Goal: Communication & Community: Answer question/provide support

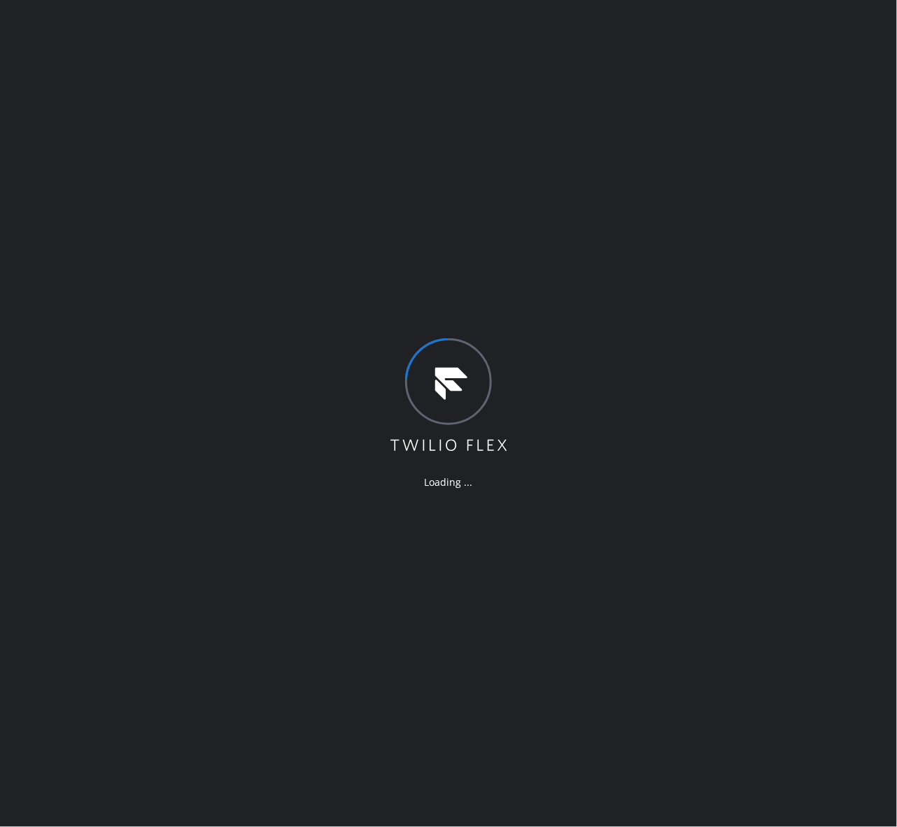
click at [590, 238] on div "Loading ..." at bounding box center [448, 413] width 897 height 827
click at [720, 627] on div "Loading ..." at bounding box center [448, 413] width 897 height 827
click at [763, 522] on div "Loading ..." at bounding box center [448, 417] width 897 height 834
click at [599, 231] on div "Loading ..." at bounding box center [448, 417] width 897 height 834
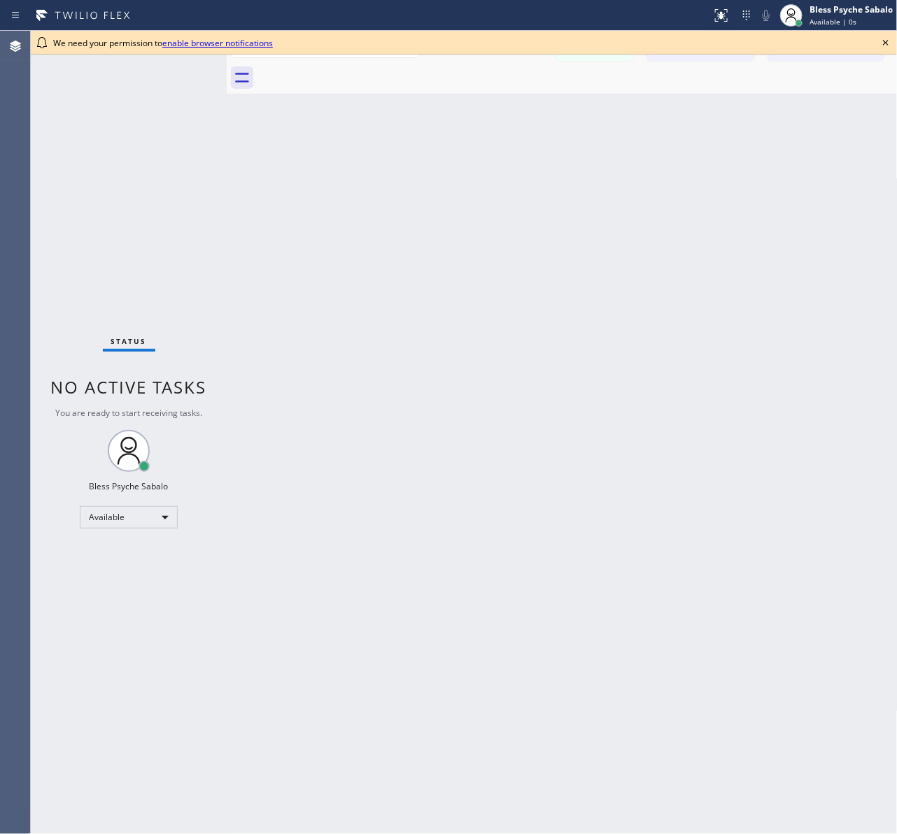
click at [890, 44] on icon at bounding box center [885, 42] width 17 height 17
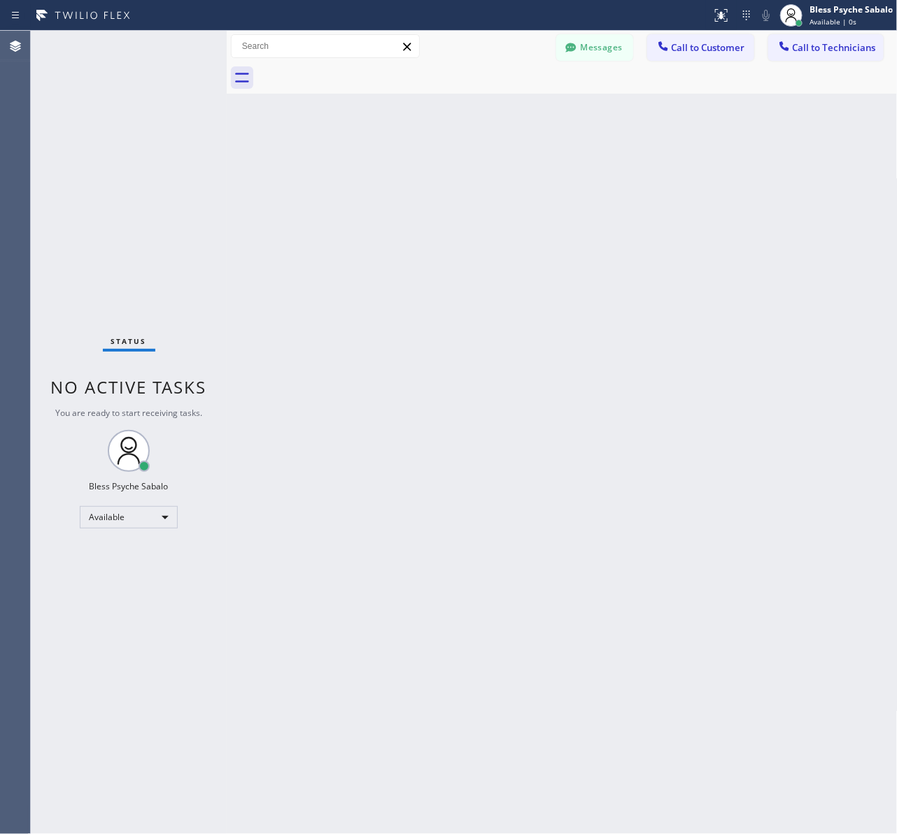
click at [841, 88] on div at bounding box center [577, 77] width 640 height 31
click at [682, 397] on div "Back to Dashboard Change Sender ID Customers Technicians [PERSON_NAME] [PERSON_…" at bounding box center [562, 433] width 671 height 804
drag, startPoint x: 602, startPoint y: 24, endPoint x: 600, endPoint y: 49, distance: 24.6
click at [601, 24] on div at bounding box center [356, 15] width 700 height 22
click at [600, 50] on button "Messages" at bounding box center [594, 47] width 77 height 27
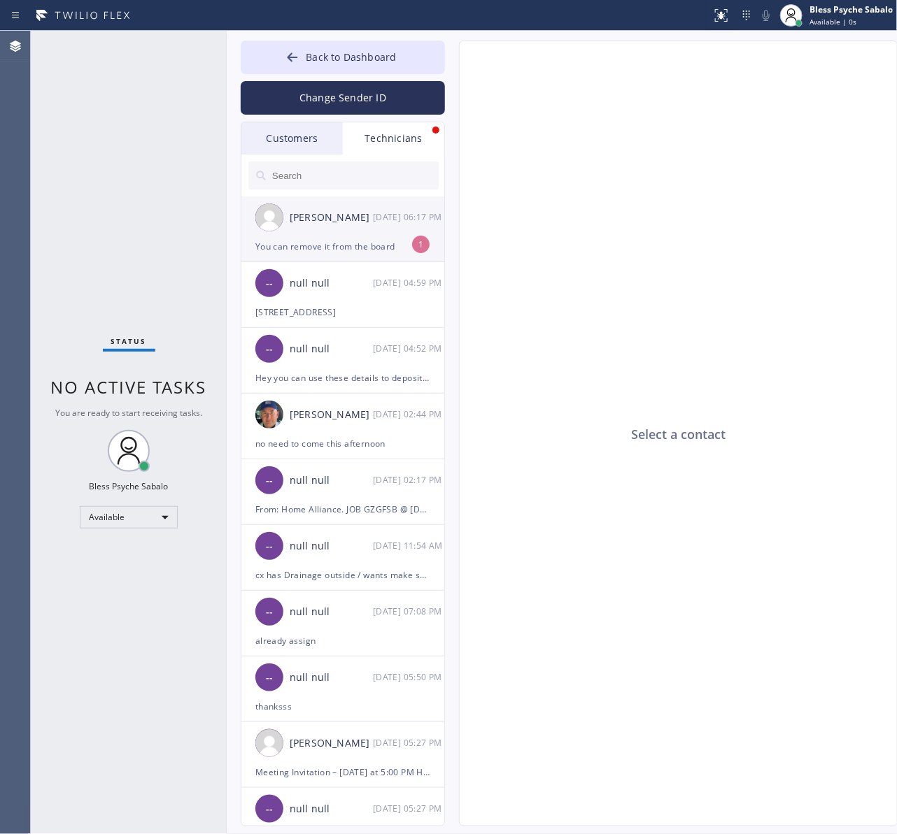
click at [327, 249] on div "You can remove it from the board" at bounding box center [342, 246] width 175 height 16
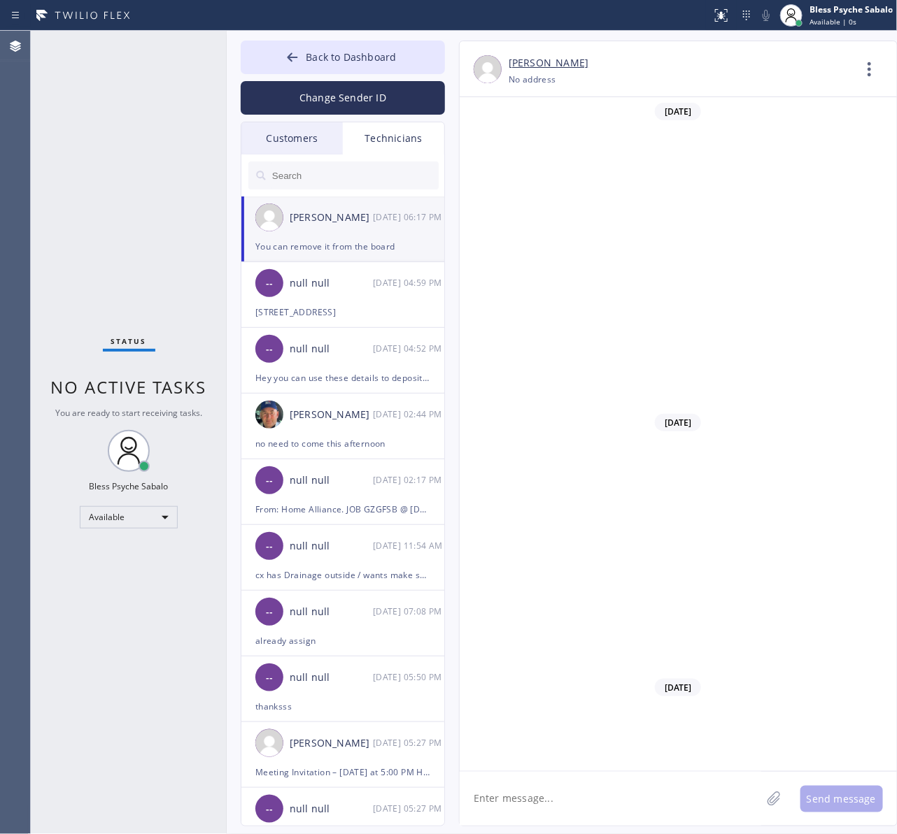
scroll to position [9415, 0]
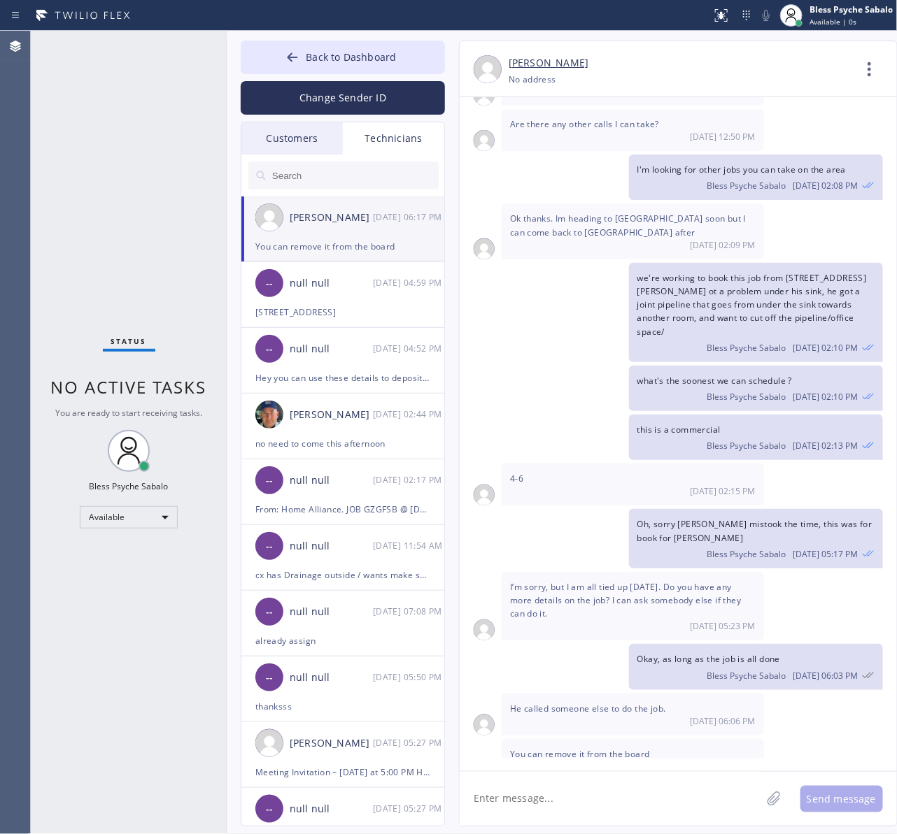
click at [679, 785] on textarea at bounding box center [609, 799] width 301 height 54
click at [666, 771] on div "Send message" at bounding box center [677, 798] width 437 height 55
click at [666, 785] on textarea at bounding box center [609, 799] width 301 height 54
type textarea "costumer cancelled?"
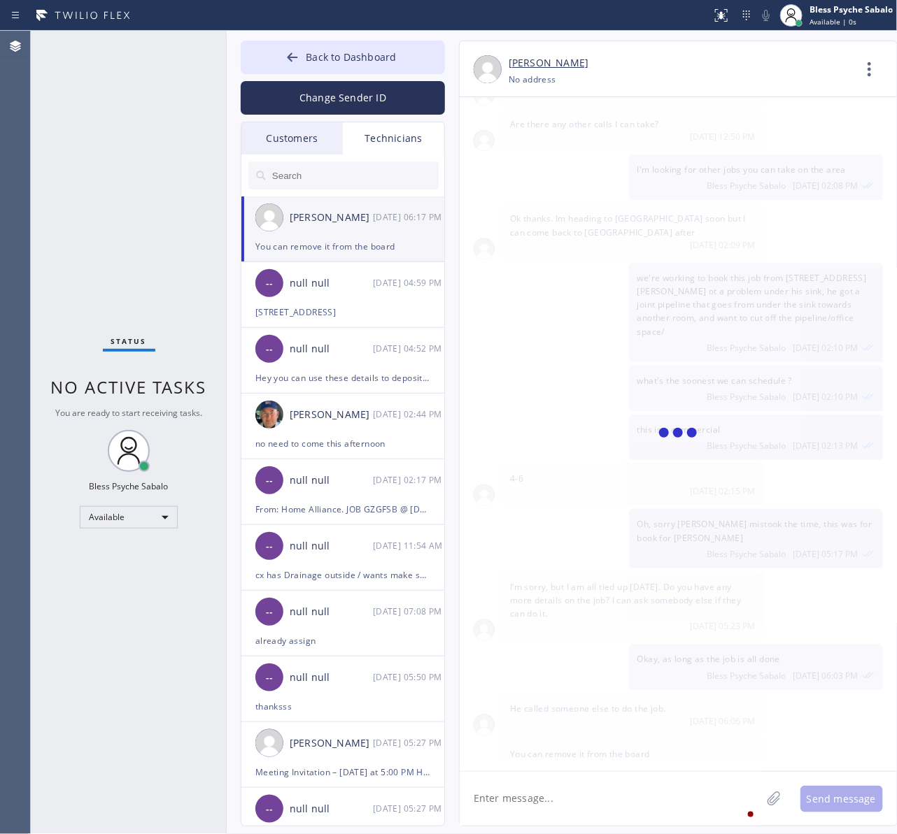
scroll to position [9464, 0]
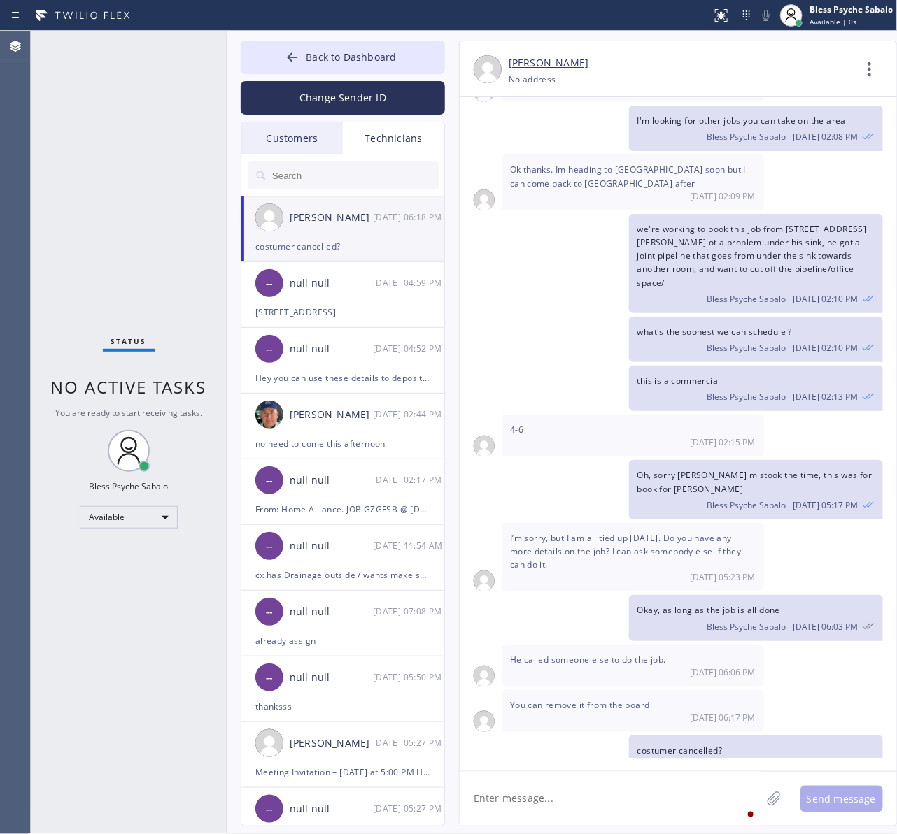
drag, startPoint x: 663, startPoint y: 785, endPoint x: 708, endPoint y: 792, distance: 45.9
click at [663, 790] on textarea at bounding box center [609, 799] width 301 height 54
click at [670, 789] on textarea at bounding box center [609, 799] width 301 height 54
click at [357, 287] on div "null null" at bounding box center [331, 284] width 83 height 16
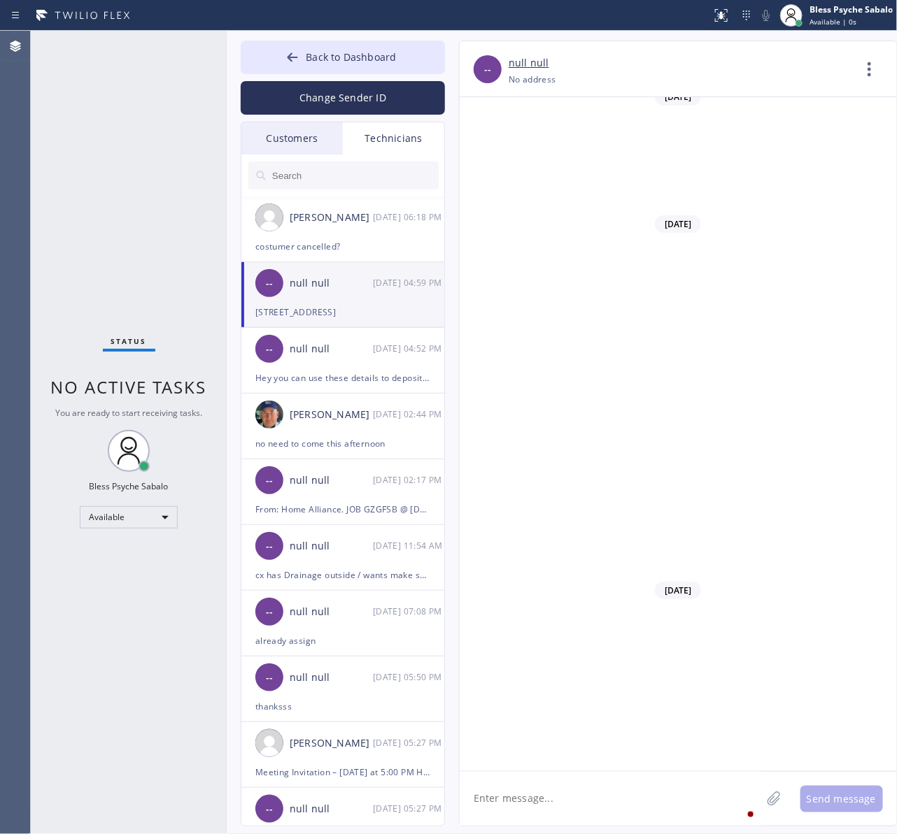
scroll to position [18885, 0]
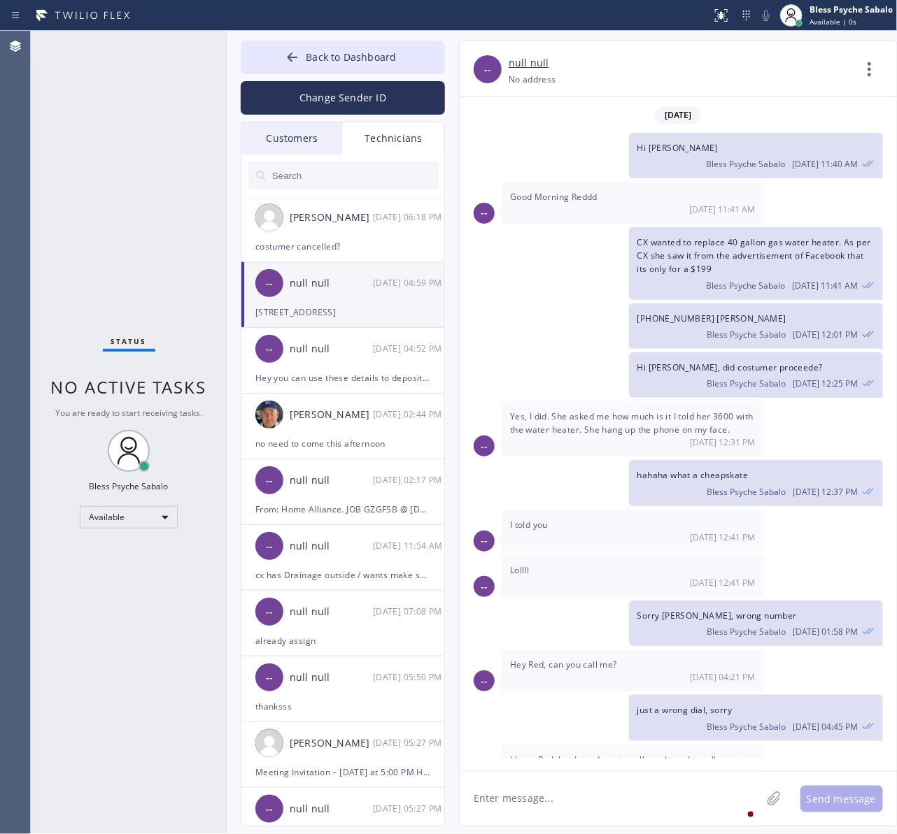
click at [640, 804] on textarea at bounding box center [609, 799] width 301 height 54
click at [309, 351] on div "null null" at bounding box center [331, 349] width 83 height 16
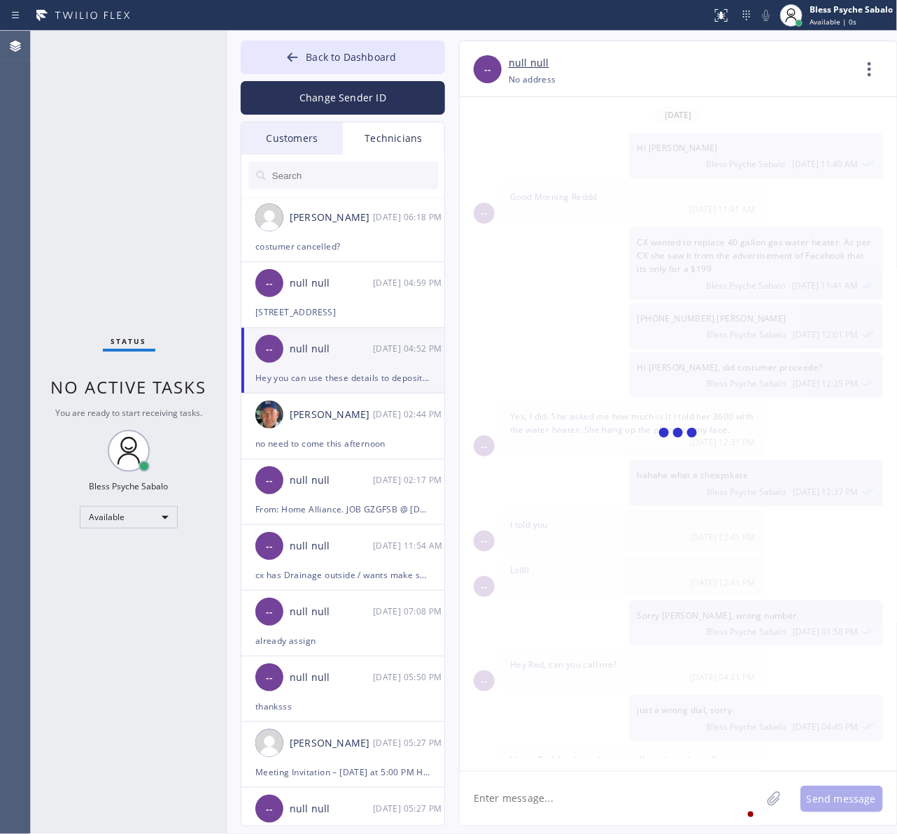
scroll to position [3011, 0]
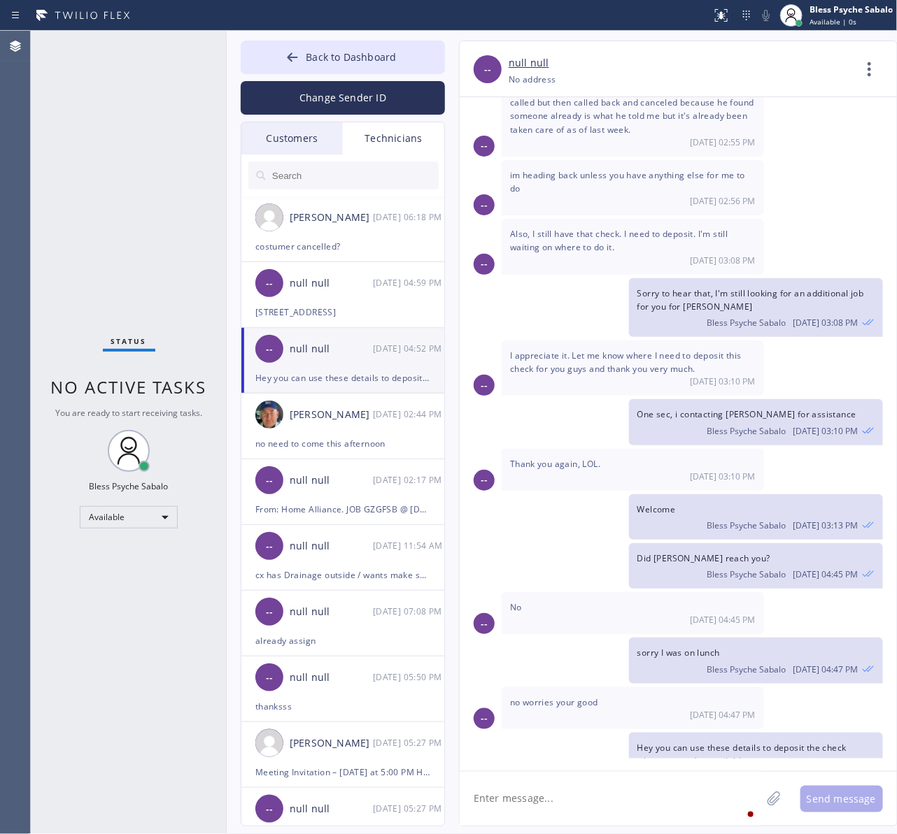
click at [649, 785] on textarea at bounding box center [609, 799] width 301 height 54
click at [680, 820] on textarea at bounding box center [609, 799] width 301 height 54
paste textarea "HVAC ALLIANCE EXPERT, INC DBA 5 STAR BEST PLUMBING [US_STATE] [EMAIL_ADDRESS][D…"
type textarea "HVAC ALLIANCE EXPERT, INC DBA 5 STAR BEST PLUMBING [US_STATE] [EMAIL_ADDRESS][D…"
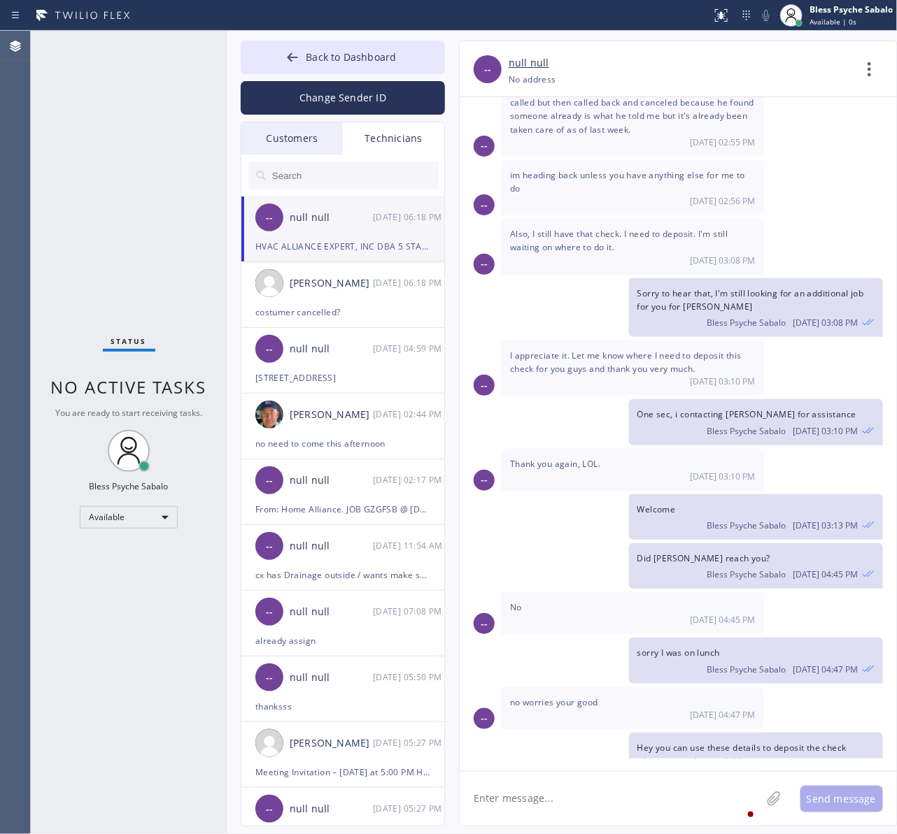
scroll to position [3086, 0]
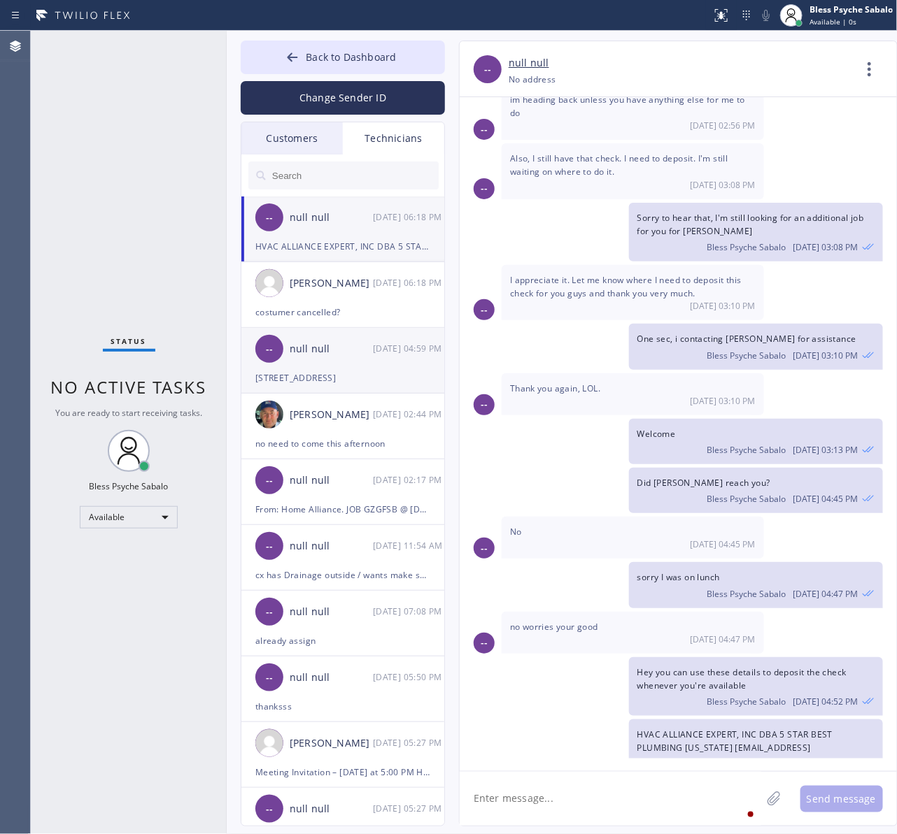
click at [339, 370] on div "[STREET_ADDRESS]" at bounding box center [342, 378] width 175 height 16
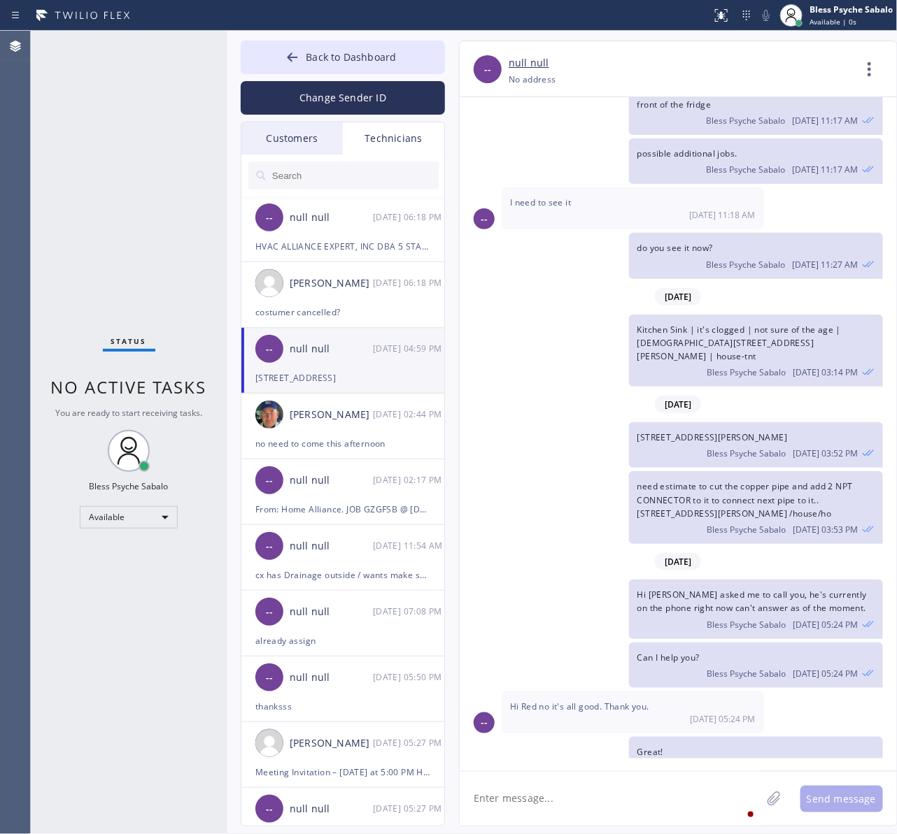
scroll to position [18885, 0]
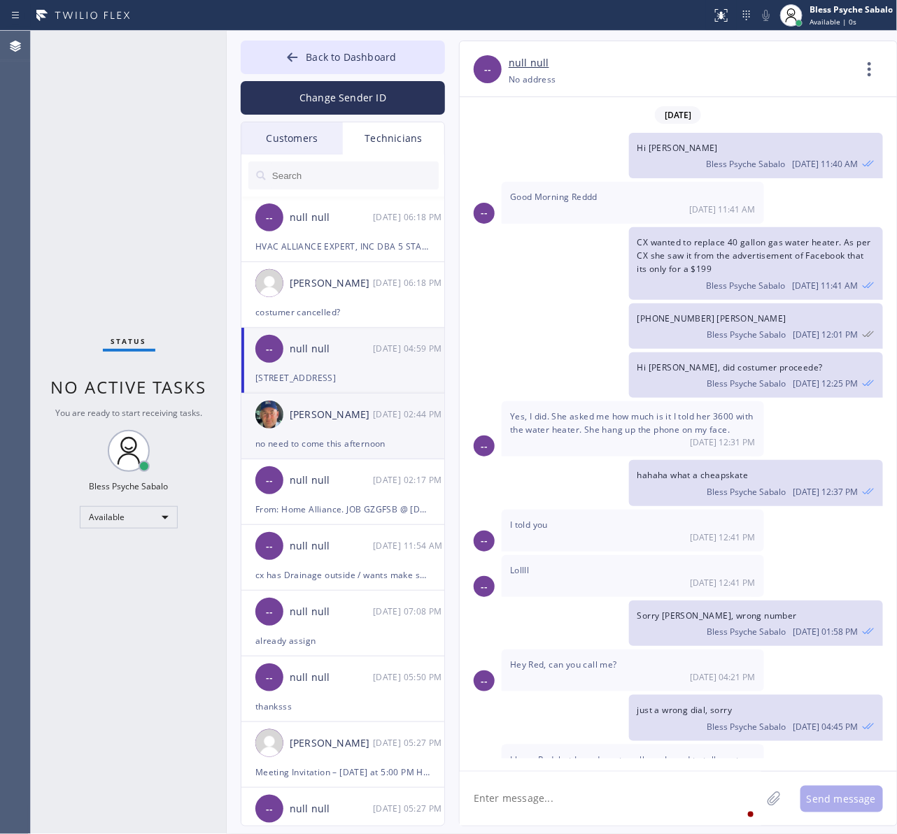
click at [366, 429] on div "[PERSON_NAME] [DATE] 02:44 PM" at bounding box center [343, 415] width 204 height 42
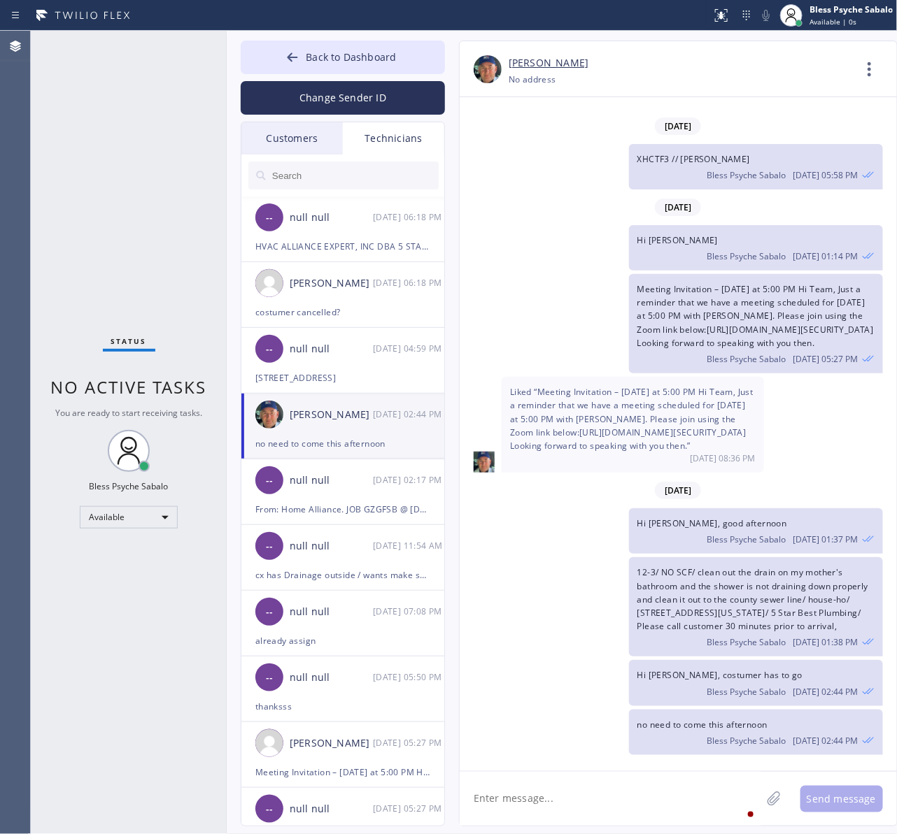
scroll to position [15950, 0]
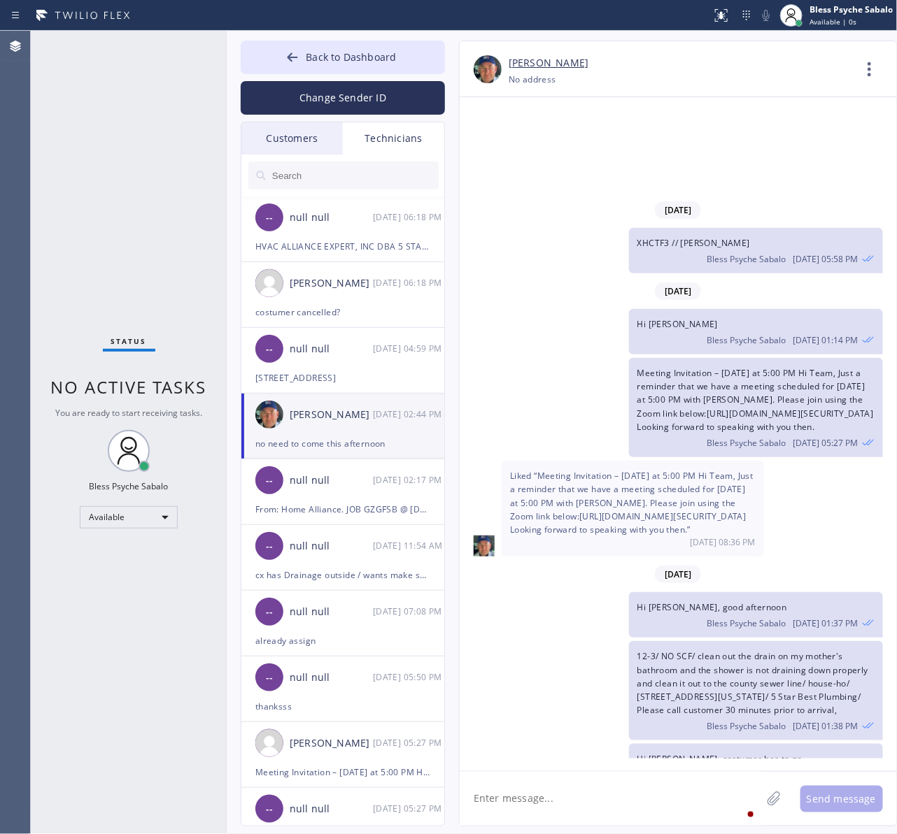
click at [668, 782] on textarea at bounding box center [609, 799] width 301 height 54
click at [336, 492] on div "-- null null [DATE] 02:17 PM" at bounding box center [343, 480] width 204 height 42
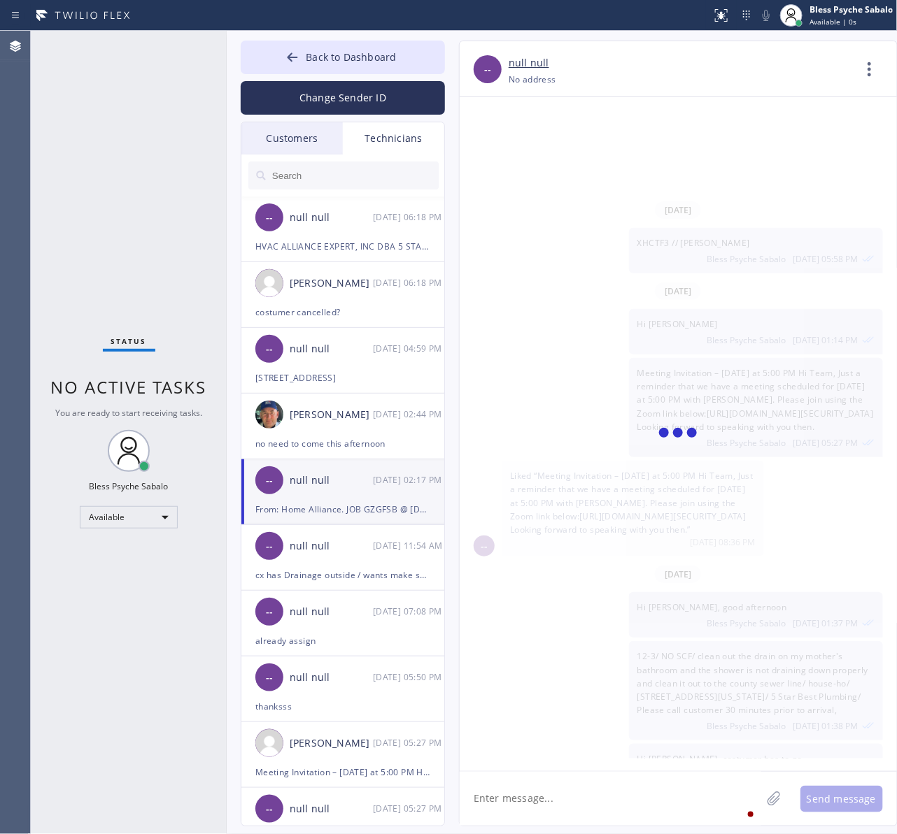
scroll to position [3690, 0]
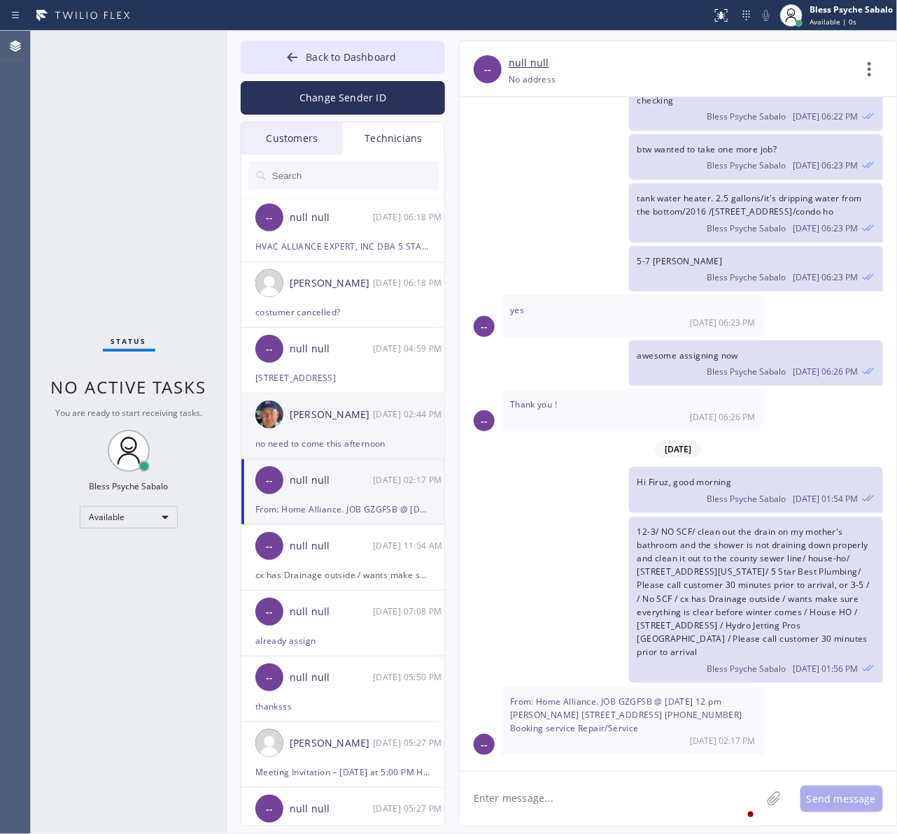
click at [341, 431] on div "[PERSON_NAME] [DATE] 02:44 PM" at bounding box center [343, 415] width 204 height 42
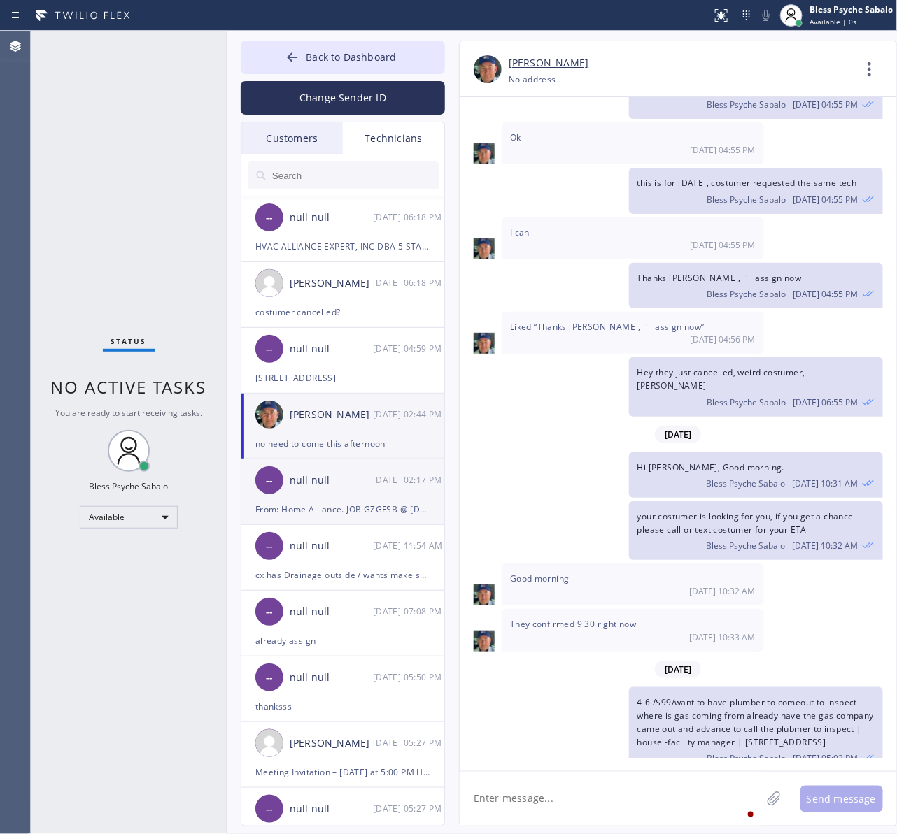
scroll to position [15950, 0]
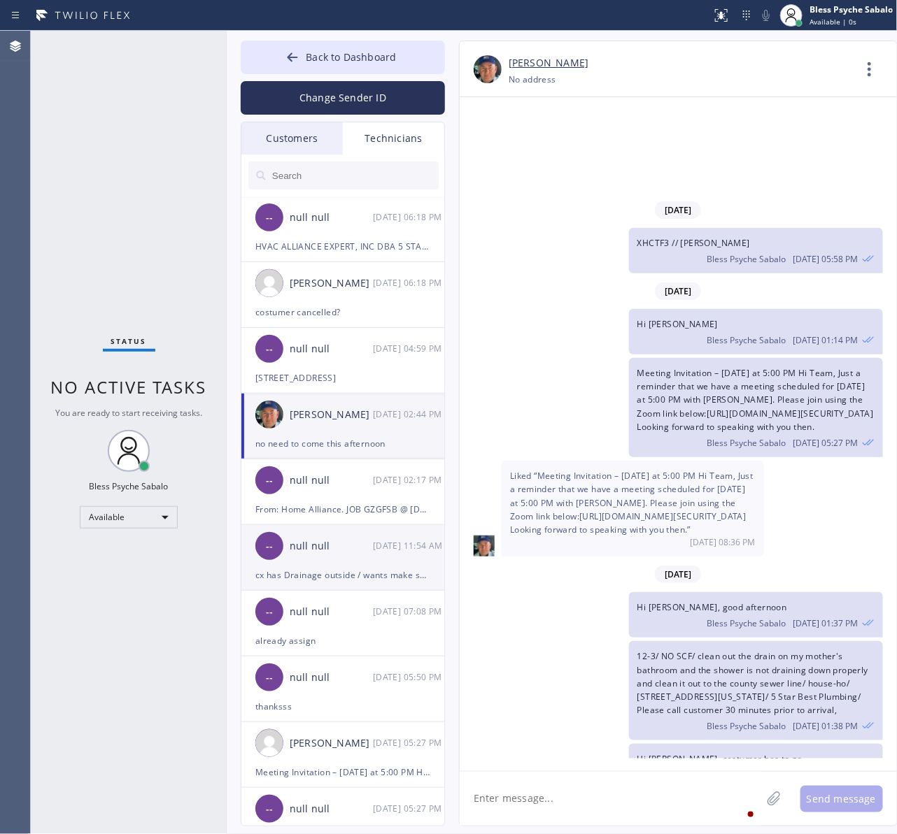
click at [357, 587] on li "-- null null [DATE] 11:54 AM cx has Drainage outside / wants make sure everythi…" at bounding box center [343, 558] width 204 height 66
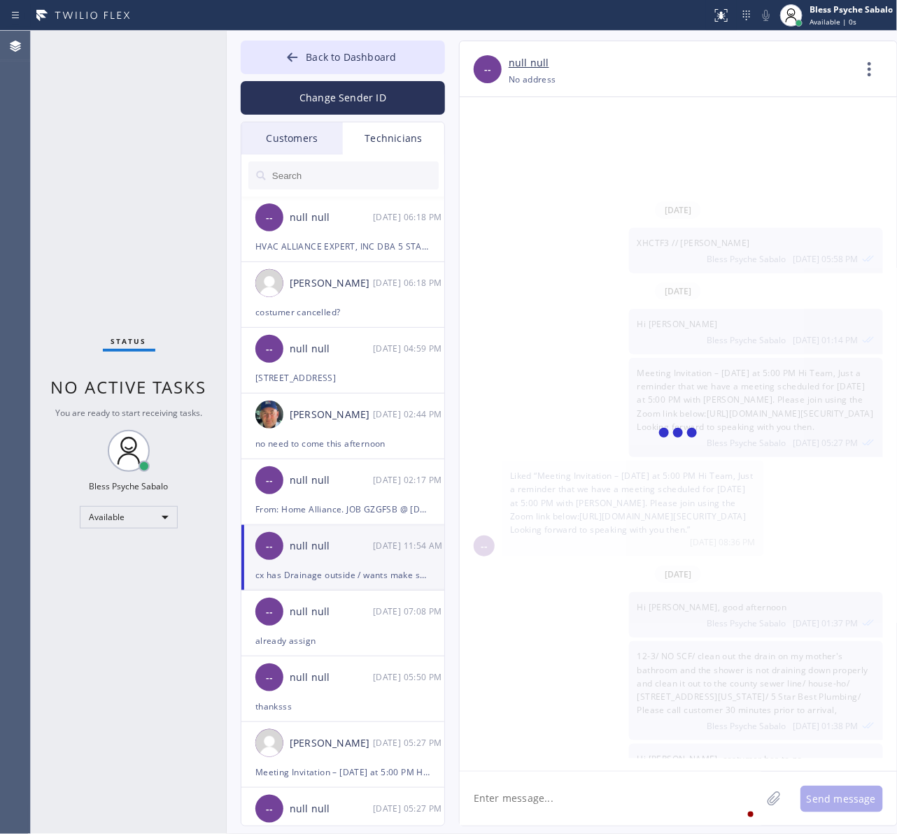
scroll to position [15813, 0]
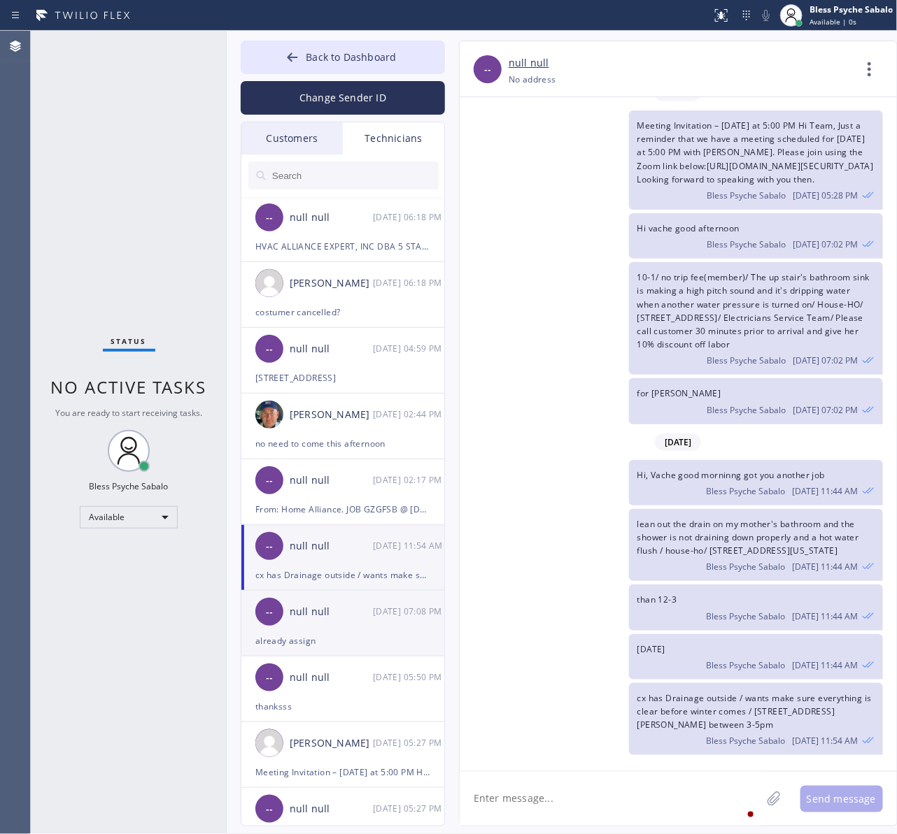
click at [315, 624] on div "-- null null [DATE] 07:08 PM" at bounding box center [343, 612] width 204 height 42
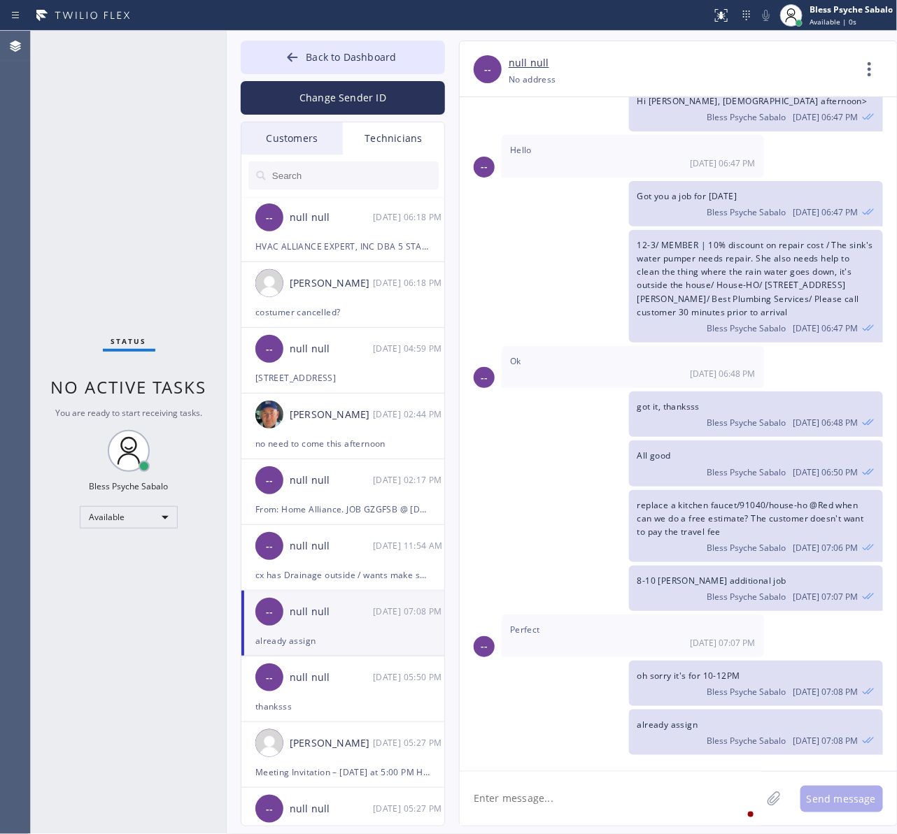
scroll to position [12930, 0]
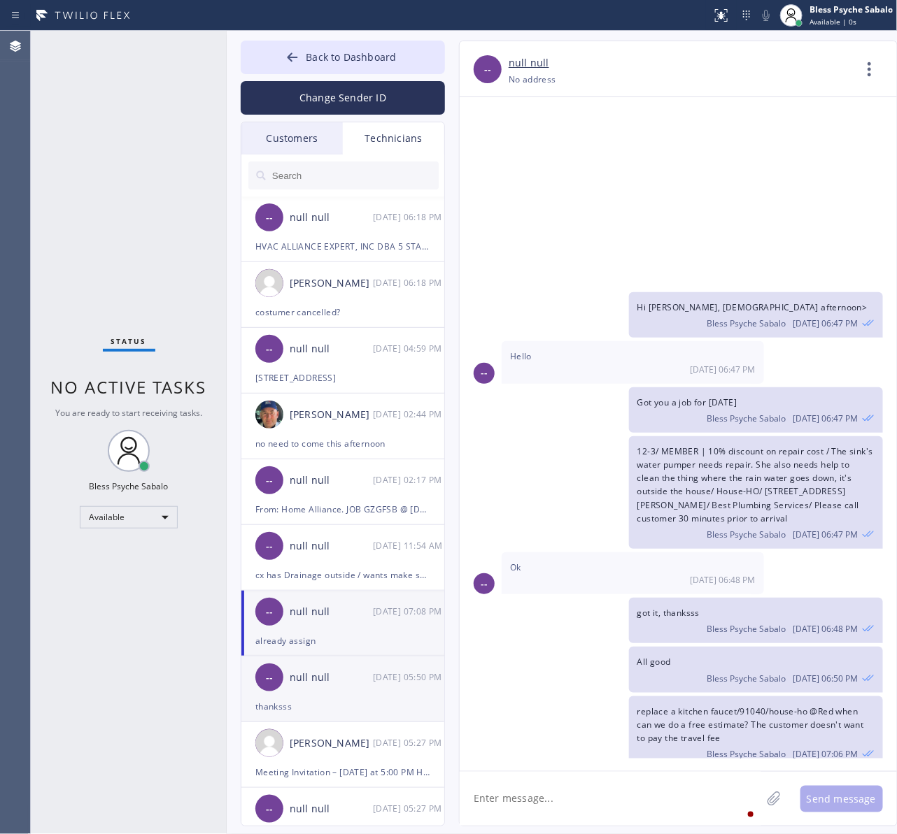
click at [357, 680] on div "null null" at bounding box center [331, 678] width 83 height 16
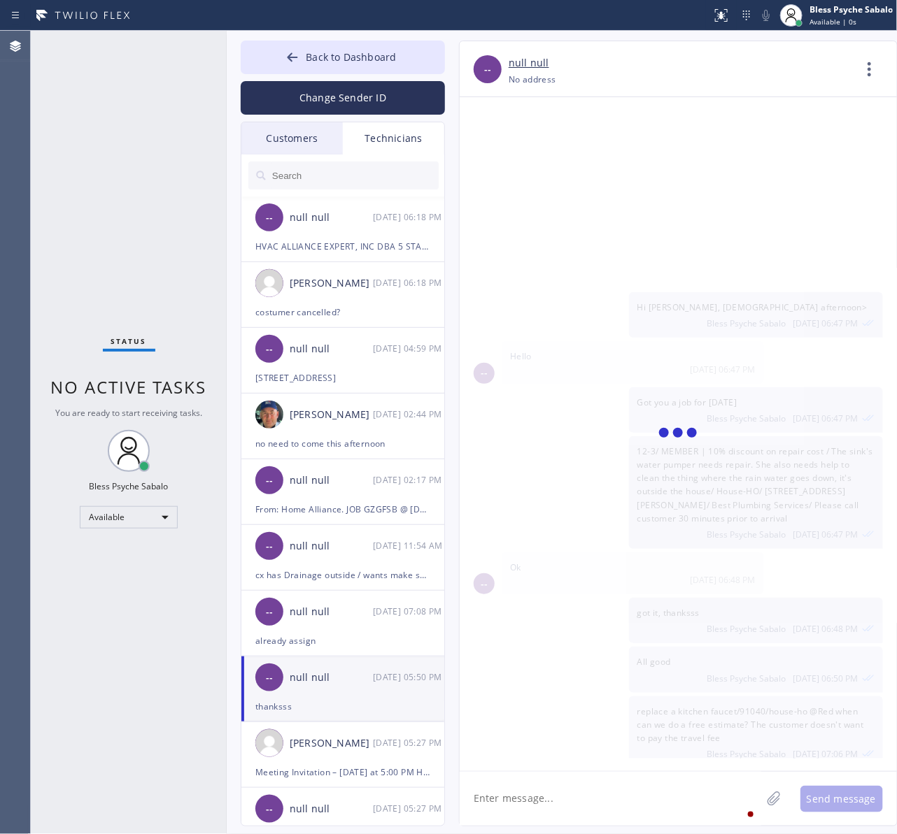
scroll to position [5329, 0]
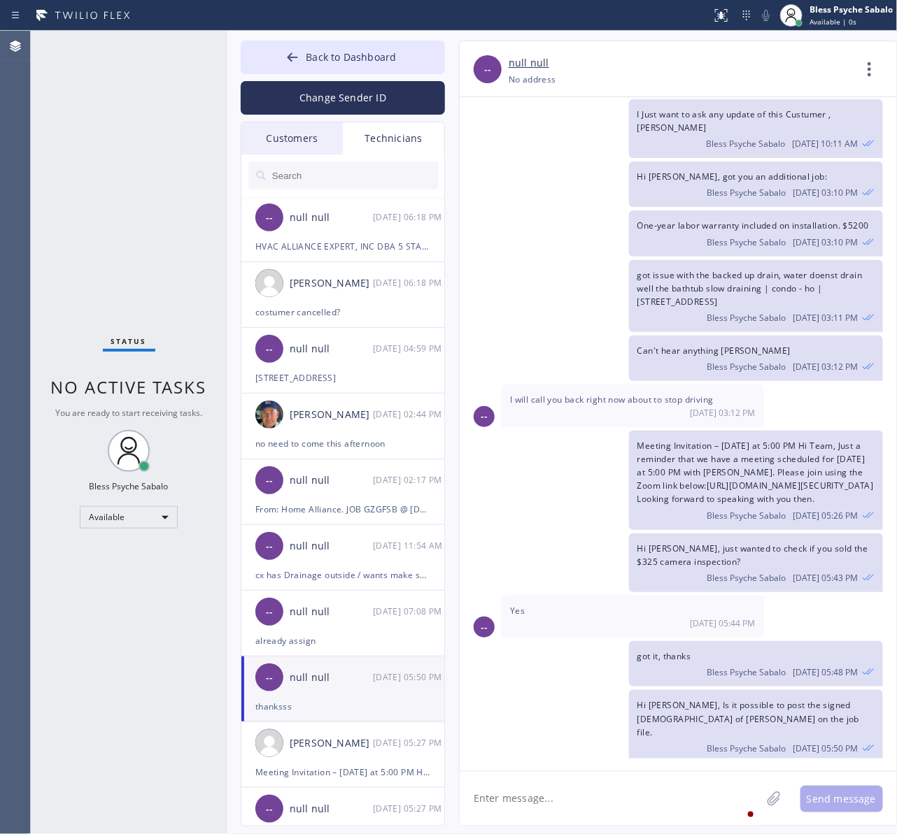
click at [687, 776] on textarea at bounding box center [609, 799] width 301 height 54
click at [385, 701] on div "thanksss" at bounding box center [342, 707] width 175 height 16
click at [379, 753] on div "[PERSON_NAME] [DATE] 05:27 PM" at bounding box center [343, 743] width 204 height 42
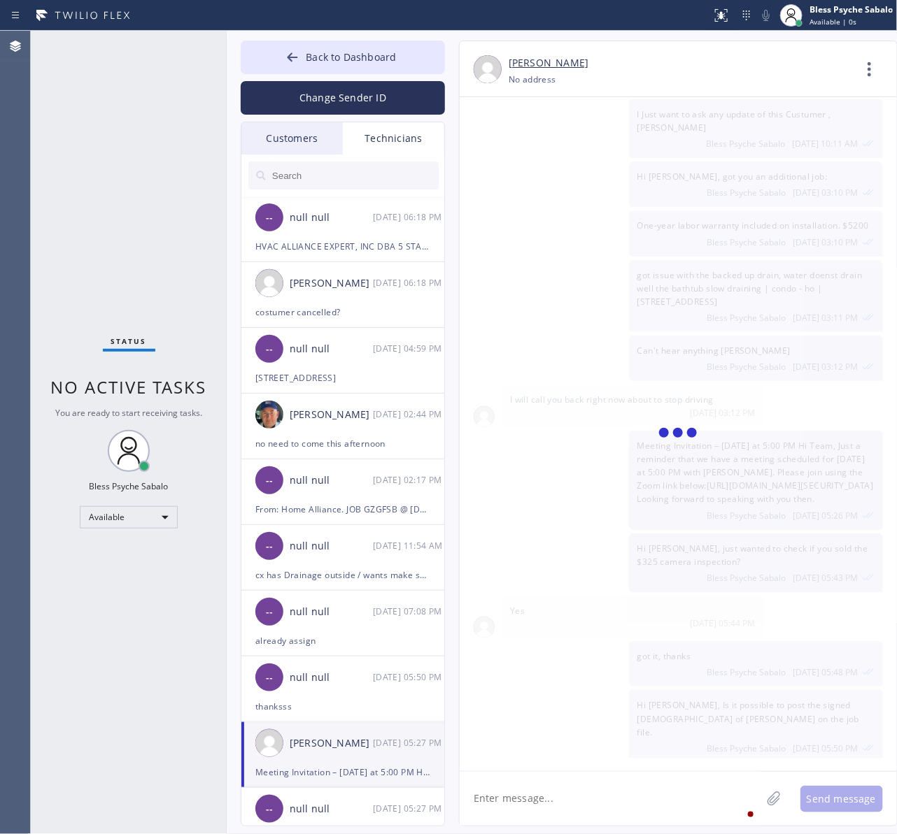
scroll to position [6353, 0]
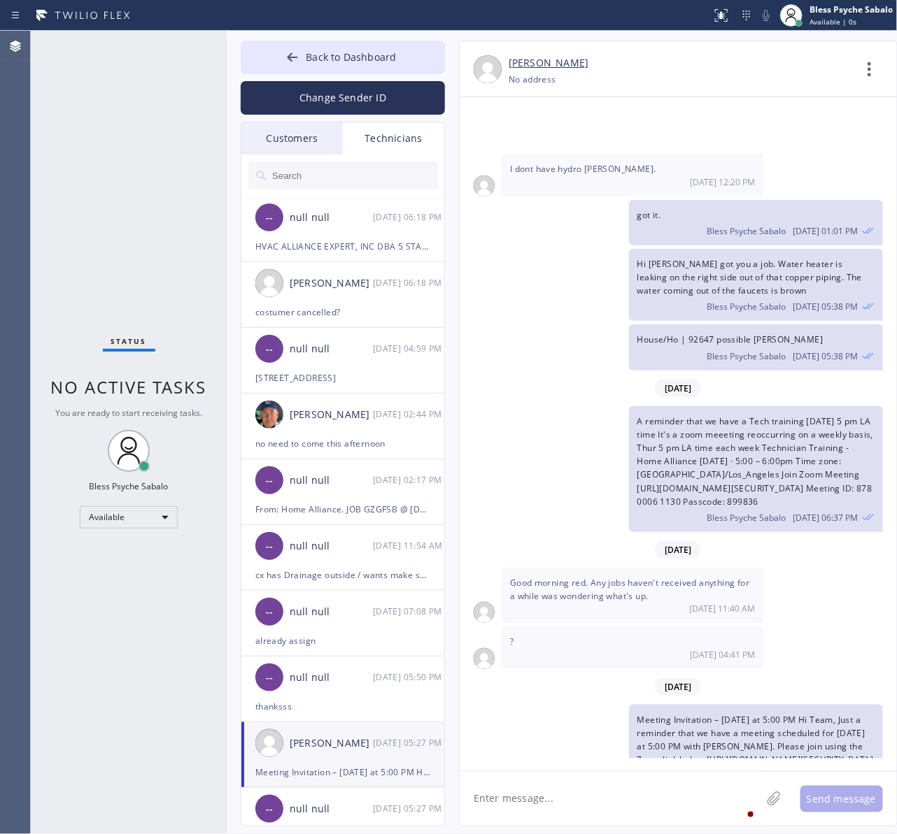
click at [350, 36] on div "Back to Dashboard Change Sender ID Customers Technicians [PERSON_NAME] [PERSON_…" at bounding box center [562, 433] width 671 height 804
click at [361, 62] on span "Back to Dashboard" at bounding box center [351, 56] width 90 height 13
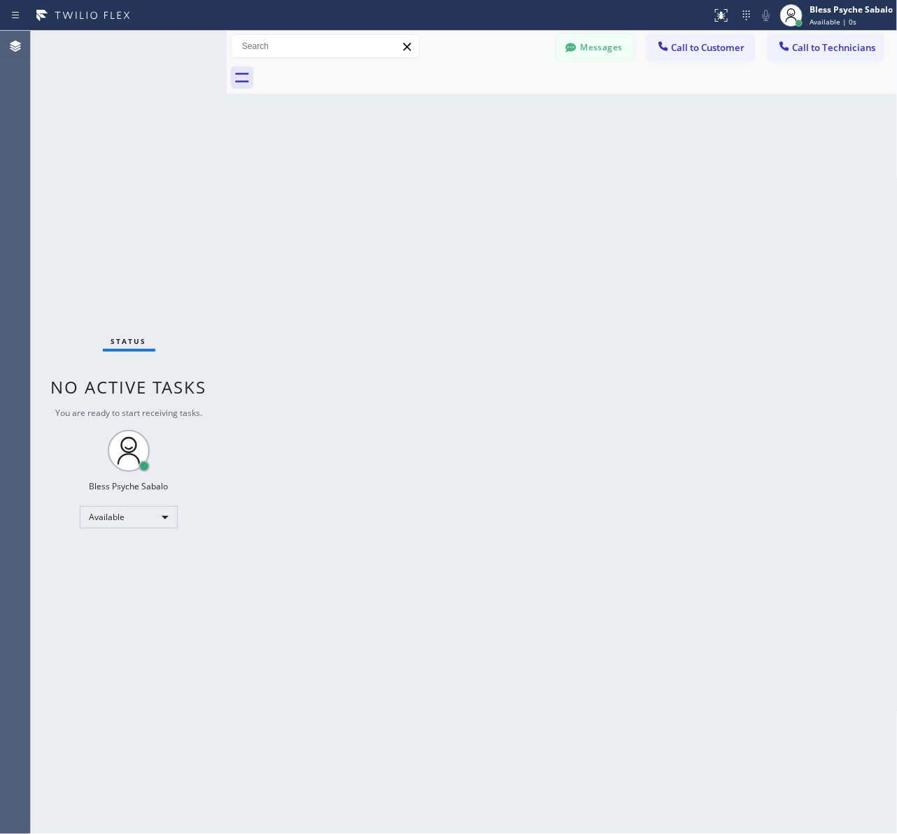
click at [704, 201] on div "Back to Dashboard Change Sender ID Customers Technicians [PERSON_NAME] [PERSON_…" at bounding box center [562, 433] width 671 height 804
click at [679, 110] on div "Back to Dashboard Change Sender ID Customers Technicians [PERSON_NAME] [PERSON_…" at bounding box center [562, 433] width 671 height 804
click at [712, 201] on div "Back to Dashboard Change Sender ID Customers Technicians [PERSON_NAME] [PERSON_…" at bounding box center [562, 433] width 671 height 804
click at [494, 183] on div "Back to Dashboard Change Sender ID Customers Technicians [PERSON_NAME] [PERSON_…" at bounding box center [562, 433] width 671 height 804
click at [582, 154] on div "Back to Dashboard Change Sender ID Customers Technicians [PERSON_NAME] [PERSON_…" at bounding box center [562, 433] width 671 height 804
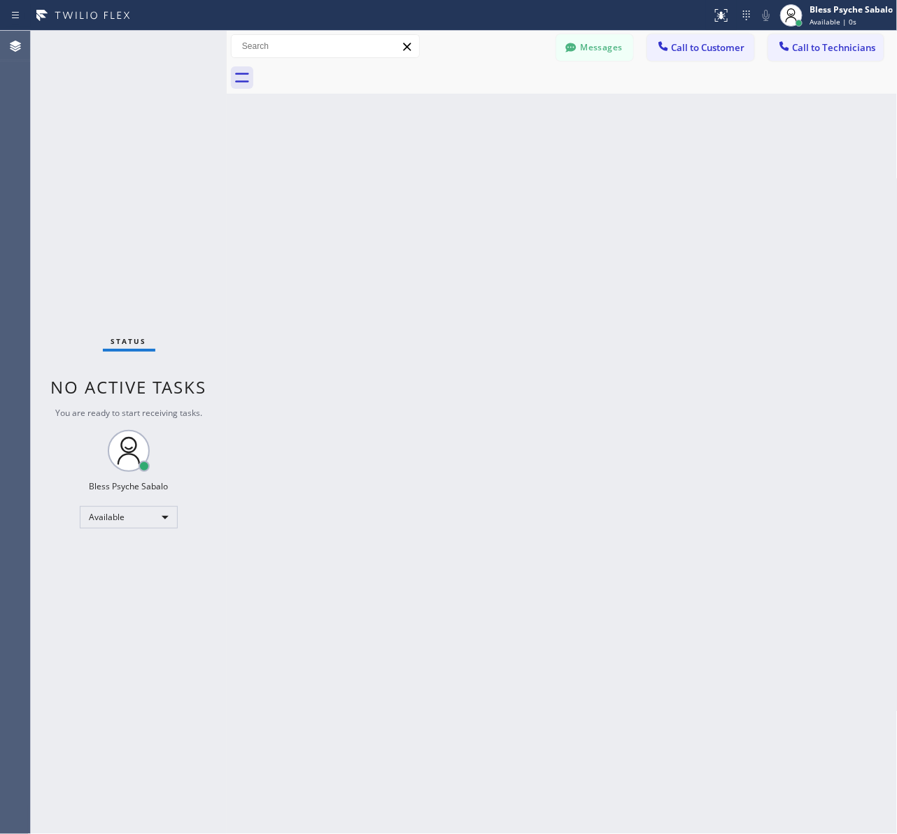
click at [599, 424] on div "Back to Dashboard Change Sender ID Customers Technicians [PERSON_NAME] [PERSON_…" at bounding box center [562, 433] width 671 height 804
click at [559, 52] on button "Messages" at bounding box center [594, 47] width 77 height 27
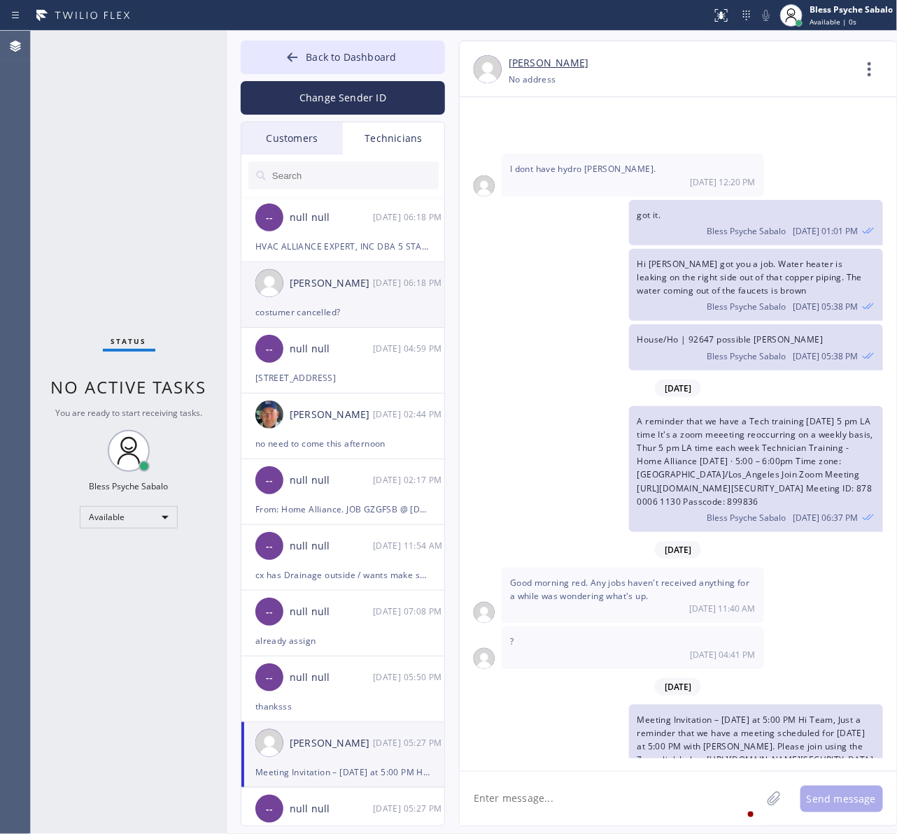
click at [353, 303] on div "[PERSON_NAME] [DATE] 06:18 PM" at bounding box center [343, 283] width 204 height 42
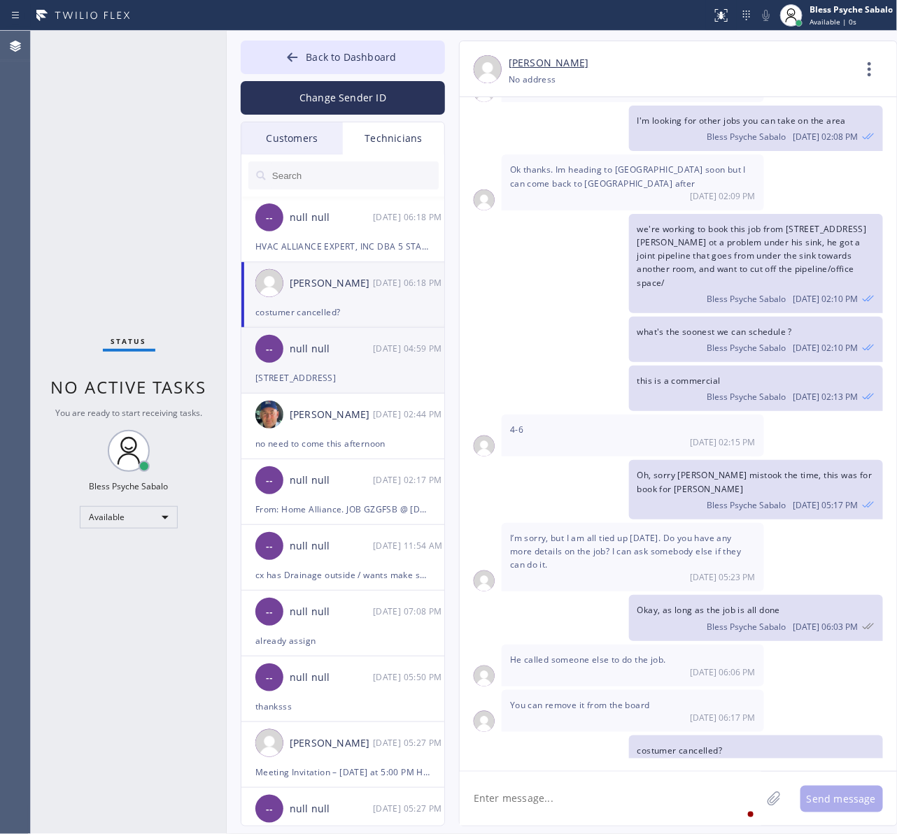
click at [339, 371] on div "[STREET_ADDRESS]" at bounding box center [342, 378] width 175 height 16
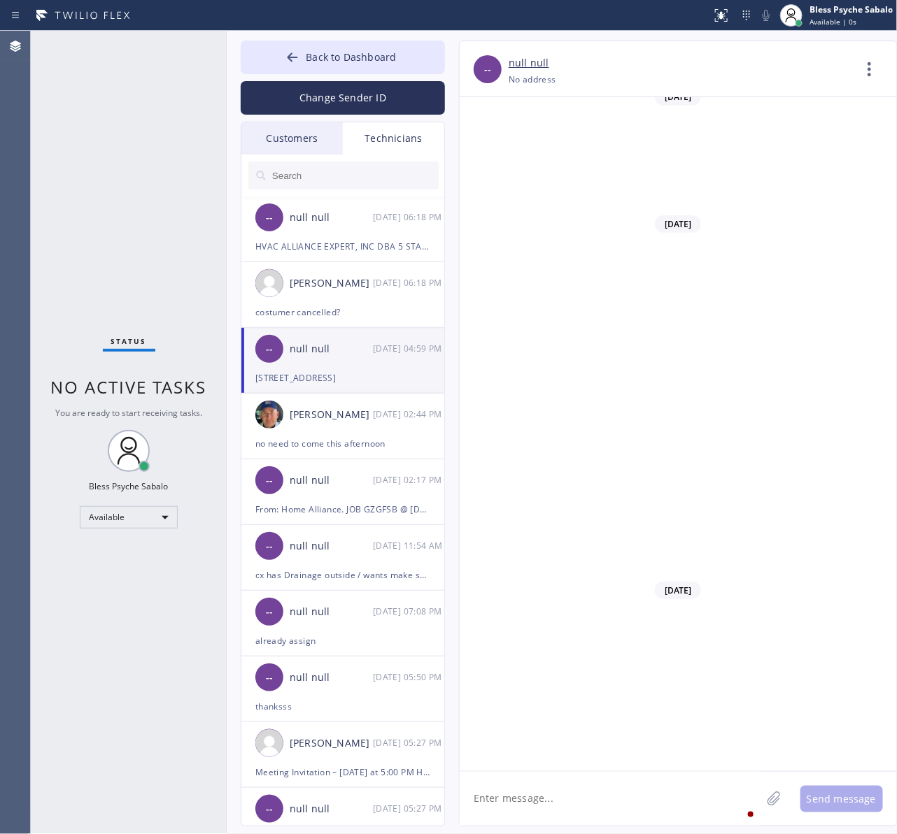
scroll to position [18885, 0]
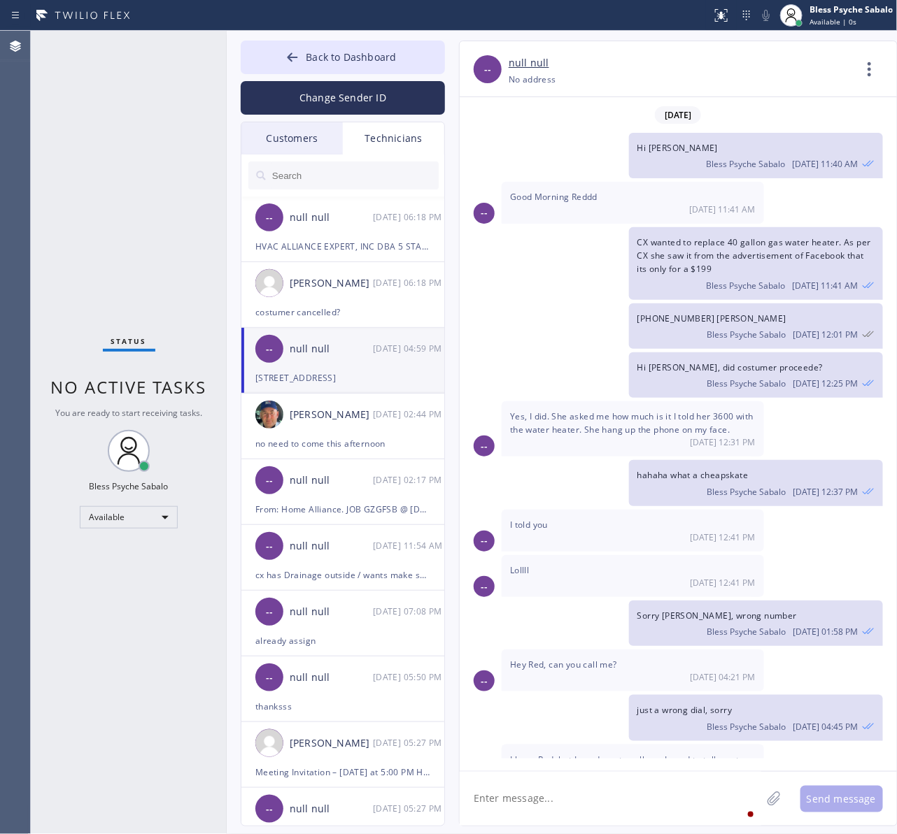
click at [393, 136] on div "Technicians" at bounding box center [393, 138] width 101 height 32
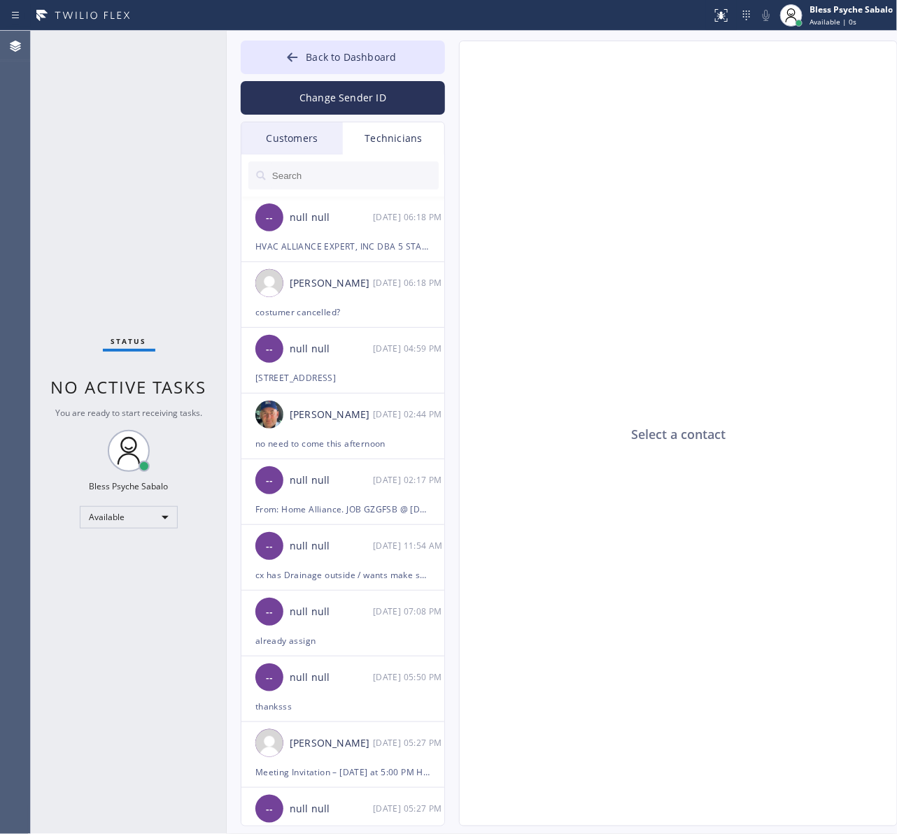
click at [392, 169] on input "text" at bounding box center [355, 176] width 168 height 28
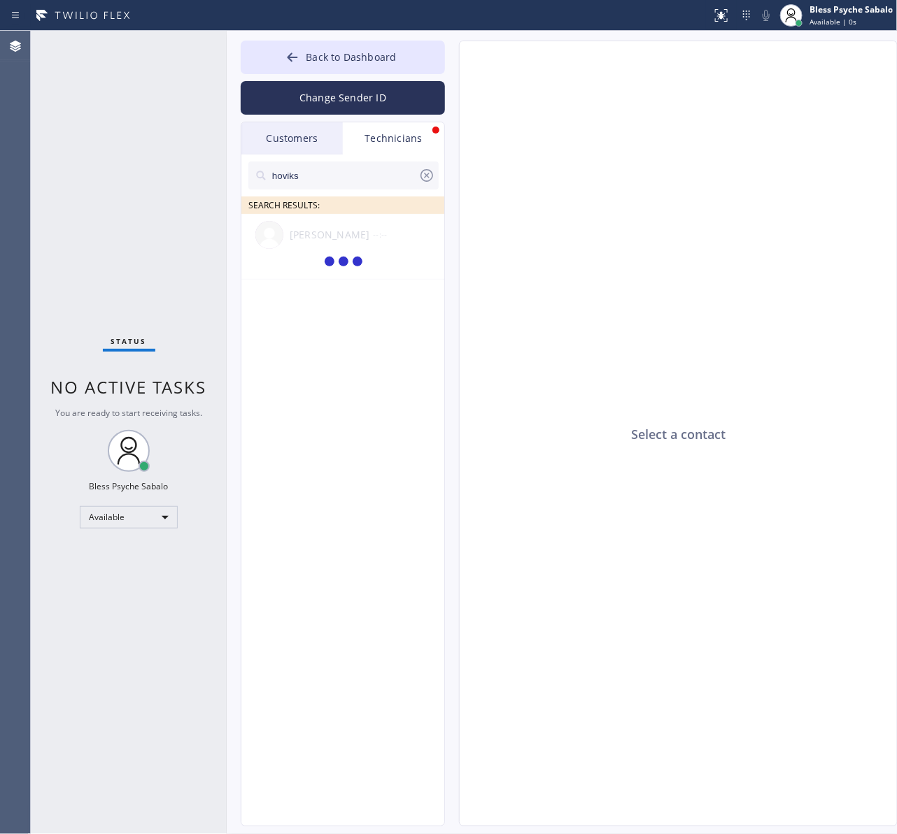
type input "hoviks"
click at [394, 137] on div "Technicians" at bounding box center [393, 138] width 101 height 32
drag, startPoint x: 434, startPoint y: 176, endPoint x: 423, endPoint y: 176, distance: 10.5
click at [432, 176] on icon at bounding box center [426, 175] width 17 height 17
click at [418, 176] on input "text" at bounding box center [345, 176] width 148 height 28
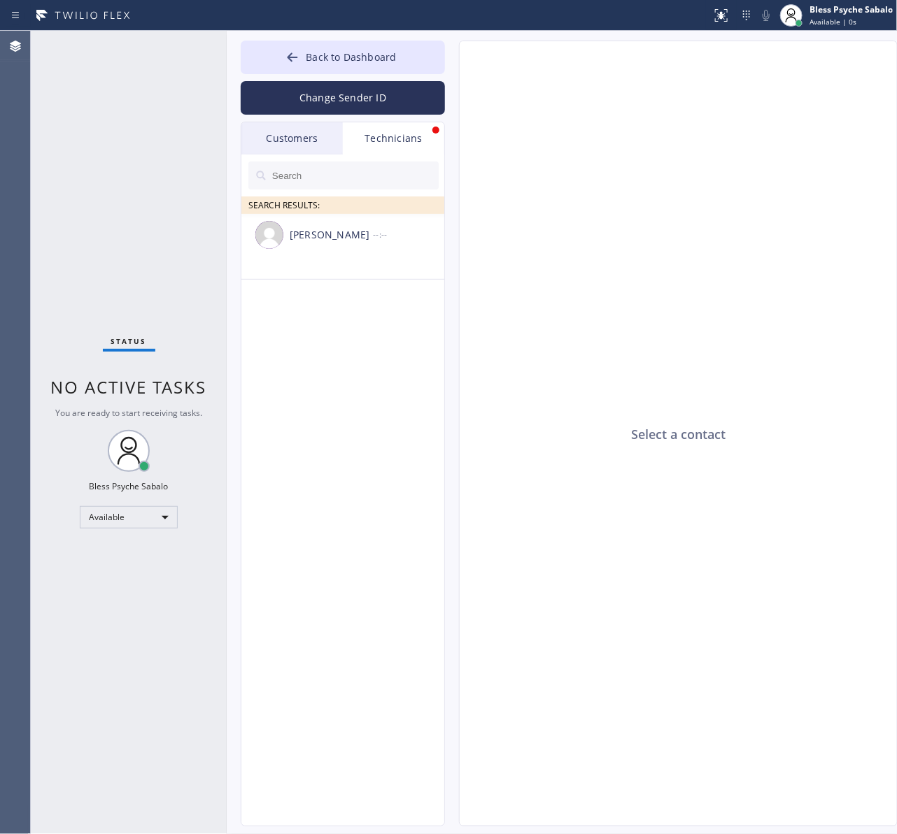
click at [311, 134] on div "Customers" at bounding box center [291, 138] width 101 height 32
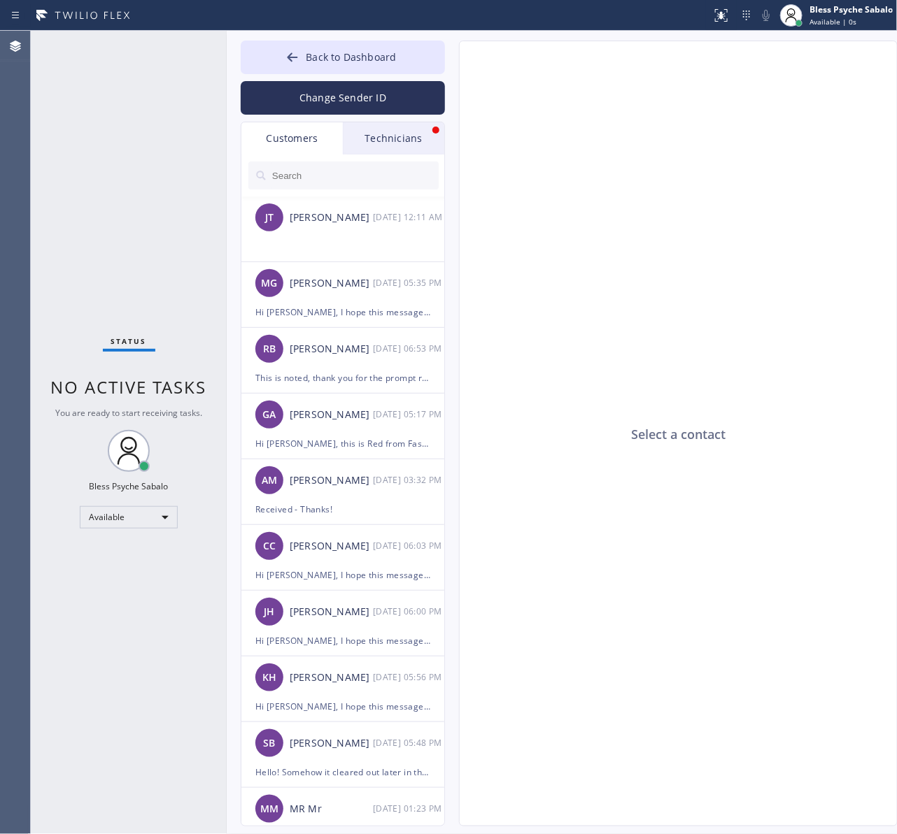
click at [387, 137] on div "Technicians" at bounding box center [393, 138] width 101 height 32
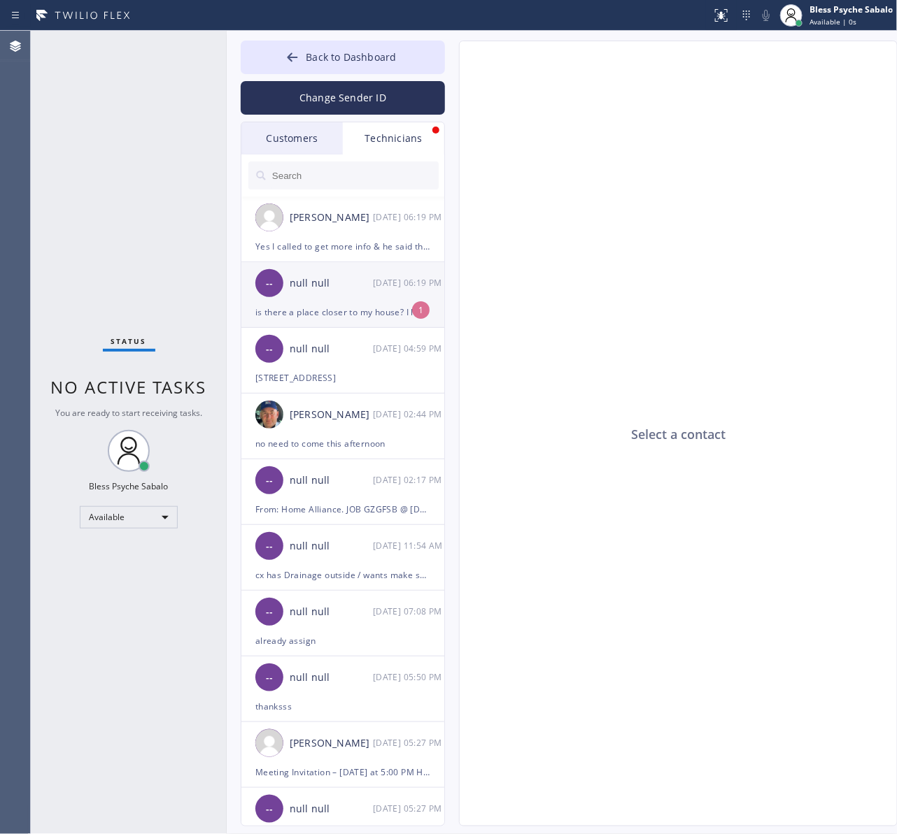
click at [358, 280] on div "null null" at bounding box center [331, 284] width 83 height 16
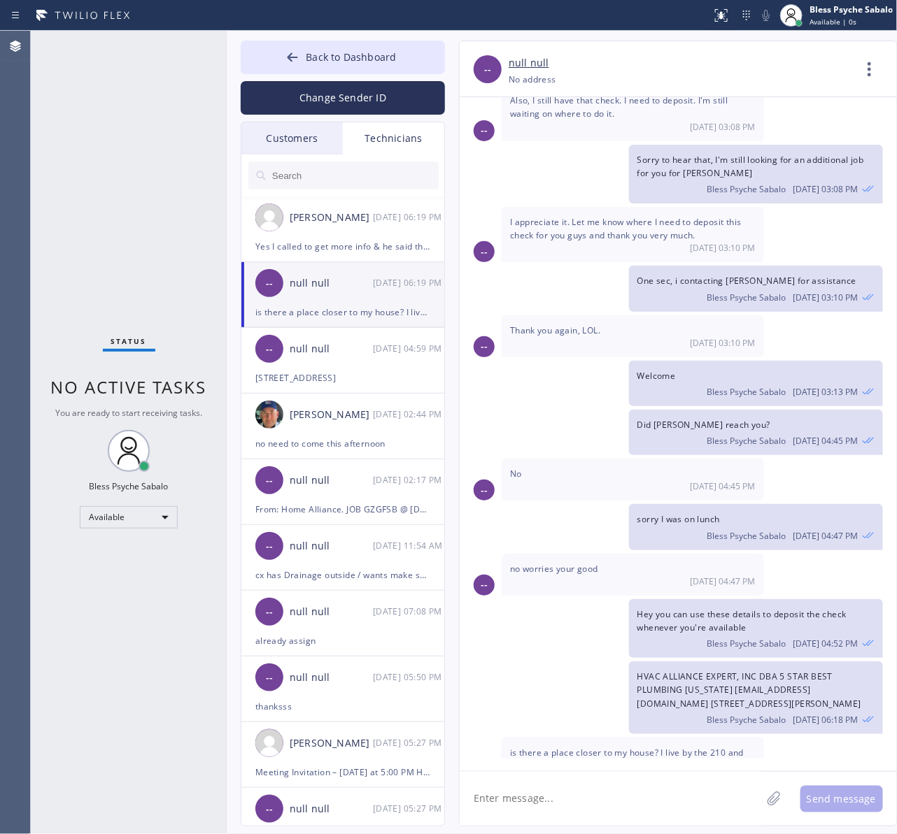
click at [655, 799] on textarea at bounding box center [609, 799] width 301 height 54
drag, startPoint x: 710, startPoint y: 713, endPoint x: 524, endPoint y: 728, distance: 186.6
click at [524, 747] on span "is there a place closer to my house? I live by the 210 and 215 thx" at bounding box center [627, 759] width 234 height 25
click at [654, 812] on textarea at bounding box center [609, 799] width 301 height 54
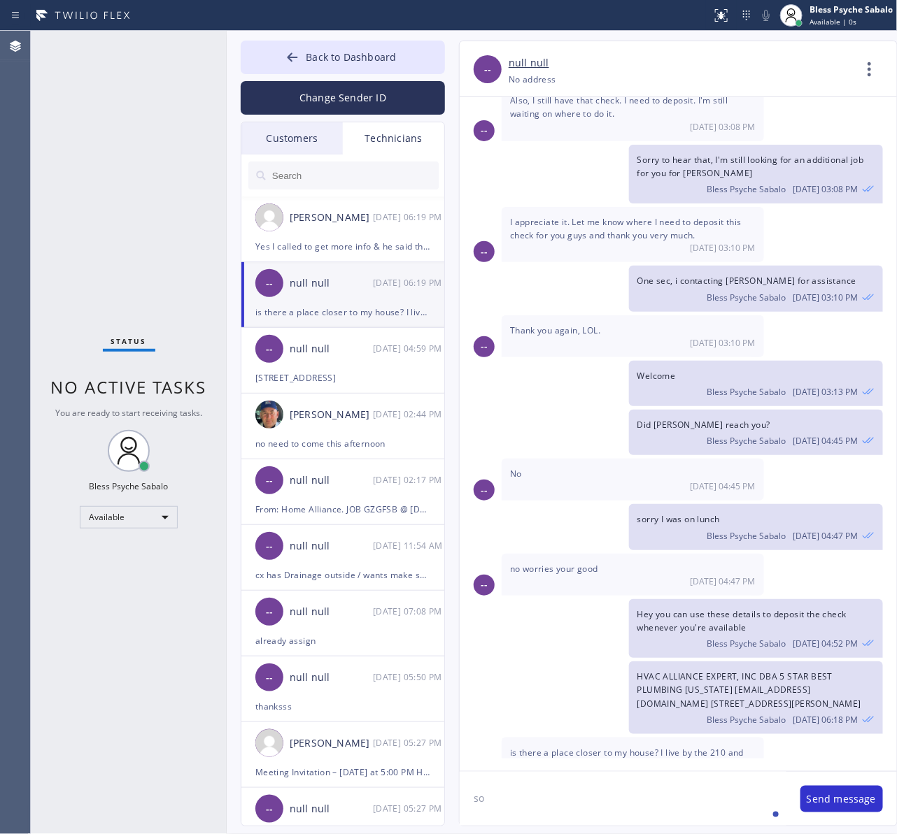
type textarea "s"
type textarea "Sorry [PERSON_NAME], what?"
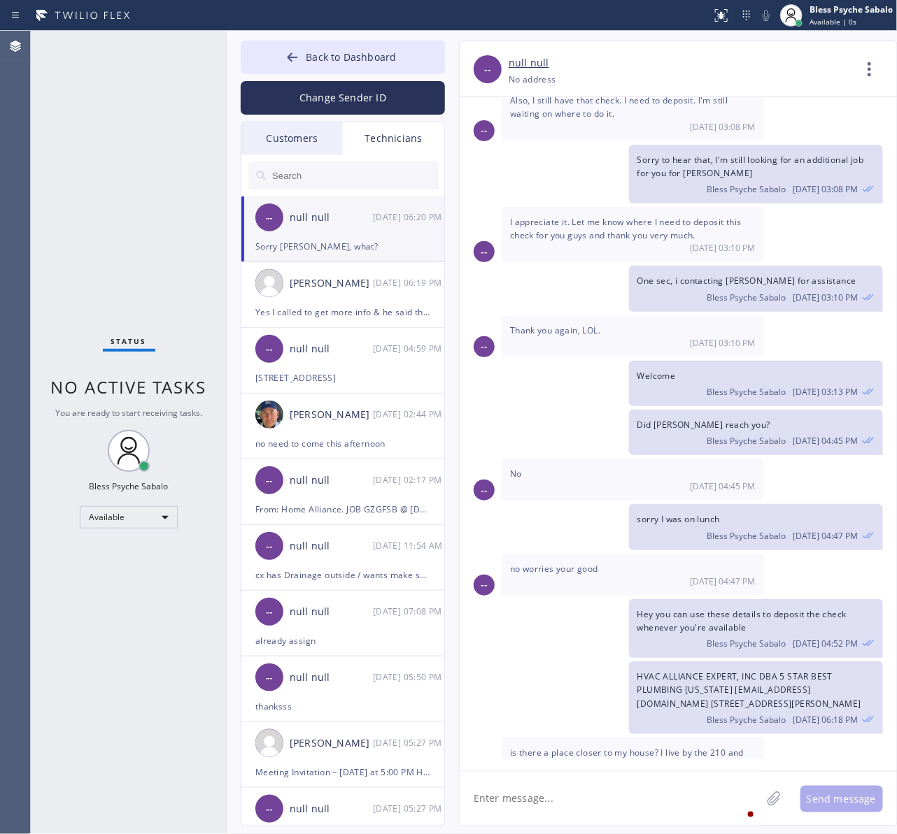
scroll to position [3193, 0]
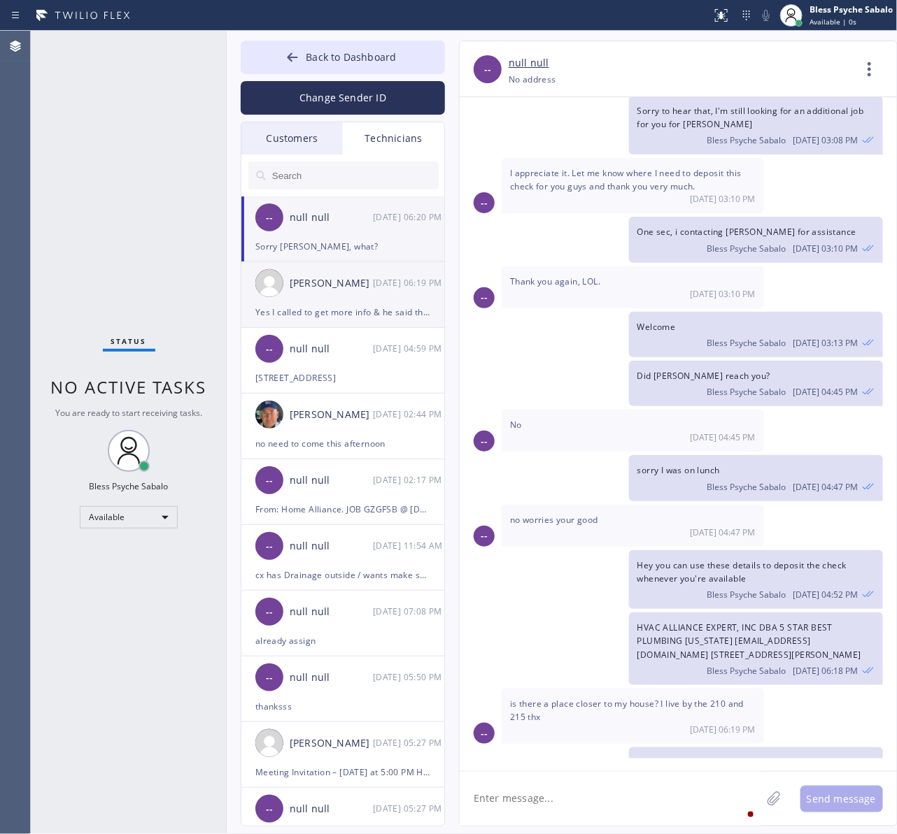
click at [355, 285] on div "[PERSON_NAME]" at bounding box center [331, 284] width 83 height 16
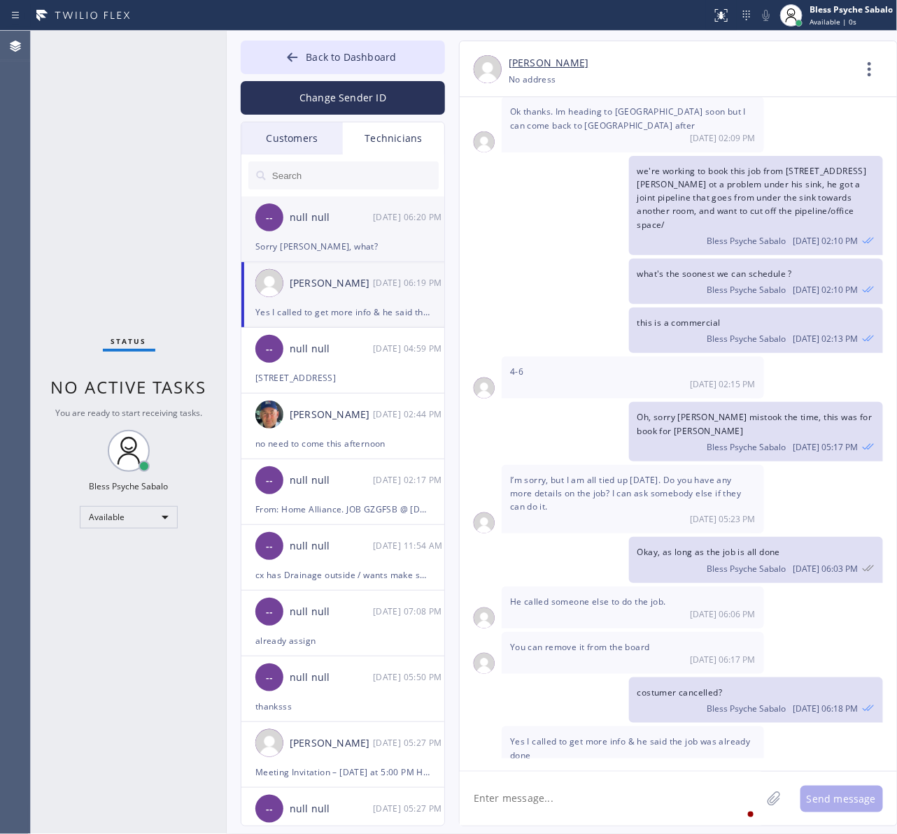
click at [344, 236] on div "-- null null [DATE] 06:20 PM" at bounding box center [343, 218] width 204 height 42
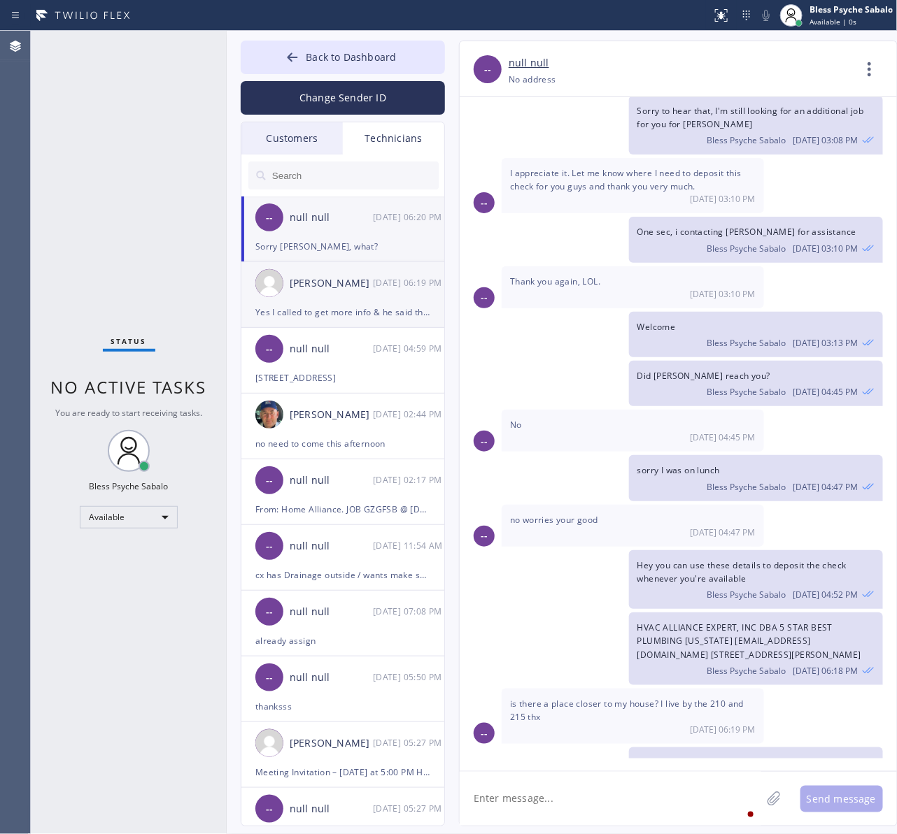
click at [366, 287] on div "[PERSON_NAME]" at bounding box center [331, 284] width 83 height 16
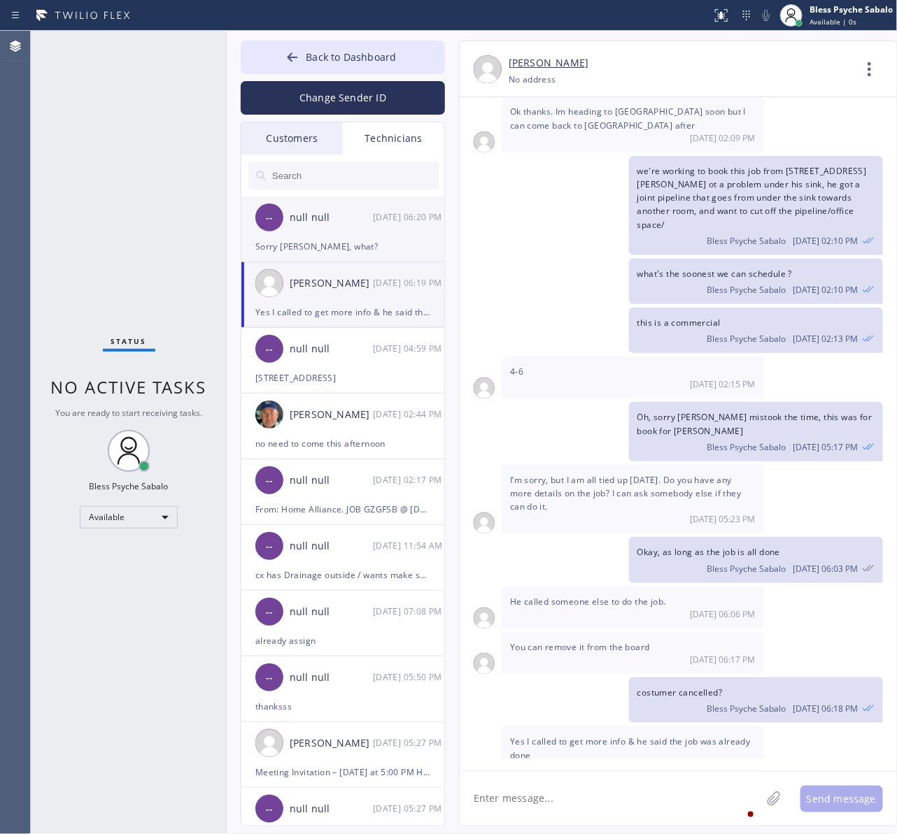
click at [368, 229] on div "-- null null [DATE] 06:20 PM" at bounding box center [343, 218] width 204 height 42
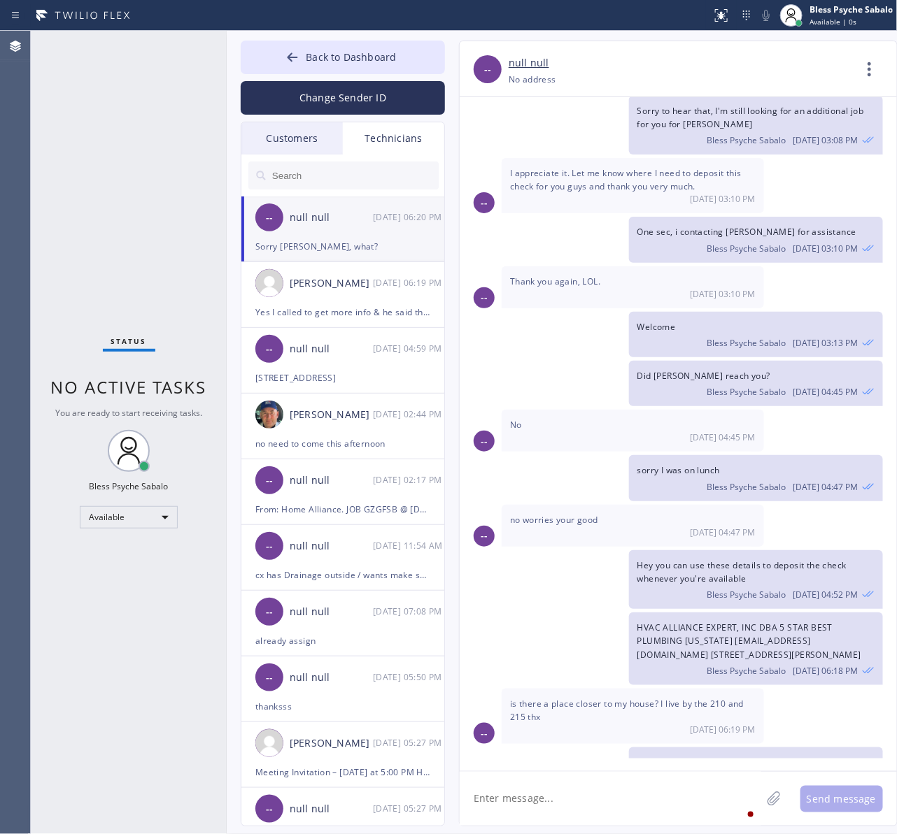
click at [409, 140] on div "Technicians" at bounding box center [393, 138] width 101 height 32
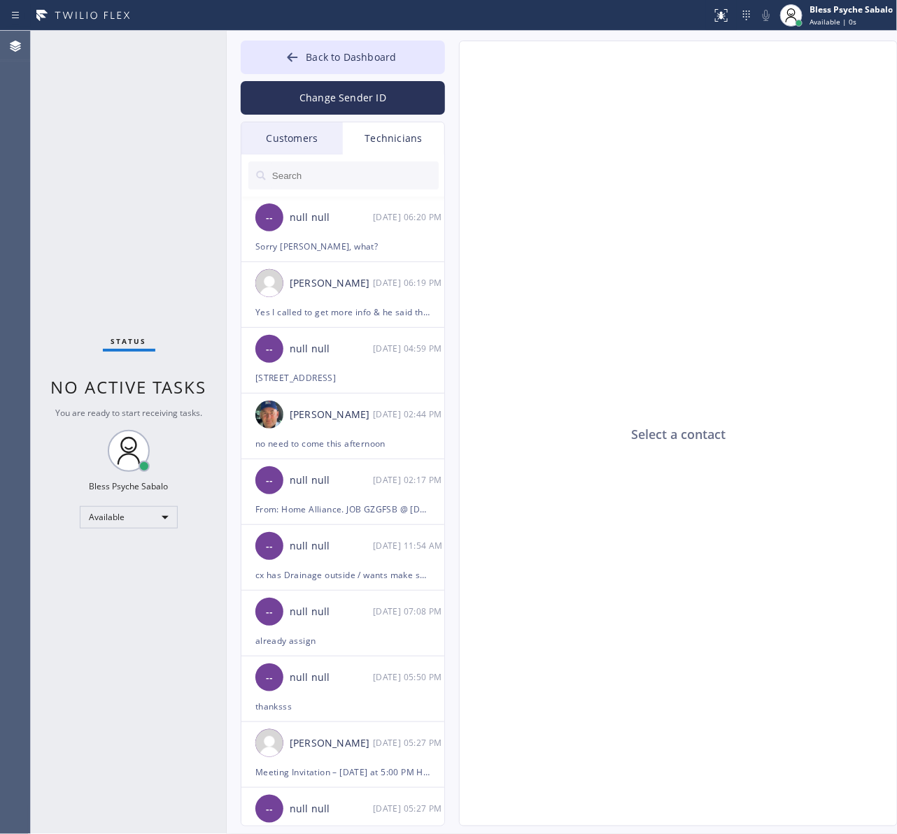
click at [399, 176] on input "text" at bounding box center [355, 176] width 168 height 28
click at [387, 297] on div "[PERSON_NAME] [DATE] 06:19 PM" at bounding box center [343, 283] width 204 height 42
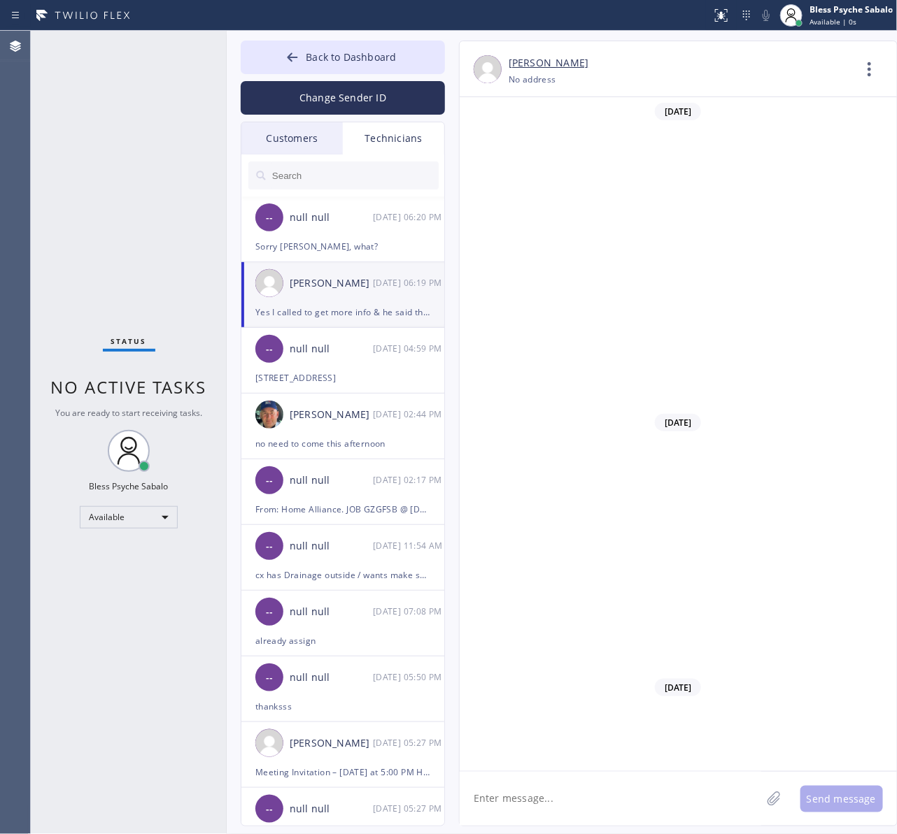
scroll to position [9522, 0]
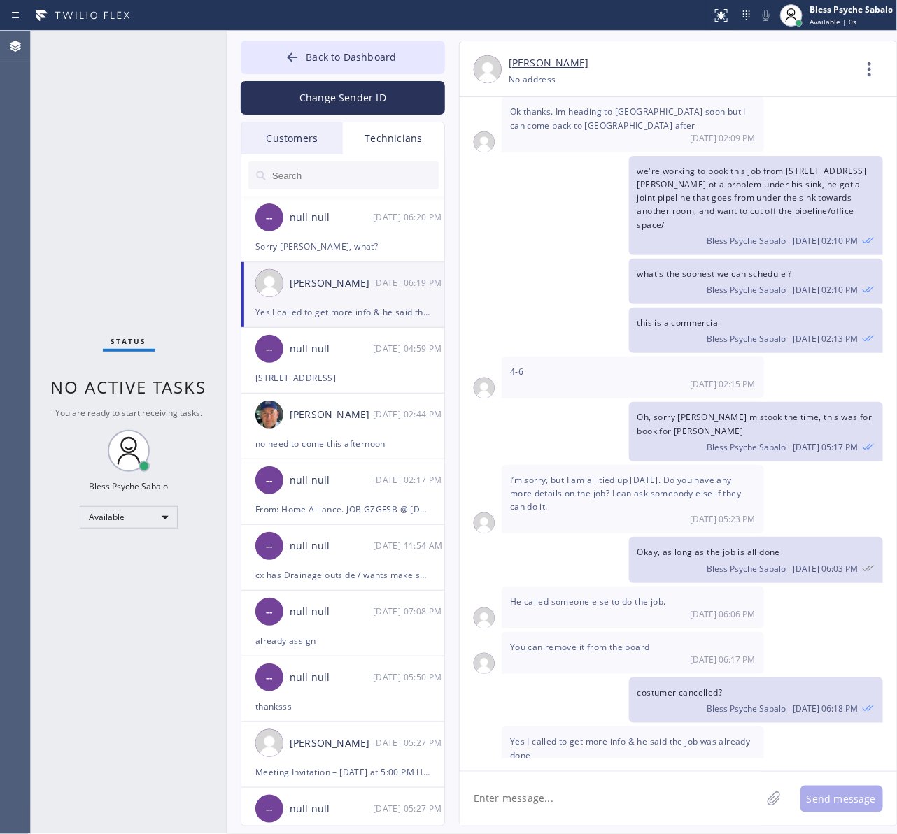
click at [689, 785] on textarea at bounding box center [609, 799] width 301 height 54
click at [610, 808] on textarea at bounding box center [609, 799] width 301 height 54
type textarea "I see, thanks for letting me know"
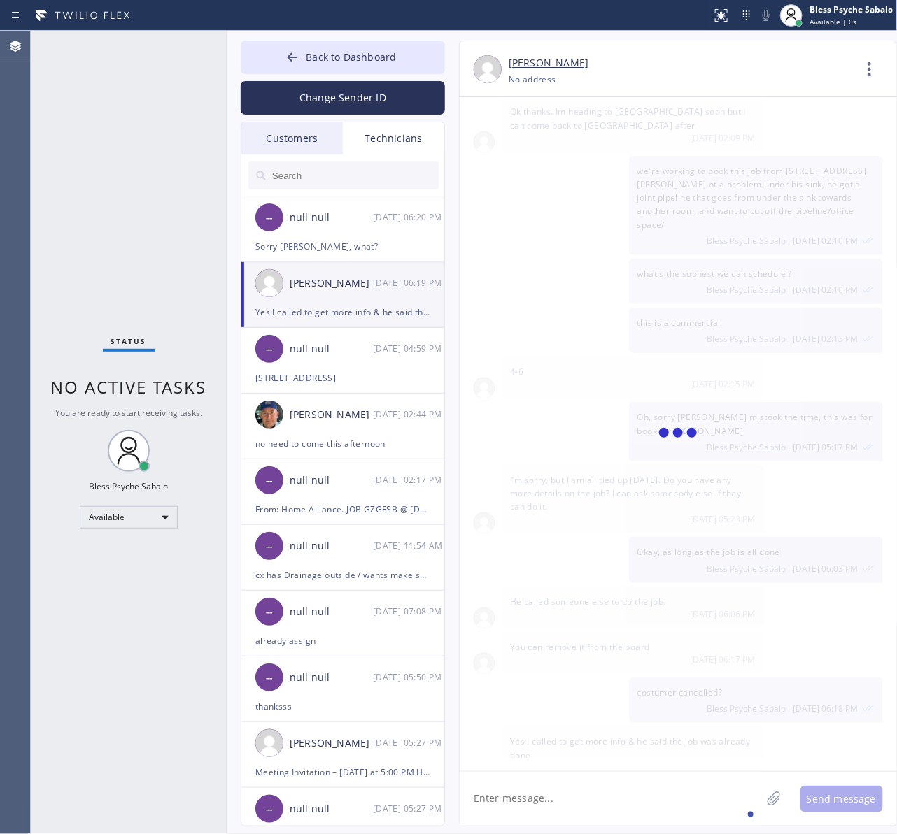
scroll to position [9571, 0]
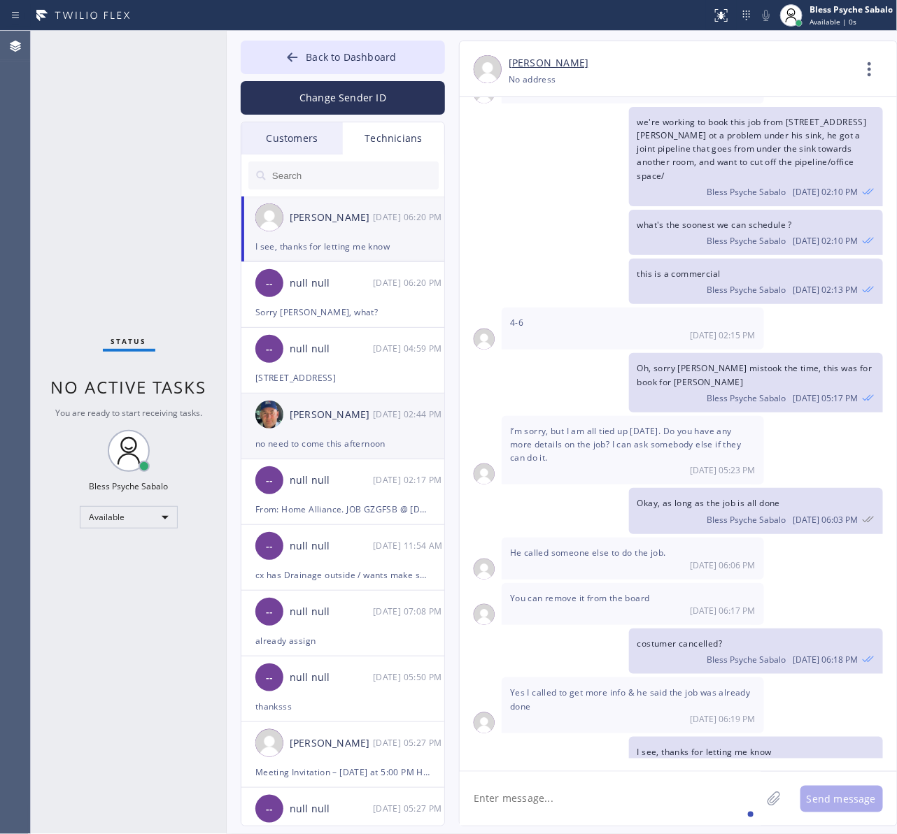
click at [359, 437] on div "no need to come this afternoon" at bounding box center [342, 444] width 175 height 16
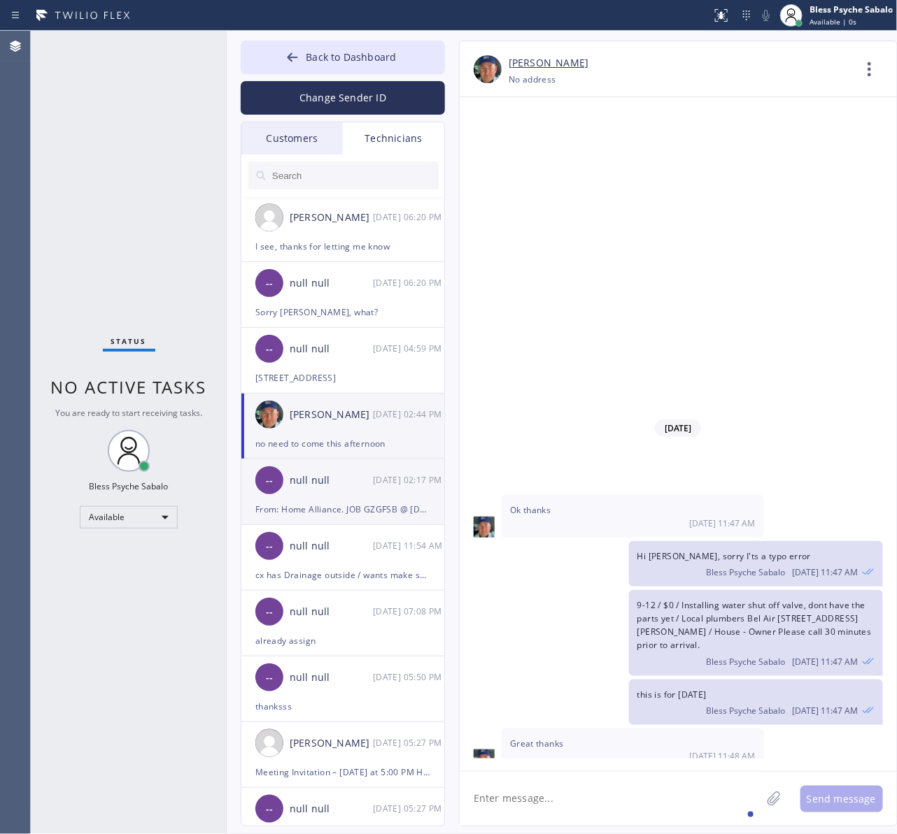
scroll to position [15950, 0]
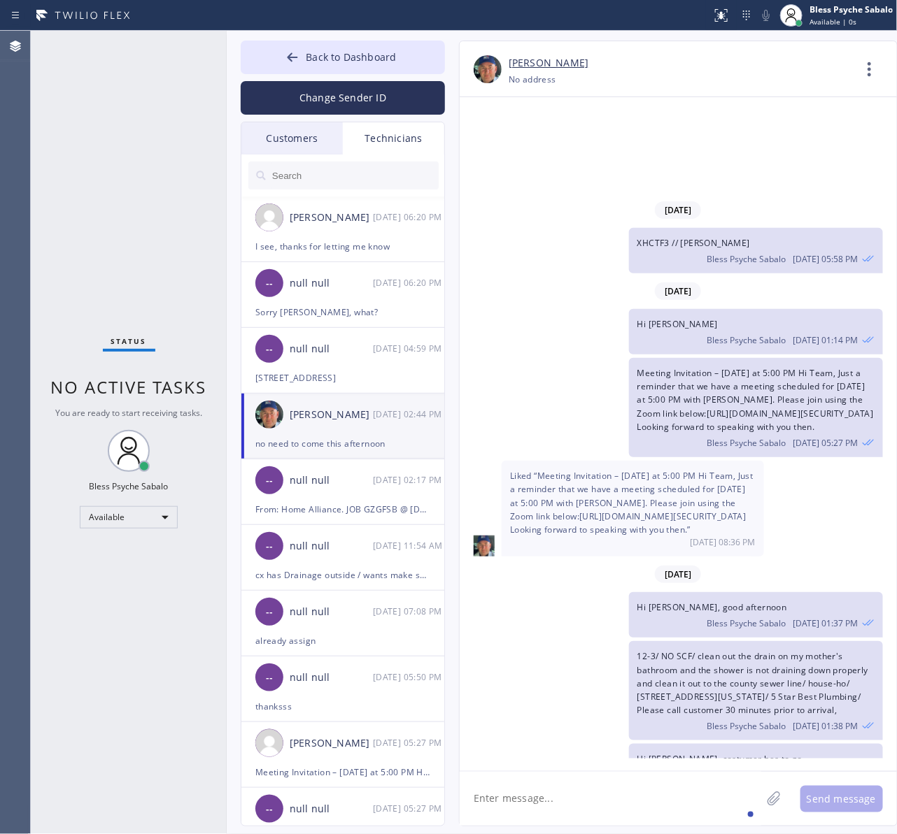
click at [390, 148] on div "Technicians" at bounding box center [393, 138] width 101 height 32
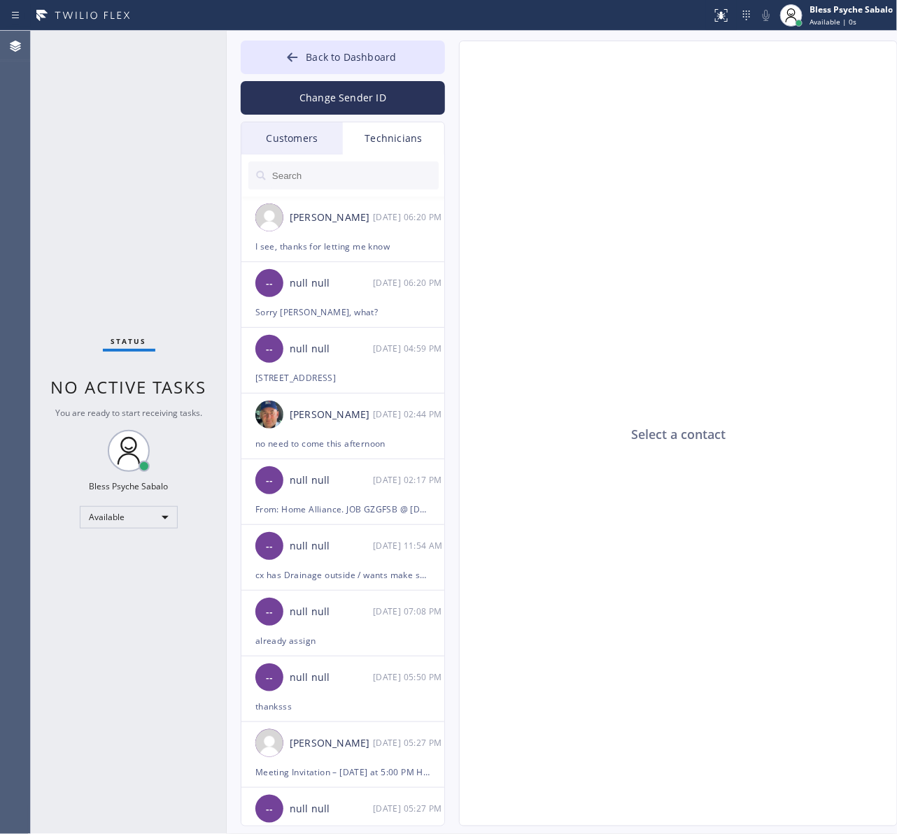
click at [386, 187] on input "text" at bounding box center [355, 176] width 168 height 28
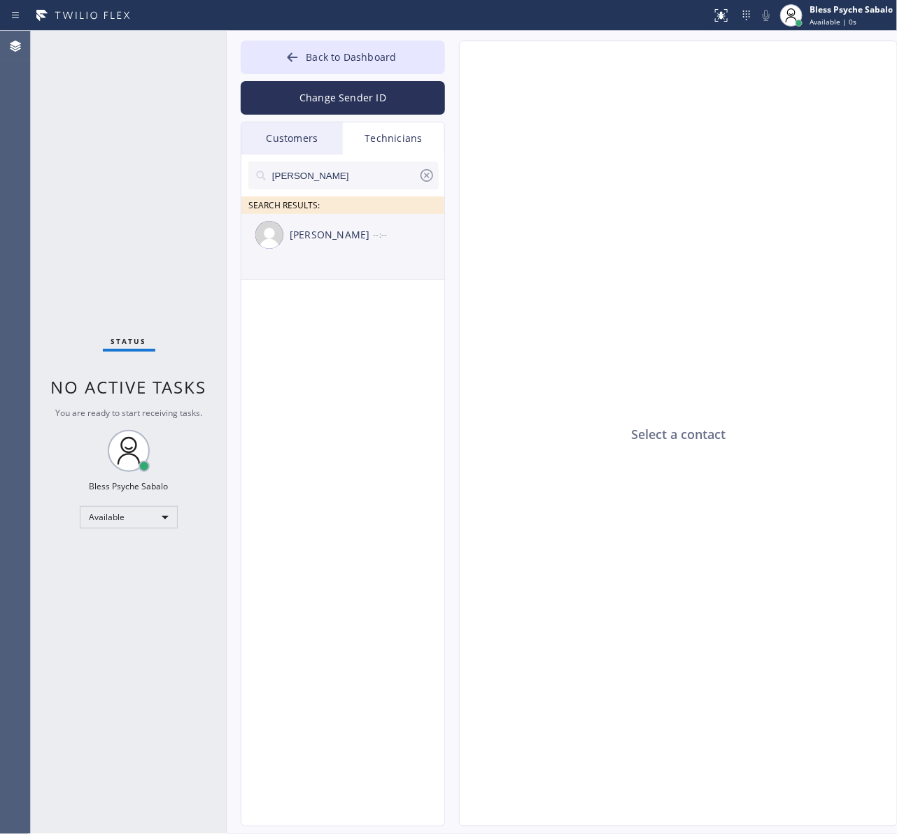
type input "[PERSON_NAME]"
click at [348, 238] on div "[PERSON_NAME]" at bounding box center [331, 235] width 83 height 16
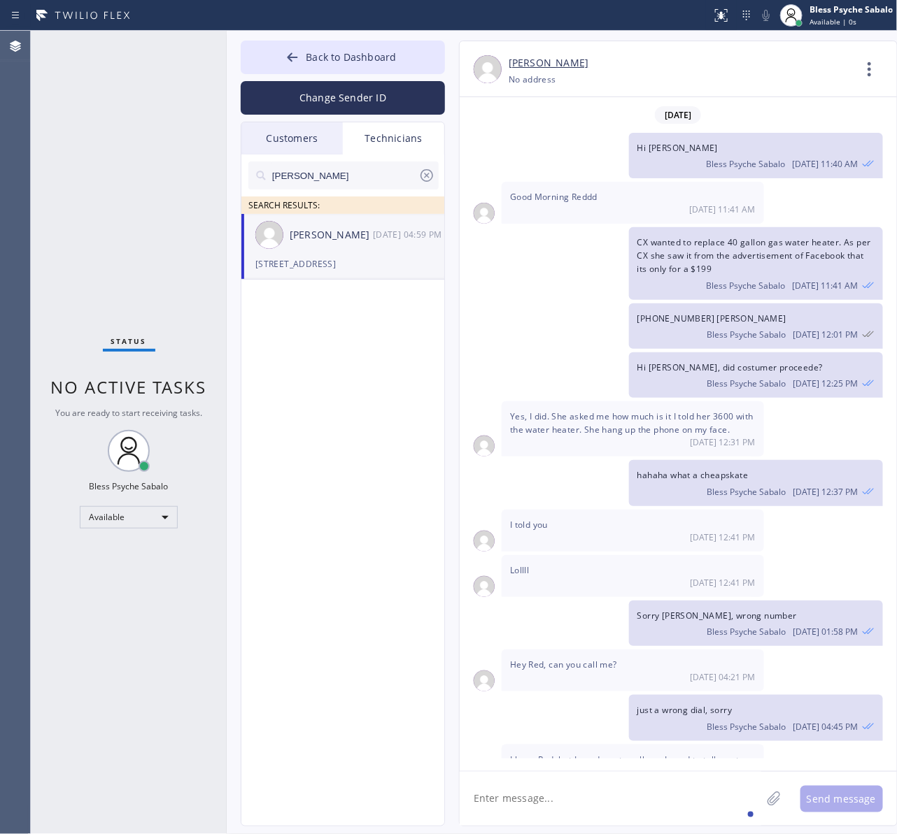
click at [645, 815] on textarea at bounding box center [609, 799] width 301 height 54
drag, startPoint x: 565, startPoint y: 752, endPoint x: 638, endPoint y: 789, distance: 81.6
click at [567, 752] on div "asked" at bounding box center [573, 758] width 36 height 22
click at [636, 792] on textarea "Hi [PERSON_NAME] asked me" at bounding box center [622, 799] width 327 height 54
click at [644, 778] on textarea "Hi [PERSON_NAME] asked me" at bounding box center [622, 799] width 327 height 54
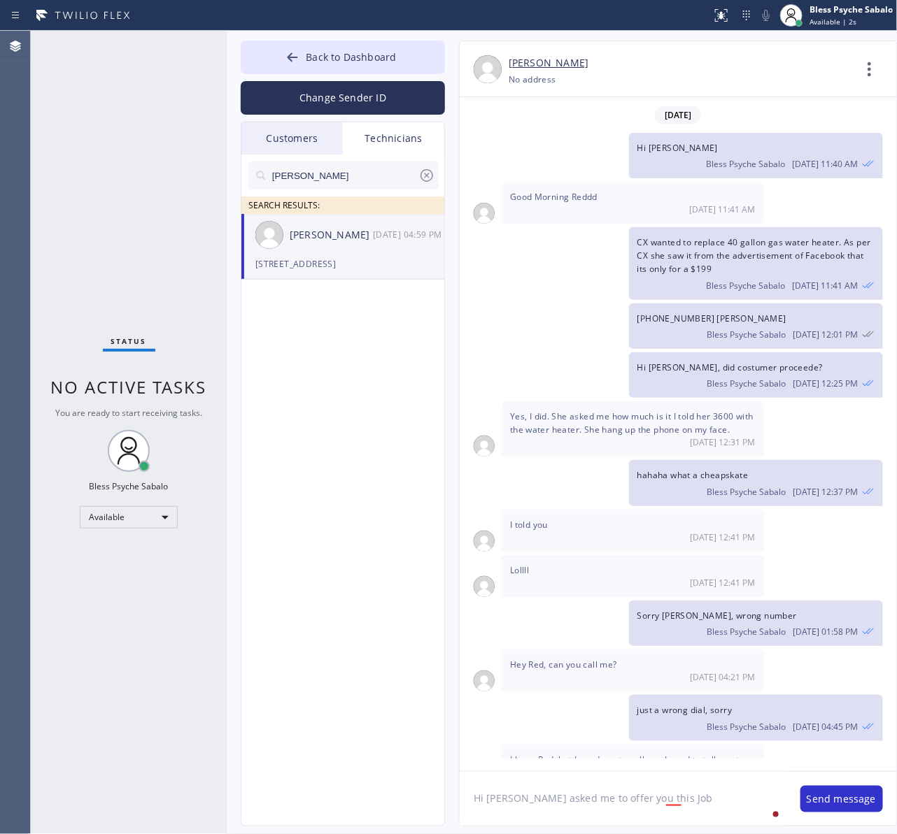
paste textarea "9-12/ NO SCF, FREEMIUM 5% OFF Labor/ estimate for rooter service, prefer to get…"
type textarea "Hi [PERSON_NAME] asked me to offer you this Job 9-12/ NO SCF, FREEMIUM 5% OFF L…"
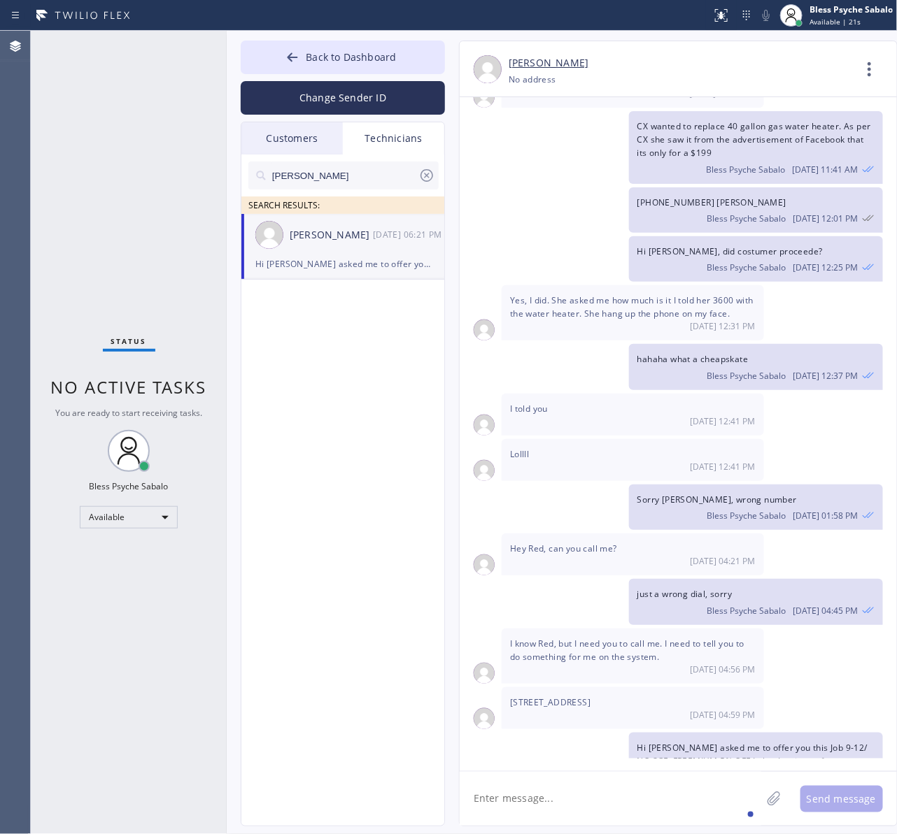
click at [577, 801] on textarea at bounding box center [609, 799] width 301 height 54
type textarea "that's for [DATE]"
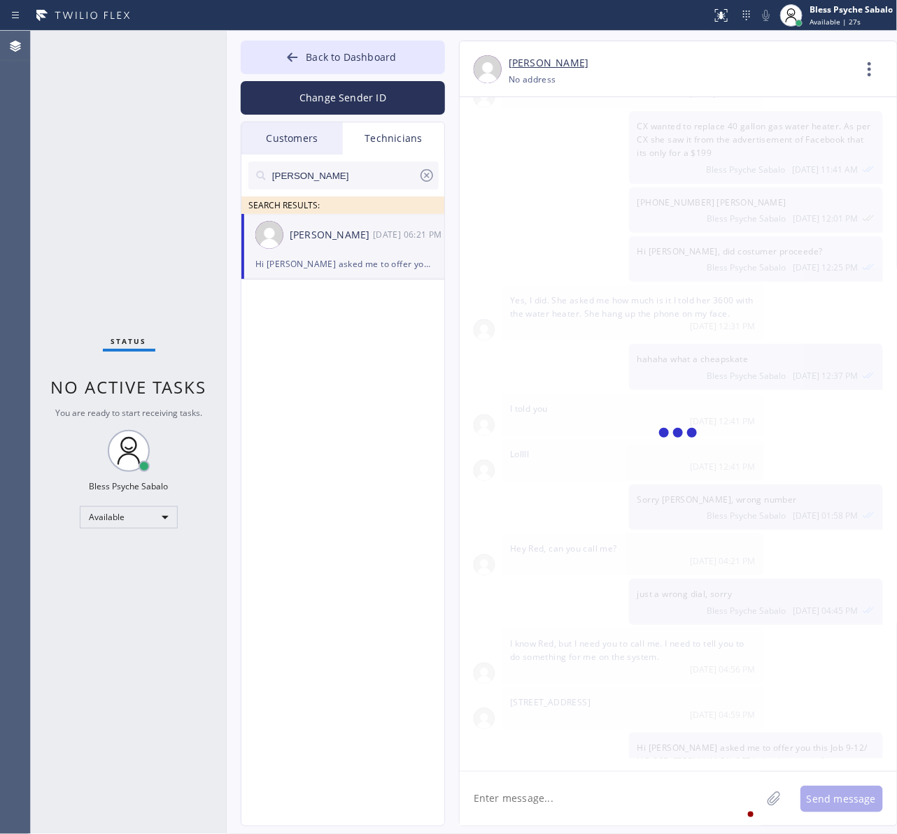
scroll to position [19050, 0]
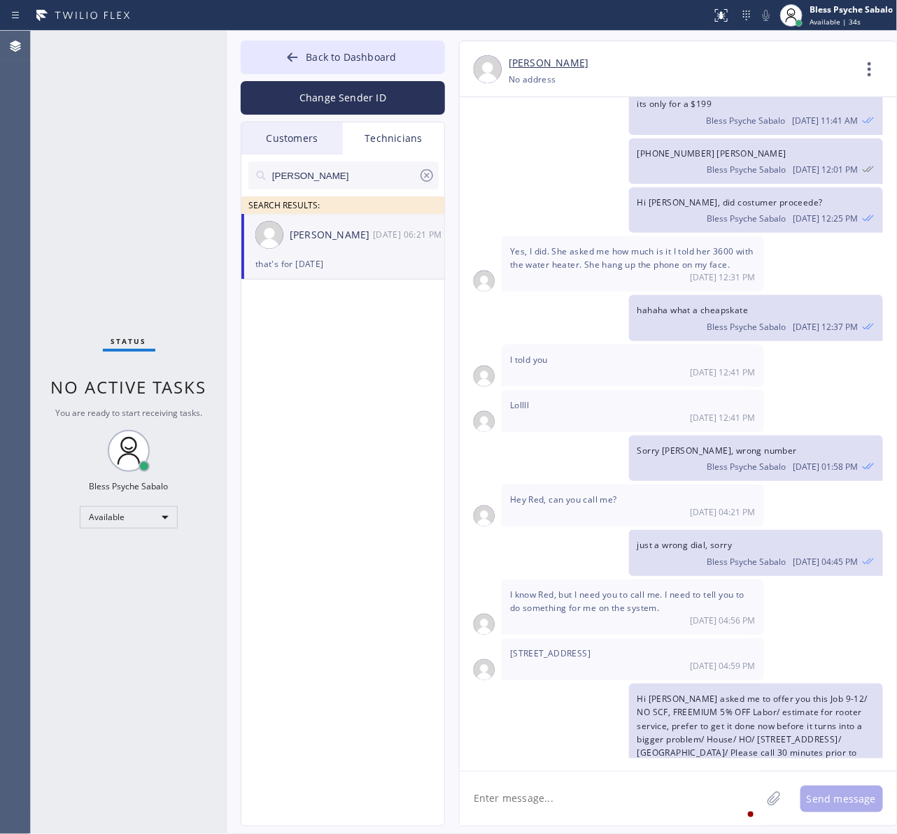
click at [610, 684] on div "Hi [PERSON_NAME] asked me to offer you this Job 9-12/ NO SCF, FREEMIUM 5% OFF L…" at bounding box center [670, 740] width 423 height 113
click at [373, 44] on button "Back to Dashboard" at bounding box center [343, 58] width 204 height 34
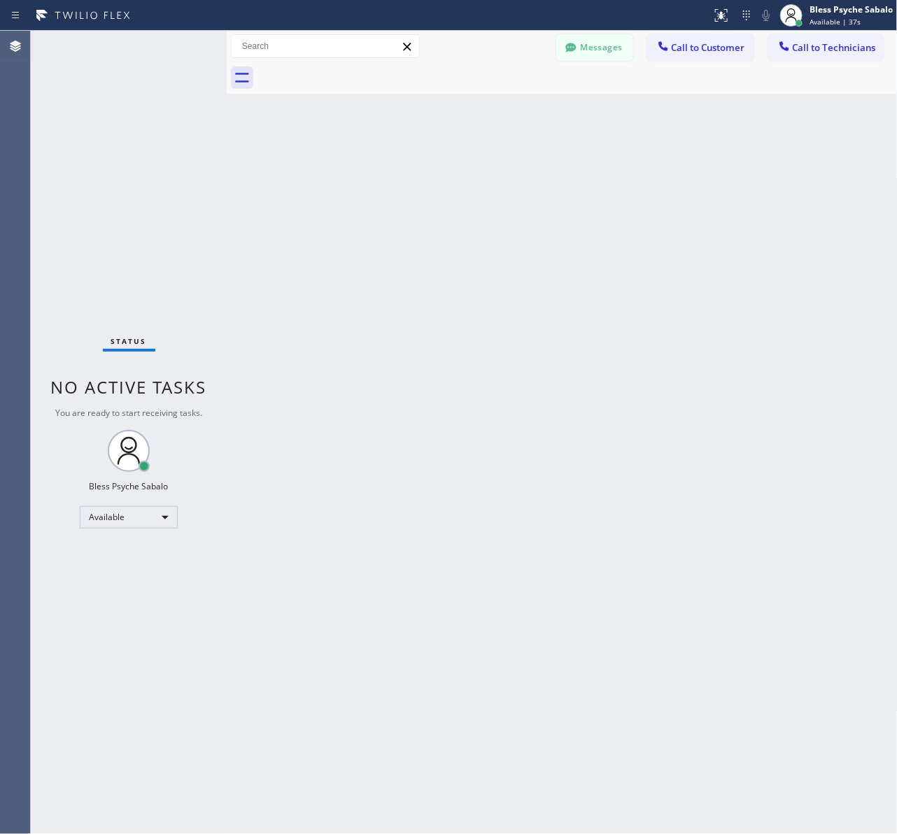
click at [562, 44] on div at bounding box center [570, 49] width 17 height 17
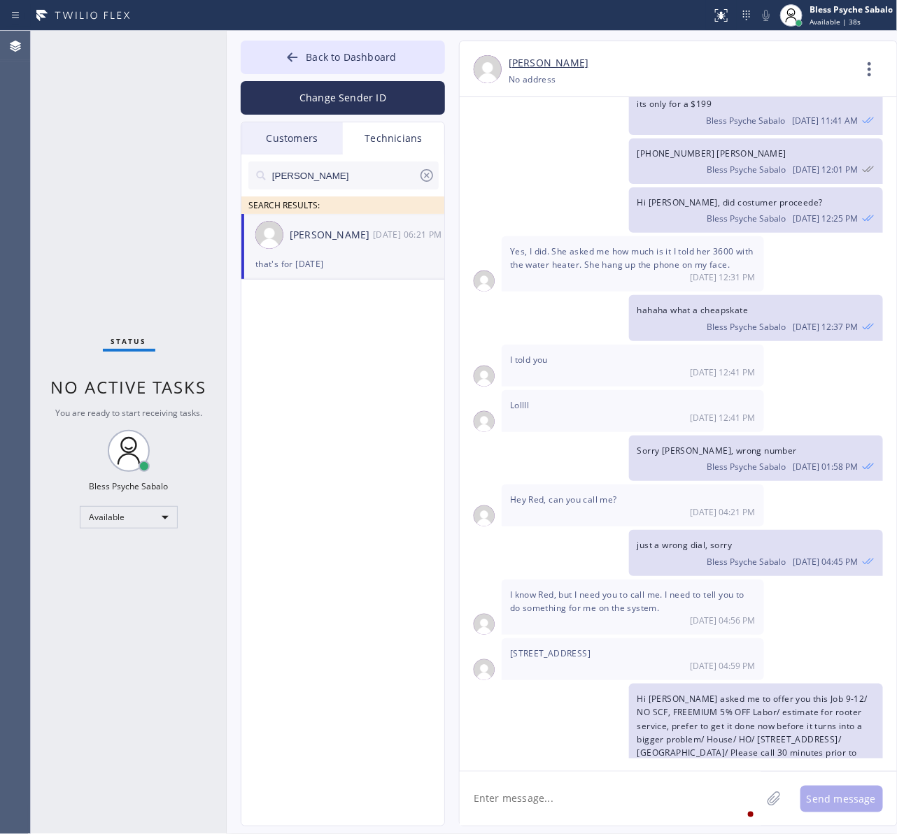
click at [423, 185] on div at bounding box center [426, 178] width 17 height 22
click at [423, 185] on input "text" at bounding box center [355, 176] width 168 height 28
click at [297, 131] on div "Customers" at bounding box center [291, 138] width 101 height 32
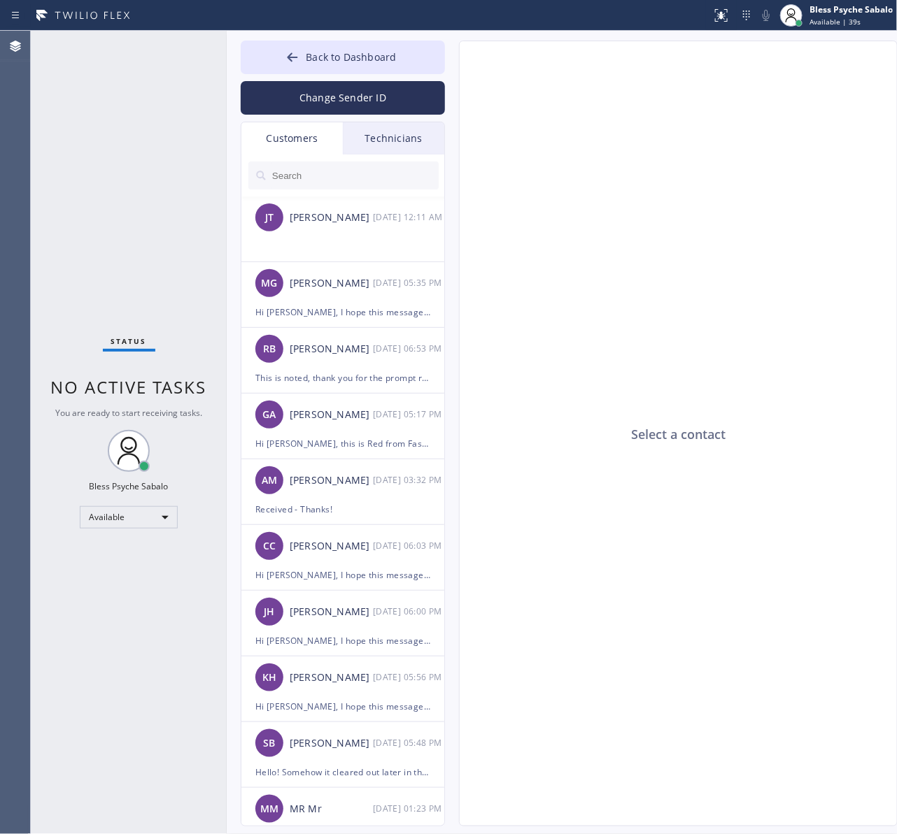
click at [365, 138] on div "Technicians" at bounding box center [393, 138] width 101 height 32
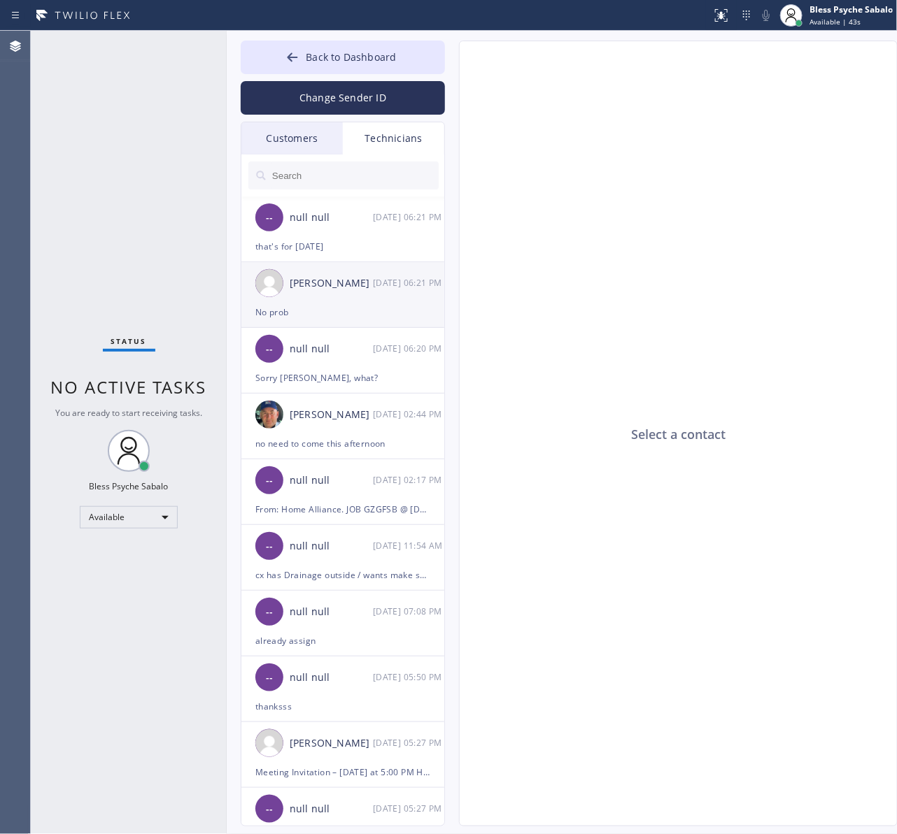
click at [365, 310] on div "No prob" at bounding box center [342, 312] width 175 height 16
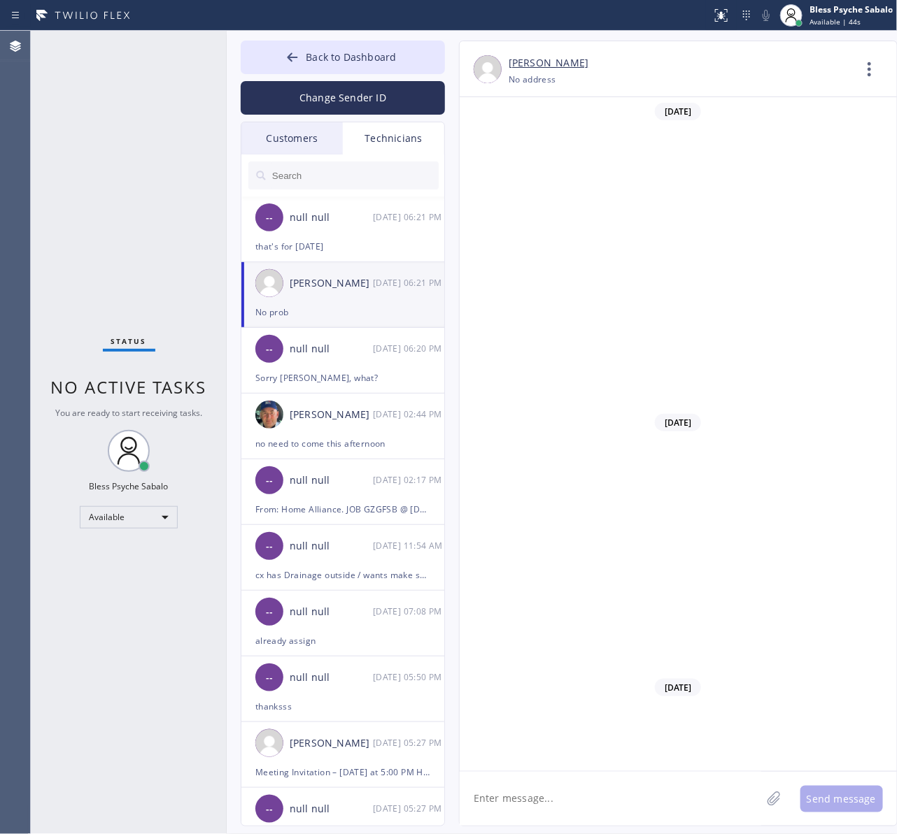
scroll to position [9616, 0]
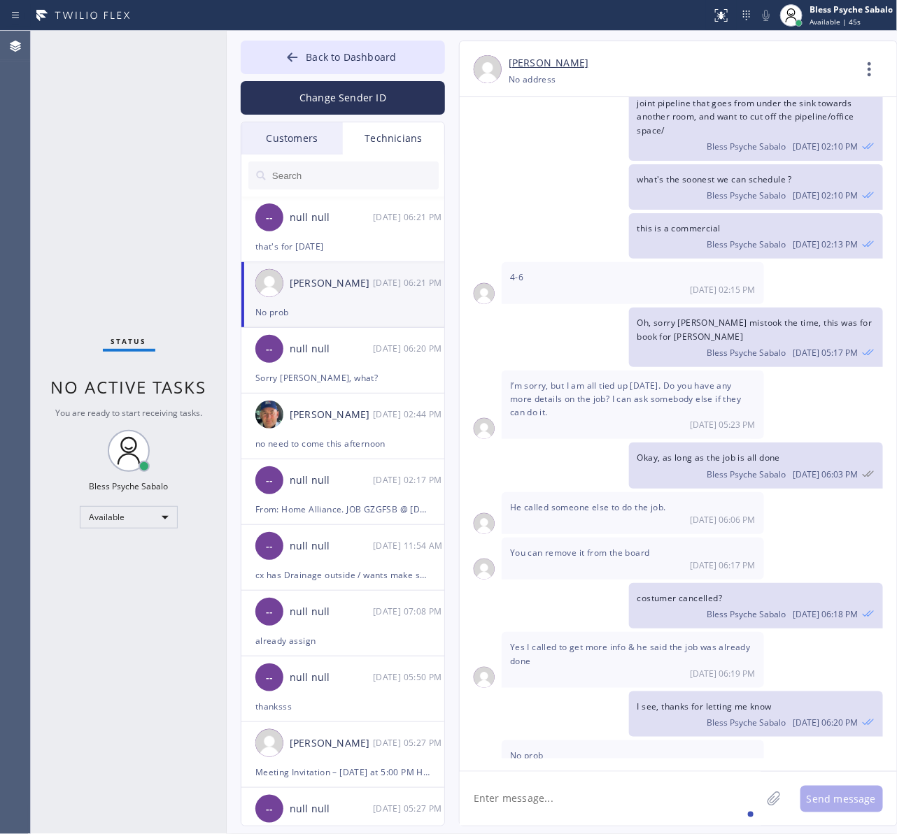
click at [652, 802] on textarea at bounding box center [609, 799] width 301 height 54
drag, startPoint x: 556, startPoint y: 119, endPoint x: 543, endPoint y: 110, distance: 15.1
click at [556, 117] on div "we're working to book this job from [STREET_ADDRESS][PERSON_NAME] ot a problem …" at bounding box center [670, 111] width 423 height 99
click at [547, 284] on div "[DATE] 02:15 PM" at bounding box center [632, 290] width 245 height 12
click at [357, 232] on div "-- null null [DATE] 06:23 PM" at bounding box center [343, 218] width 204 height 42
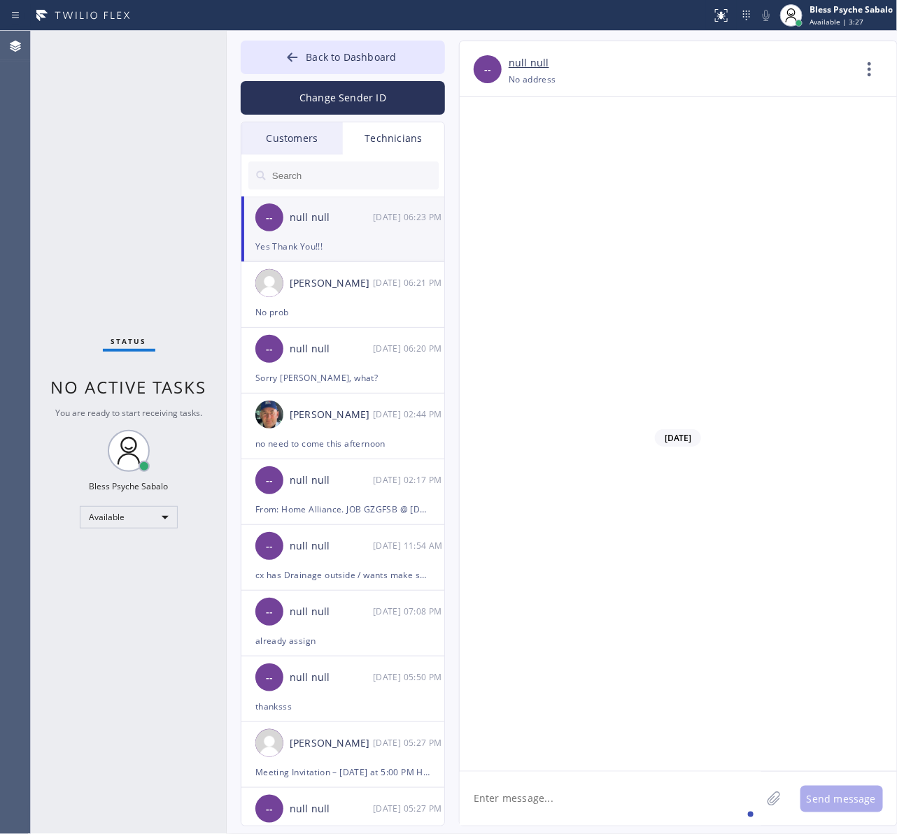
scroll to position [19095, 0]
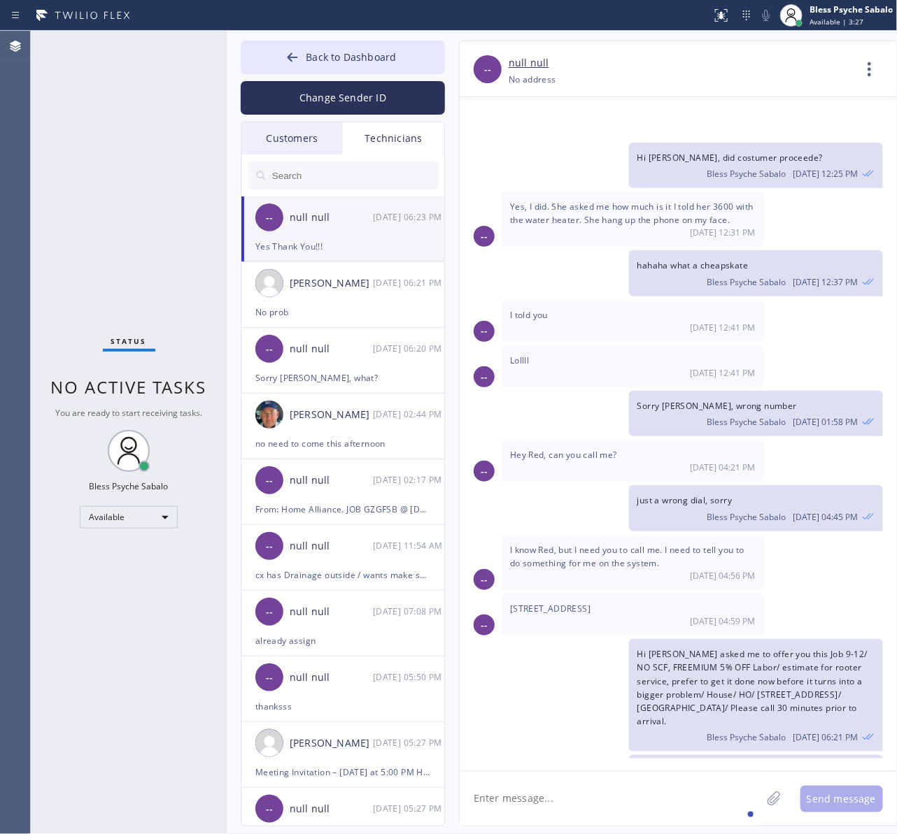
click at [603, 801] on textarea at bounding box center [609, 799] width 301 height 54
click at [515, 752] on div "Awesome," at bounding box center [515, 758] width 57 height 22
type textarea "Awesome, assigning now"
click at [648, 809] on textarea "Awesome, assigning now" at bounding box center [622, 799] width 327 height 54
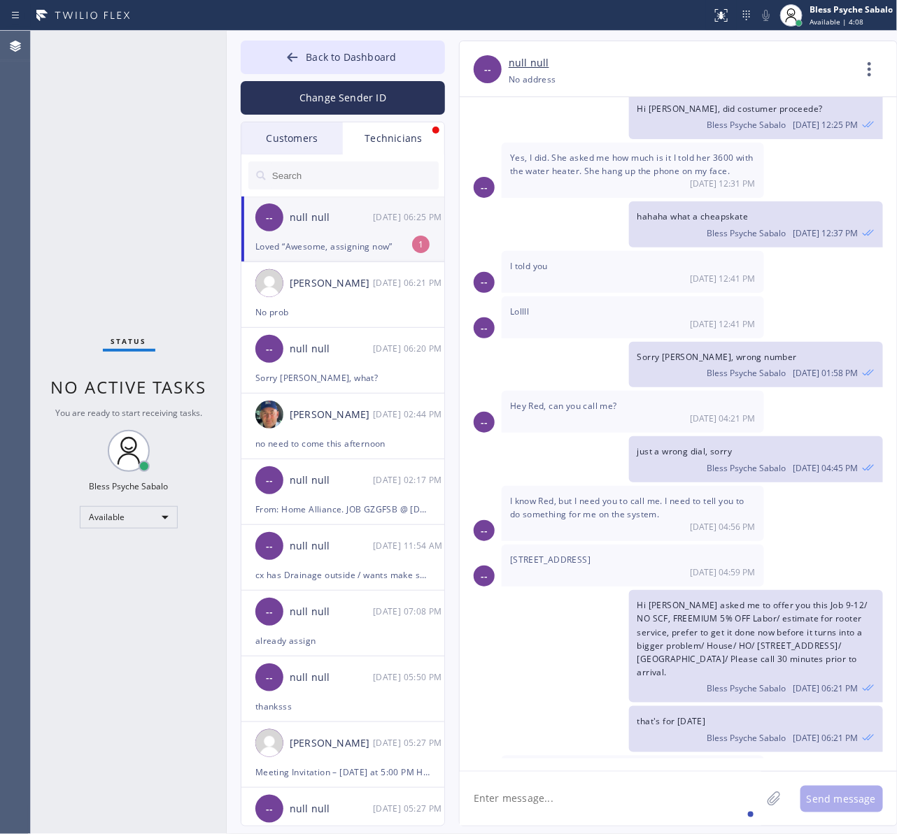
scroll to position [19190, 0]
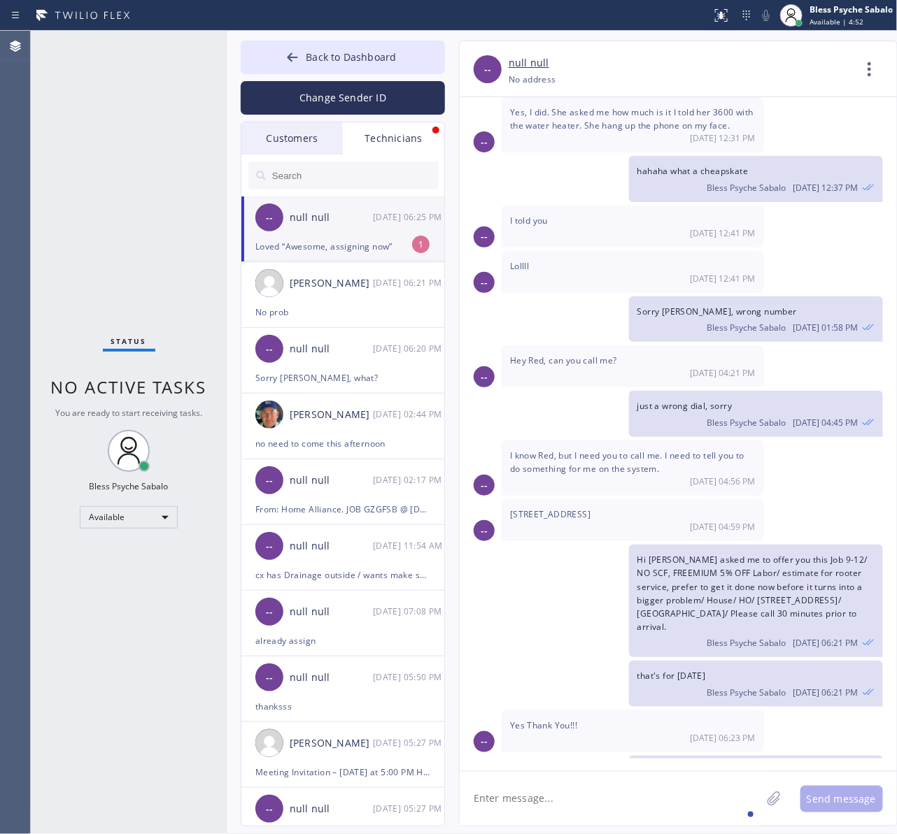
click at [399, 225] on div "[DATE] 06:25 PM" at bounding box center [409, 217] width 73 height 16
click at [343, 75] on div "Change Sender ID" at bounding box center [343, 94] width 204 height 41
click at [366, 81] on button "Change Sender ID" at bounding box center [343, 98] width 204 height 34
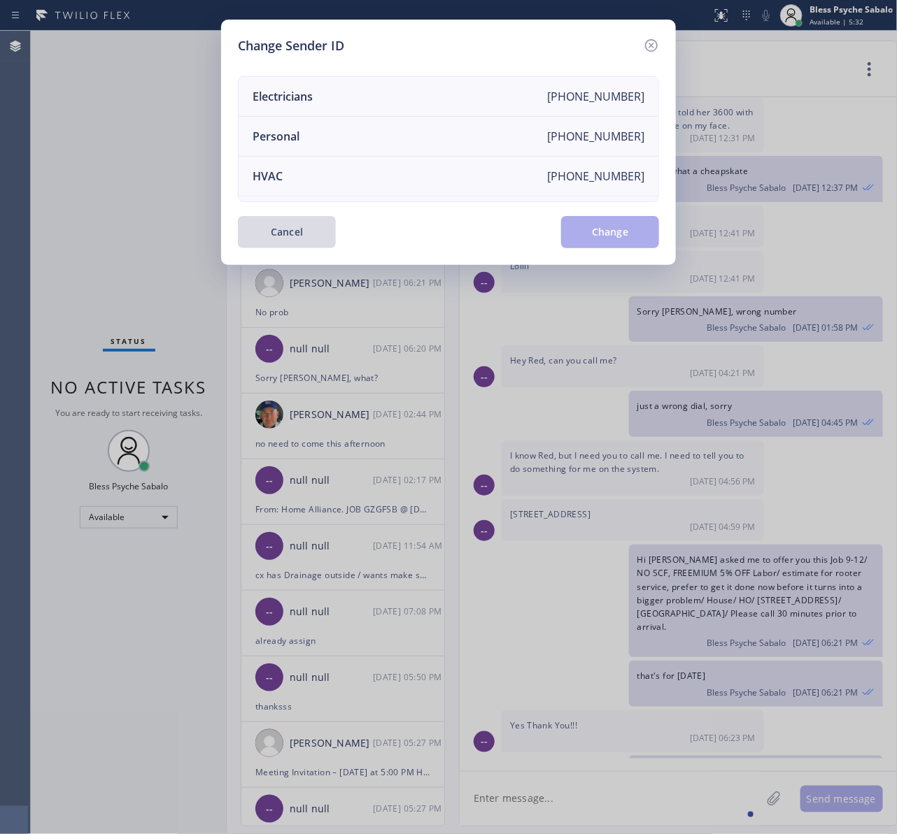
click at [315, 235] on button "Cancel" at bounding box center [287, 232] width 98 height 32
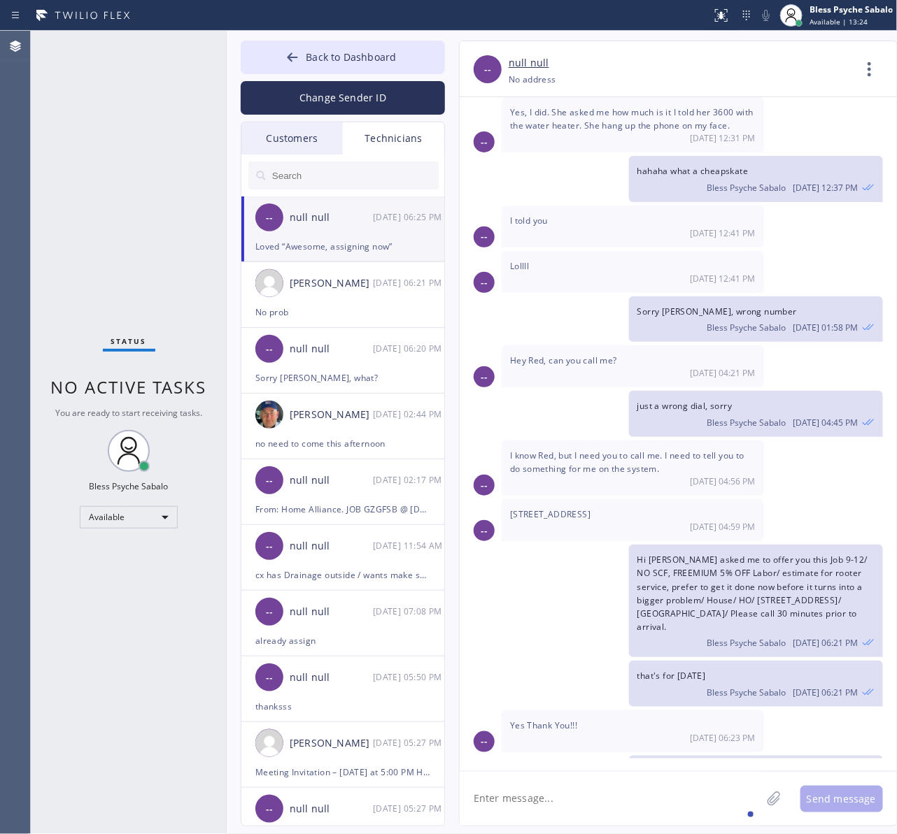
click at [563, 251] on div "Lollll [DATE] 12:41 PM" at bounding box center [632, 272] width 262 height 42
click at [383, 141] on div "Technicians" at bounding box center [393, 138] width 101 height 32
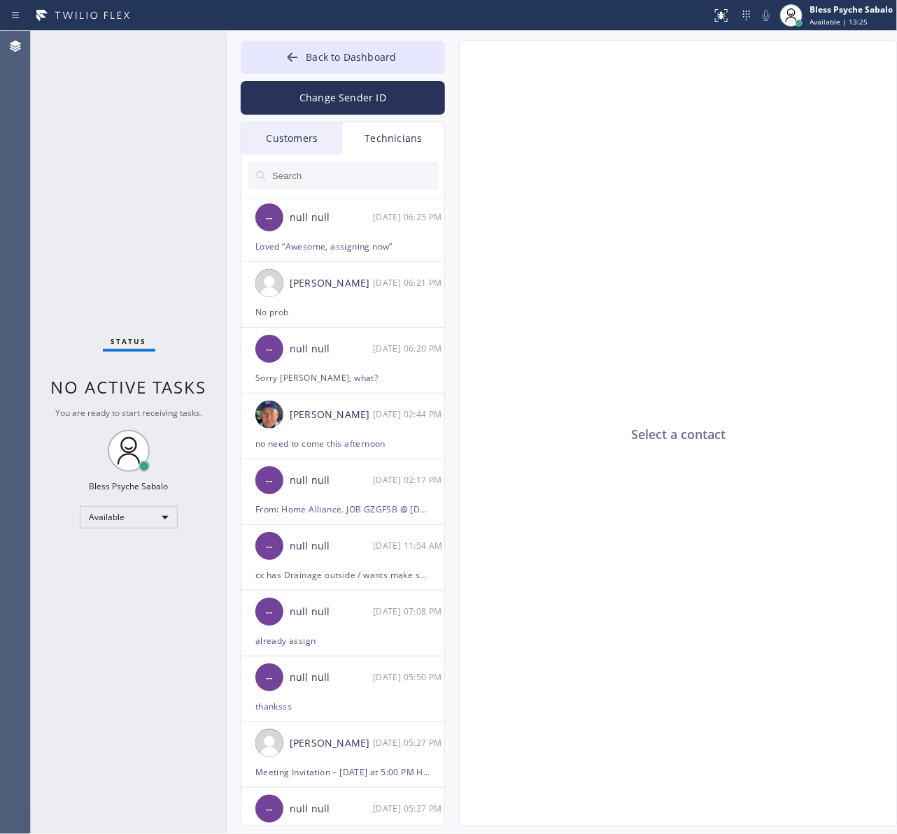
click at [378, 172] on input "text" at bounding box center [355, 176] width 168 height 28
click at [378, 383] on div "Sorry [PERSON_NAME], what?" at bounding box center [342, 378] width 175 height 16
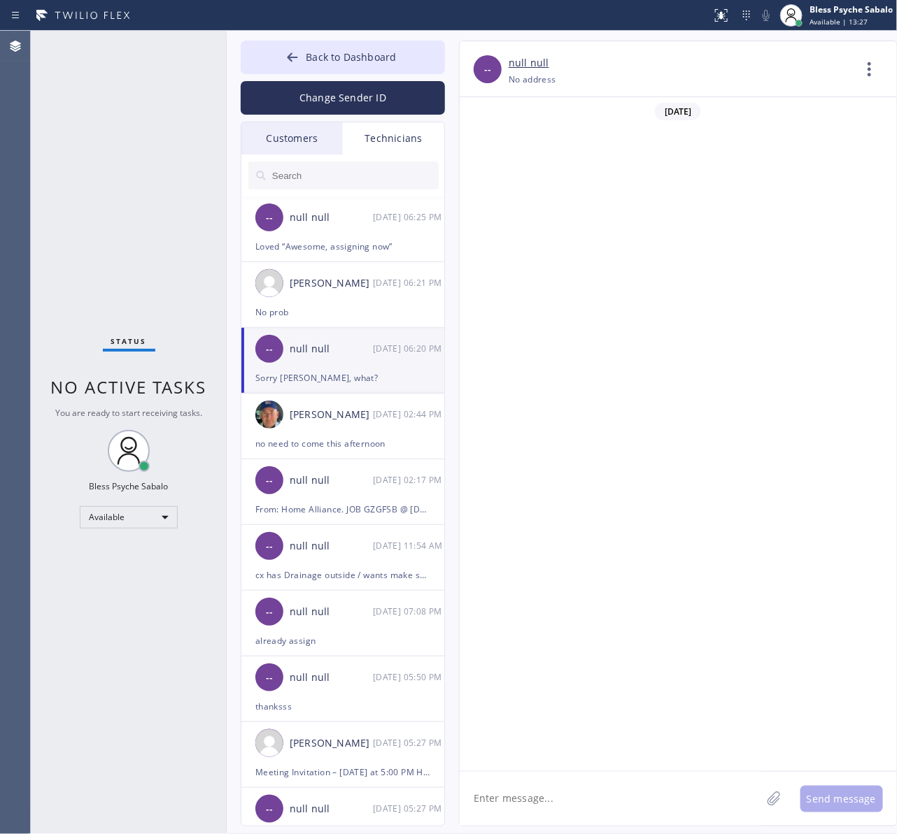
scroll to position [3193, 0]
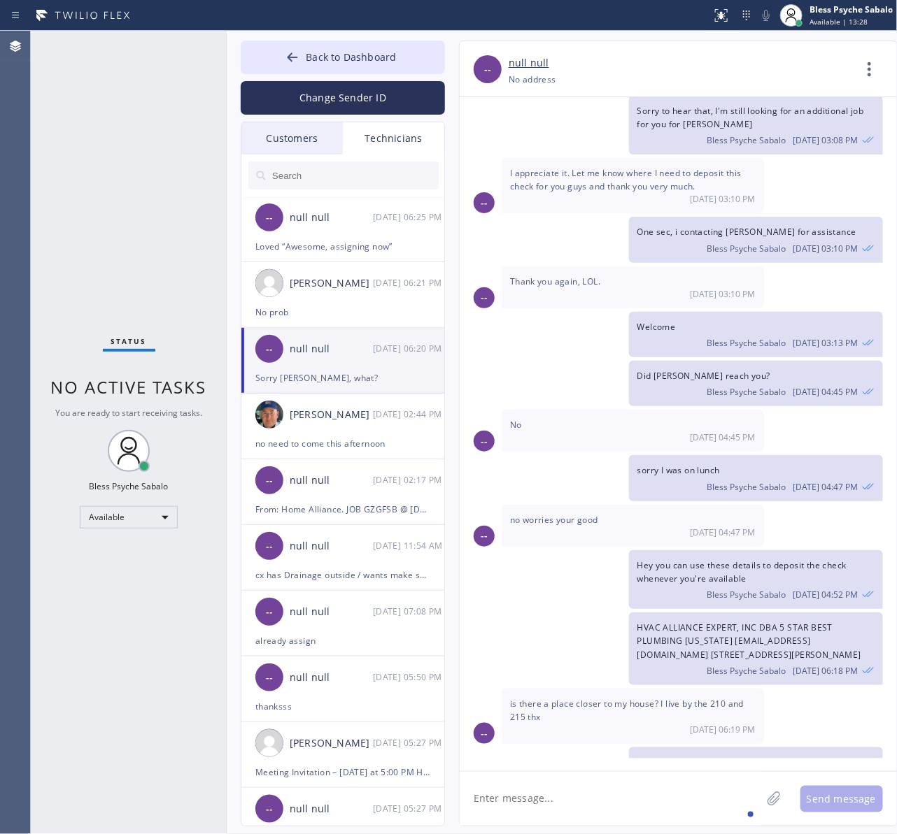
click at [617, 794] on textarea at bounding box center [609, 799] width 301 height 54
drag, startPoint x: 380, startPoint y: 703, endPoint x: 428, endPoint y: 707, distance: 48.4
click at [380, 722] on ul "-- null null [DATE] 06:25 PM Loved “Awesome, assigning now” [PERSON_NAME] [DATE…" at bounding box center [343, 528] width 204 height 662
click at [647, 791] on textarea at bounding box center [609, 799] width 301 height 54
paste textarea "9-12, $99, tank wh for the last few months the hot water pipes has been really …"
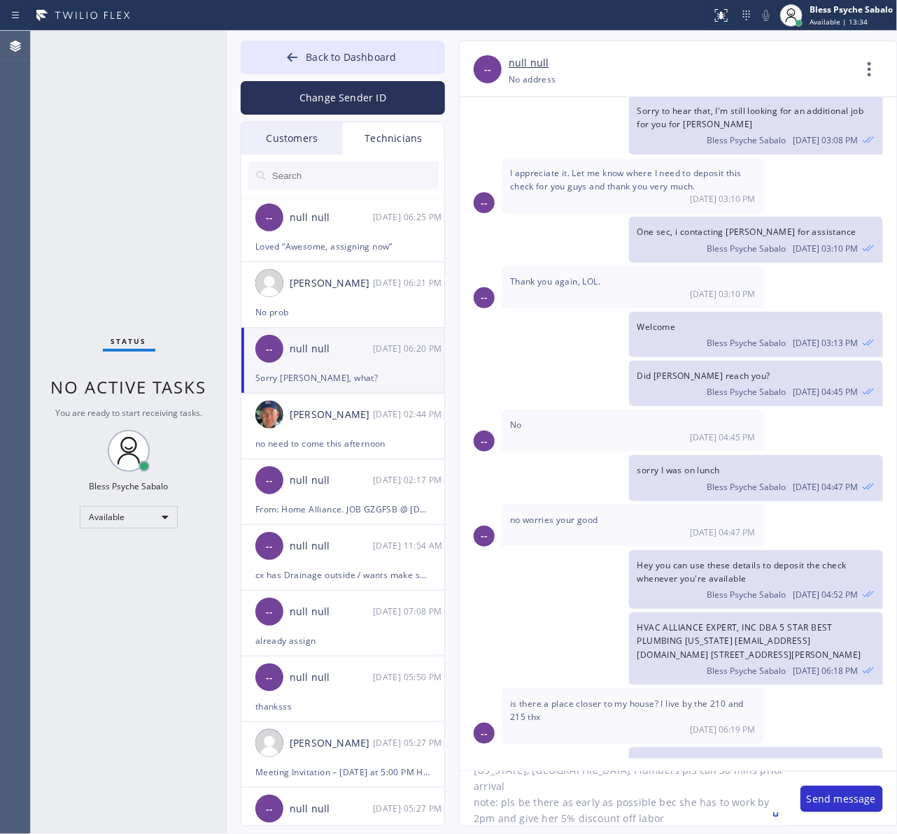
scroll to position [124, 0]
type textarea "9-12, $99, tank wh for the last few months the hot water pipes has been really …"
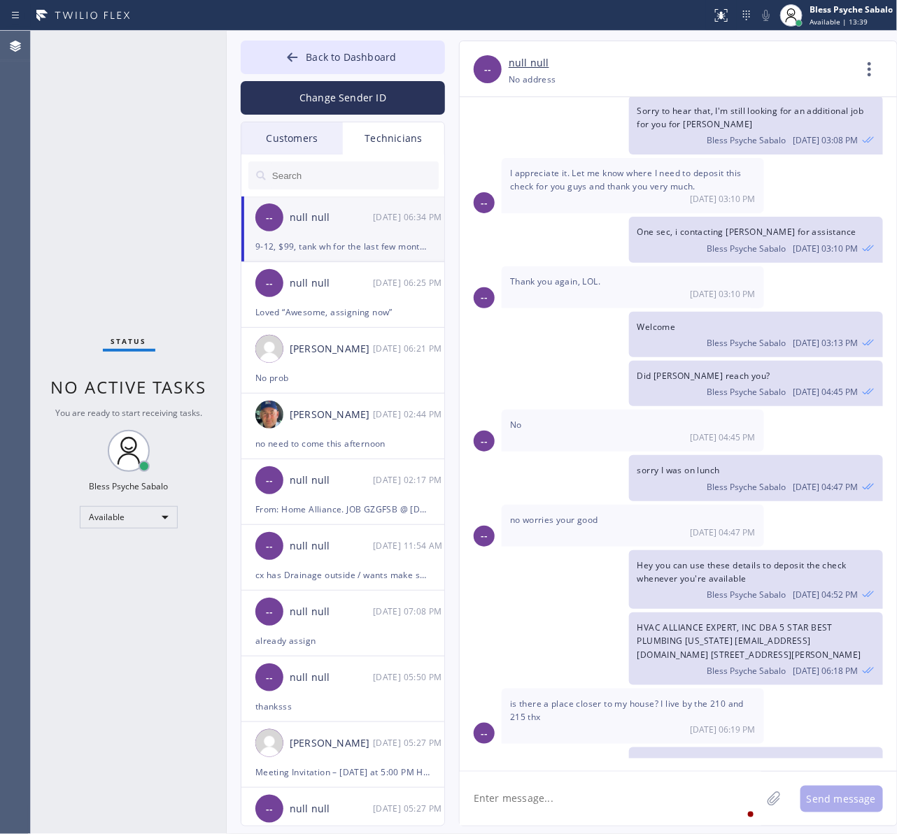
scroll to position [3350, 0]
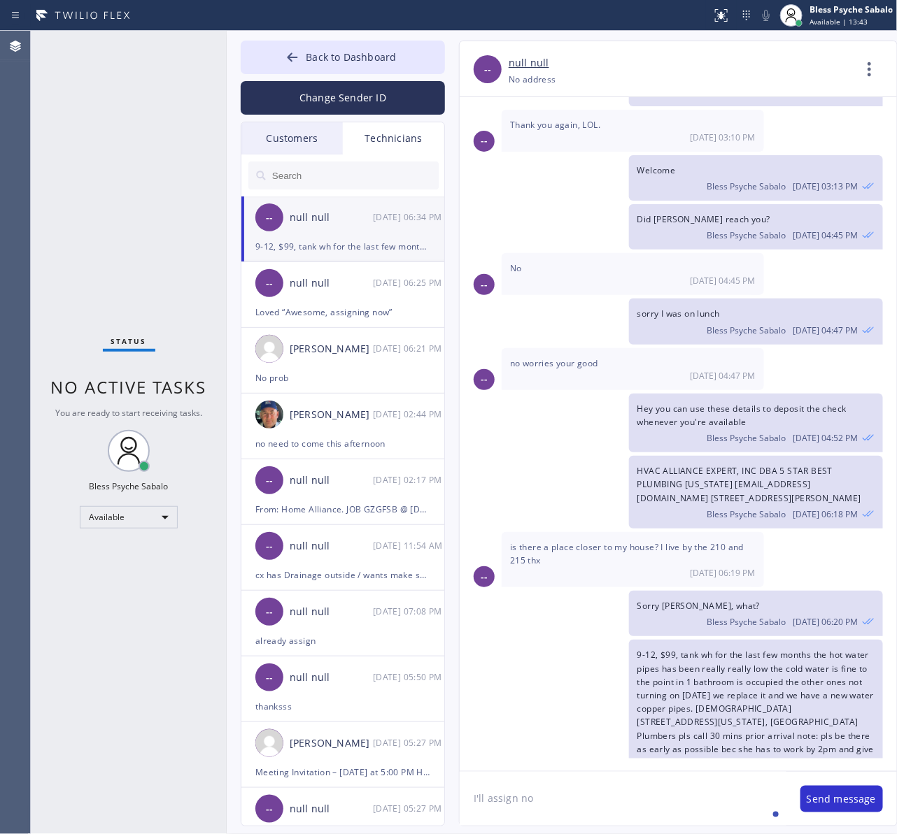
type textarea "I'll assign now"
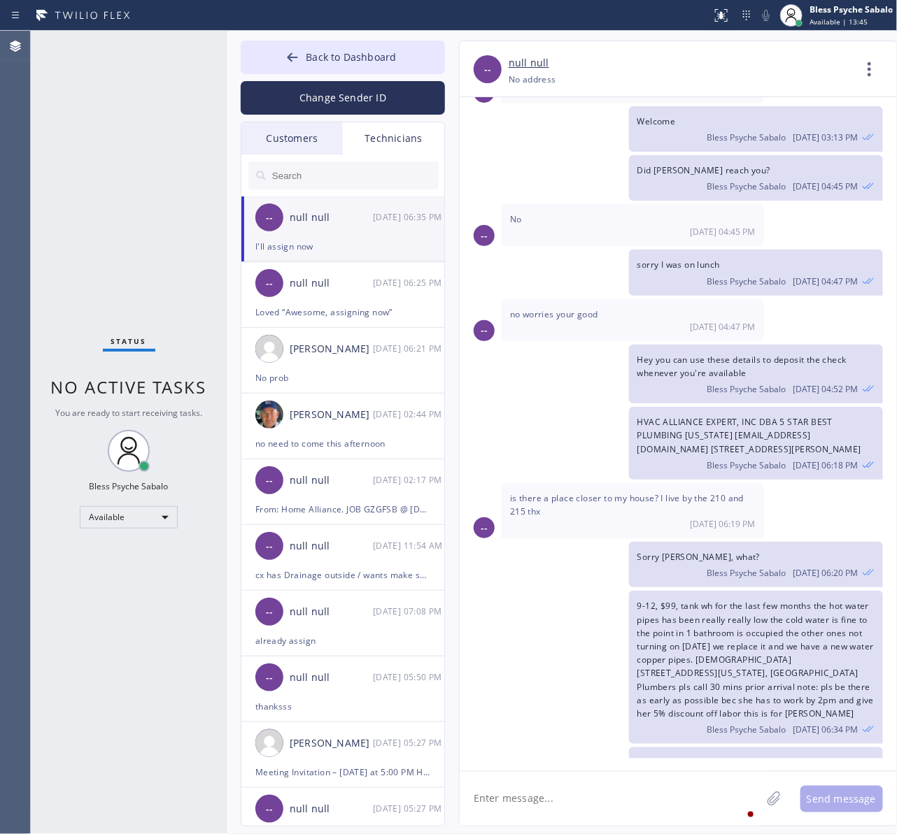
click at [668, 799] on textarea at bounding box center [609, 799] width 301 height 54
click at [330, 53] on span "Back to Dashboard" at bounding box center [351, 56] width 90 height 13
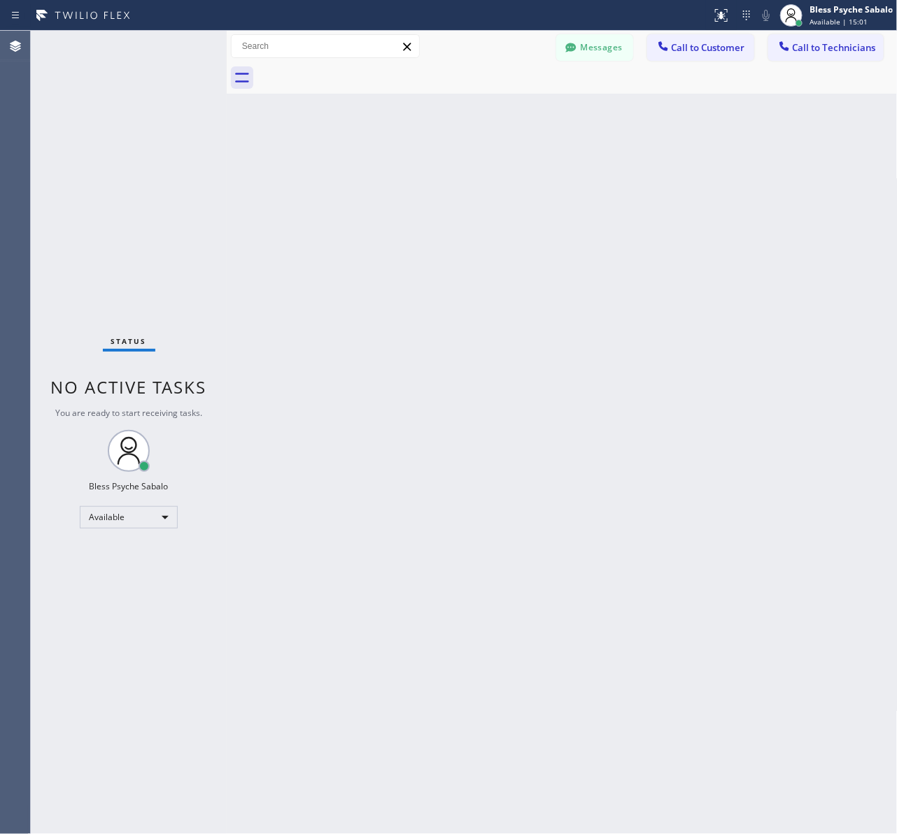
click at [442, 134] on div "Back to Dashboard Change Sender ID Customers Technicians [PERSON_NAME] [PERSON_…" at bounding box center [562, 433] width 671 height 804
click at [819, 50] on span "Call to Technicians" at bounding box center [833, 47] width 83 height 13
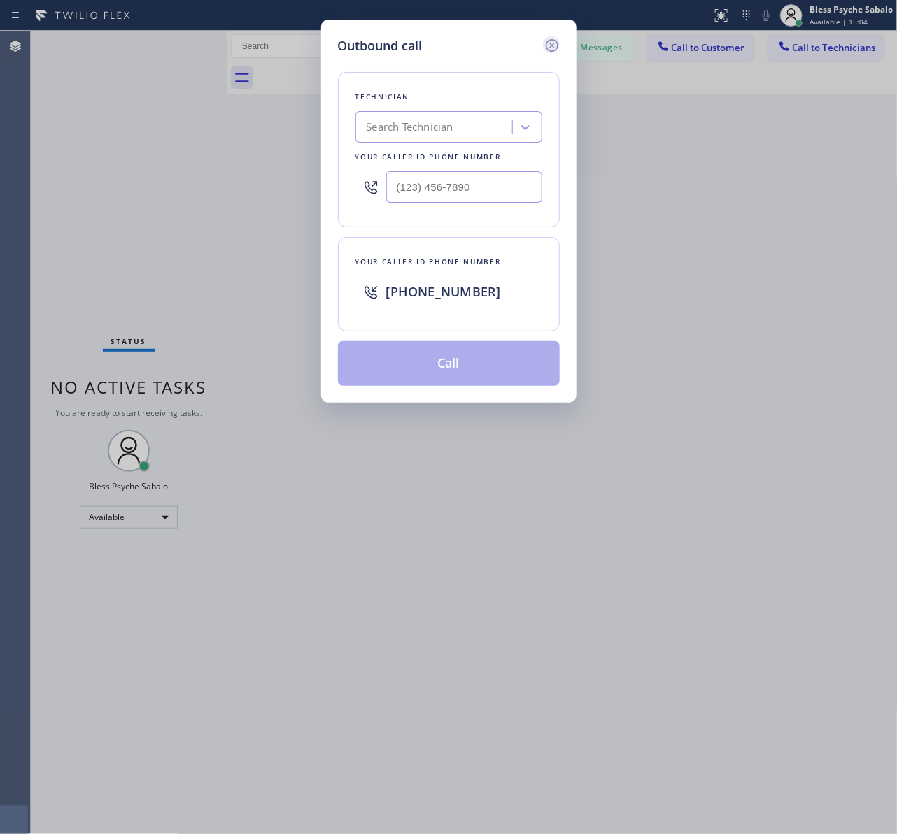
click at [553, 38] on icon at bounding box center [551, 45] width 17 height 17
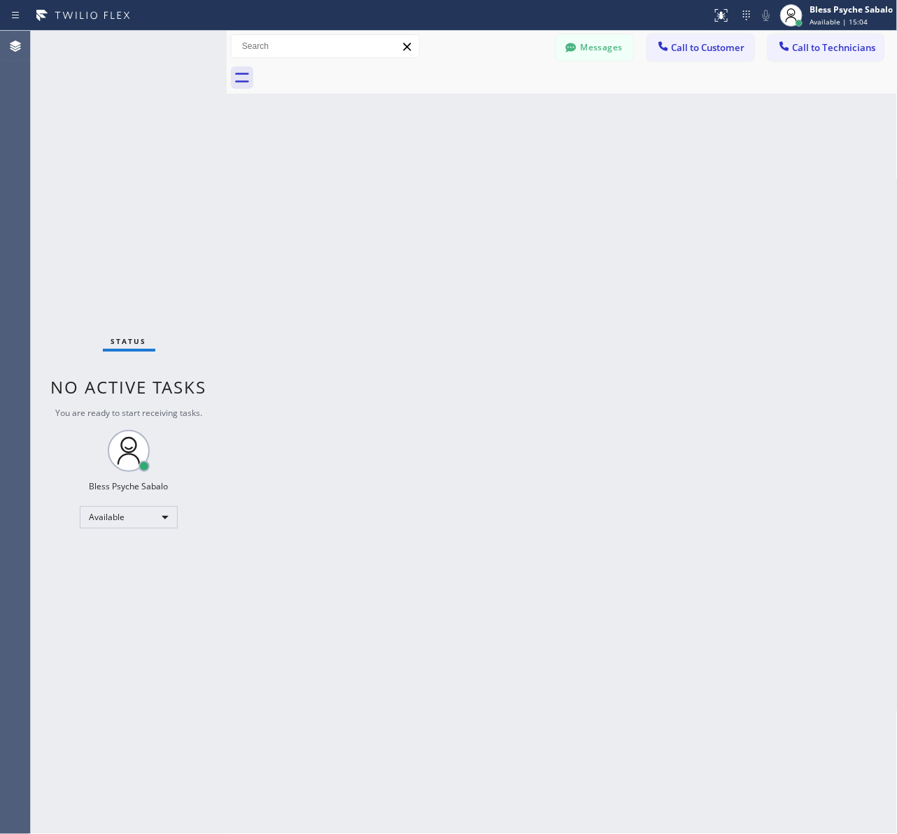
click at [606, 86] on div at bounding box center [577, 77] width 640 height 31
drag, startPoint x: 615, startPoint y: 21, endPoint x: 613, endPoint y: 42, distance: 21.2
click at [616, 22] on div at bounding box center [356, 15] width 700 height 22
click at [612, 43] on button "Messages" at bounding box center [594, 47] width 77 height 27
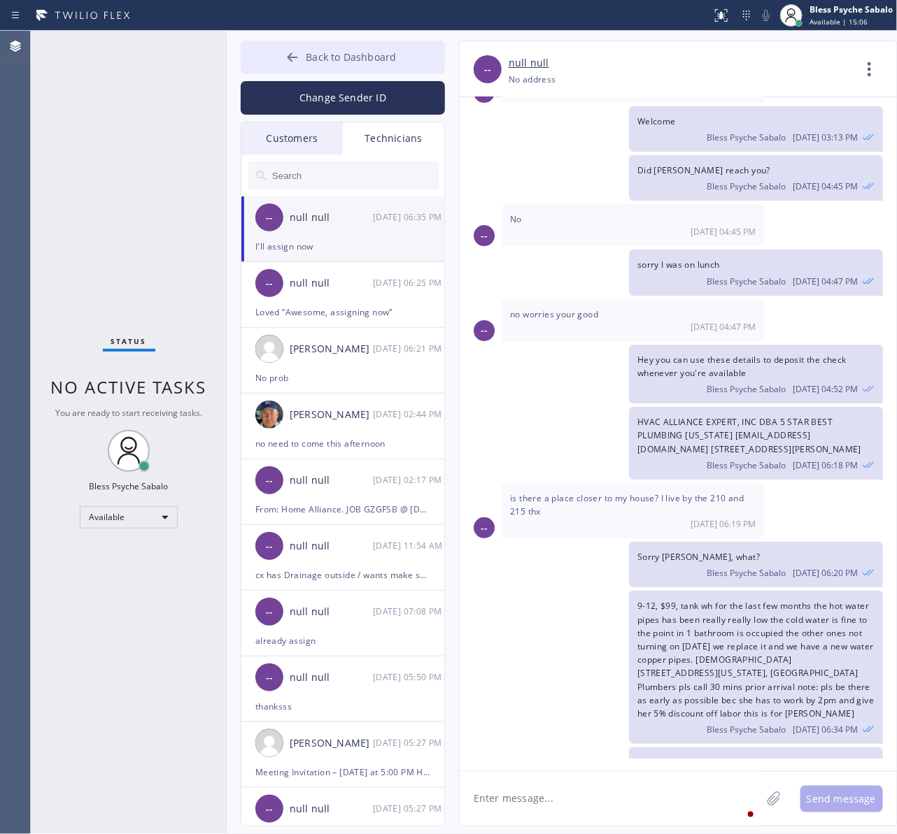
click at [414, 63] on button "Back to Dashboard" at bounding box center [343, 58] width 204 height 34
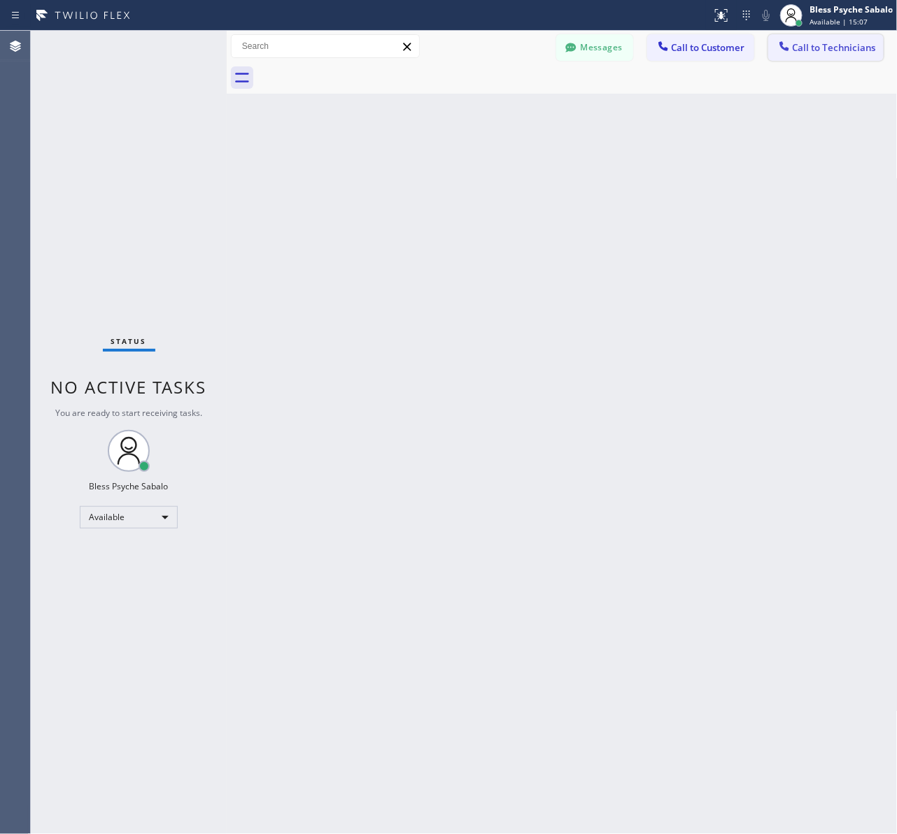
click at [822, 47] on span "Call to Technicians" at bounding box center [833, 47] width 83 height 13
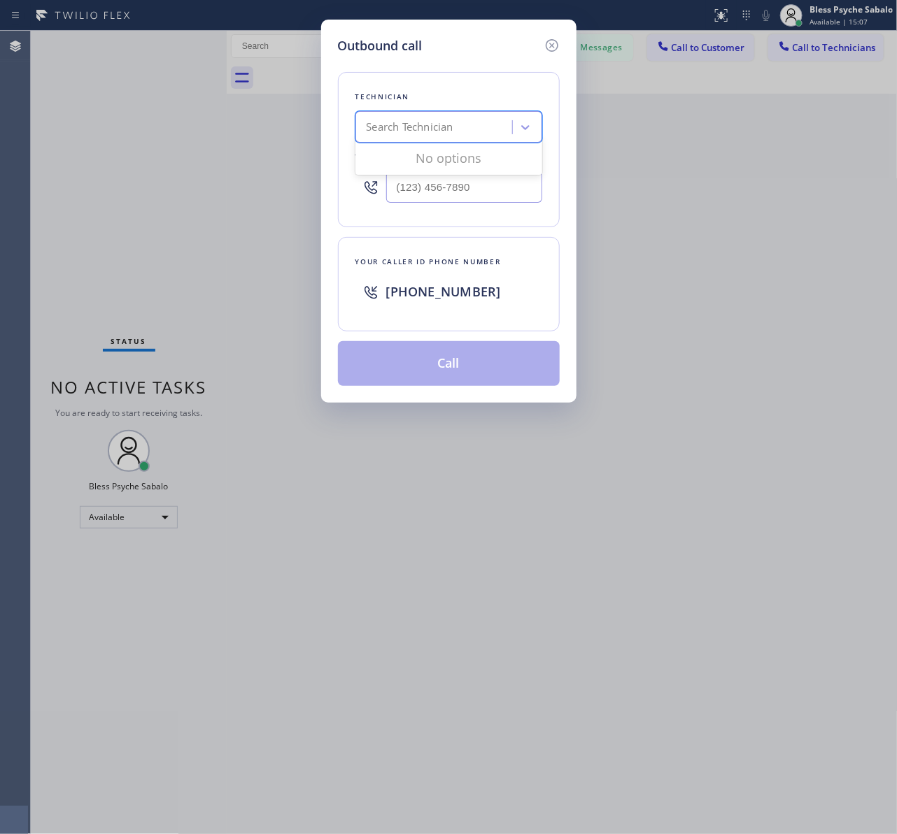
click at [428, 120] on div "Search Technician" at bounding box center [409, 128] width 87 height 16
type input "[PERSON_NAME]"
click at [441, 159] on div "[PERSON_NAME]" at bounding box center [448, 156] width 187 height 25
type input "[PHONE_NUMBER]"
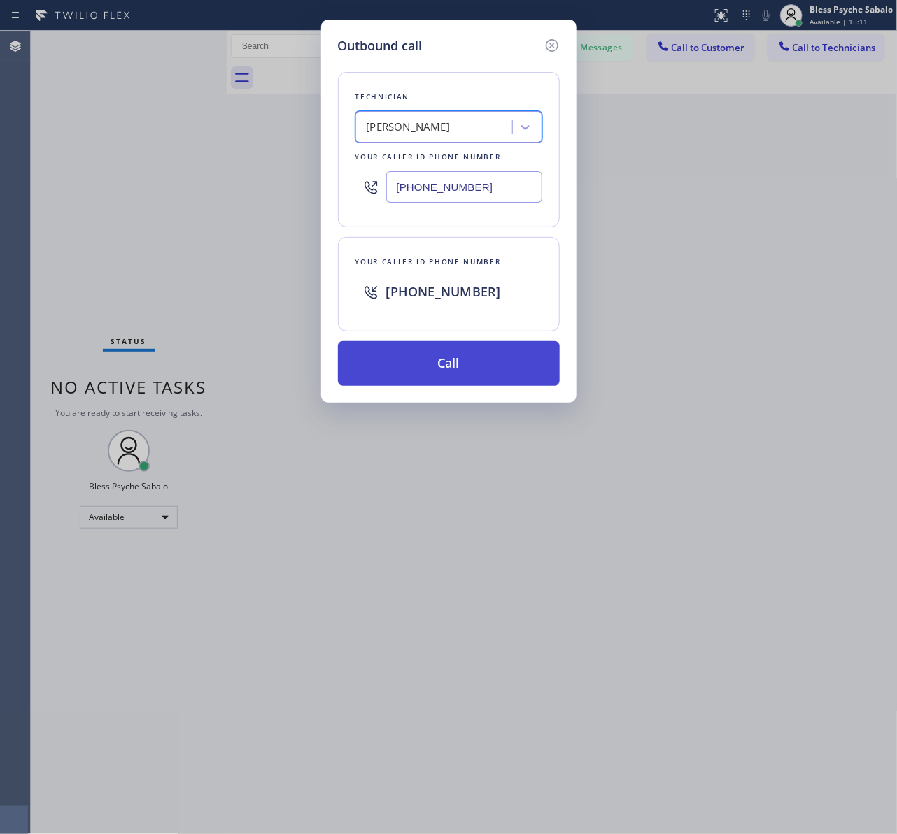
click at [473, 369] on button "Call" at bounding box center [449, 363] width 222 height 45
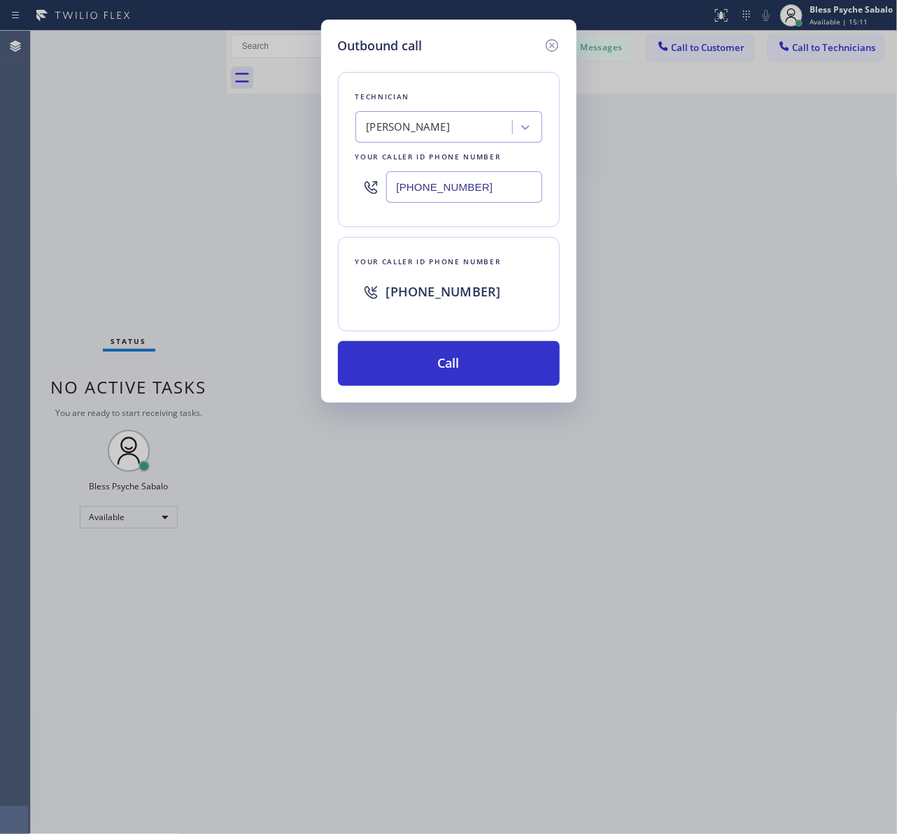
click at [641, 259] on div "Outbound call Technician [PERSON_NAME] Your caller id phone number [PHONE_NUMBE…" at bounding box center [448, 417] width 897 height 834
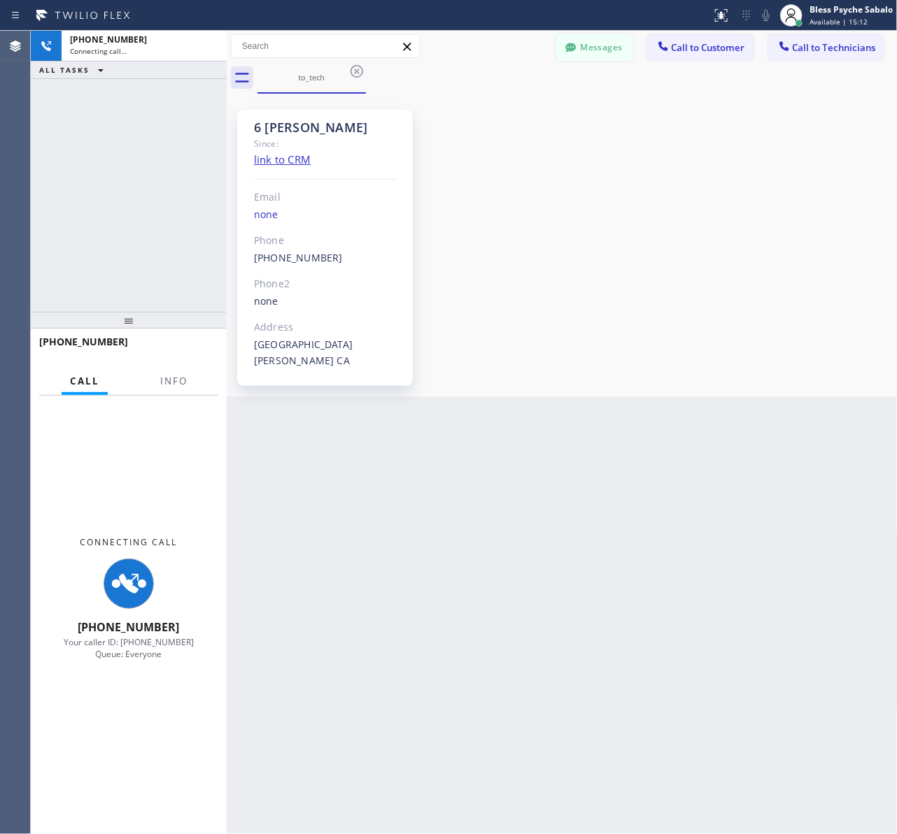
click at [598, 46] on button "Messages" at bounding box center [594, 47] width 77 height 27
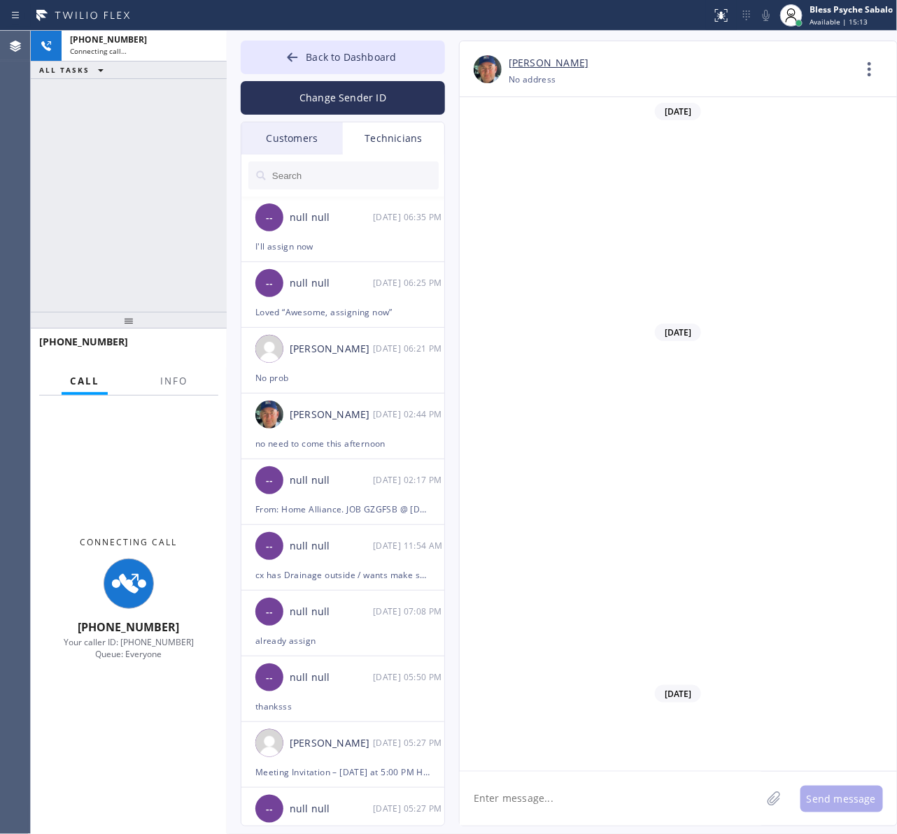
scroll to position [15950, 0]
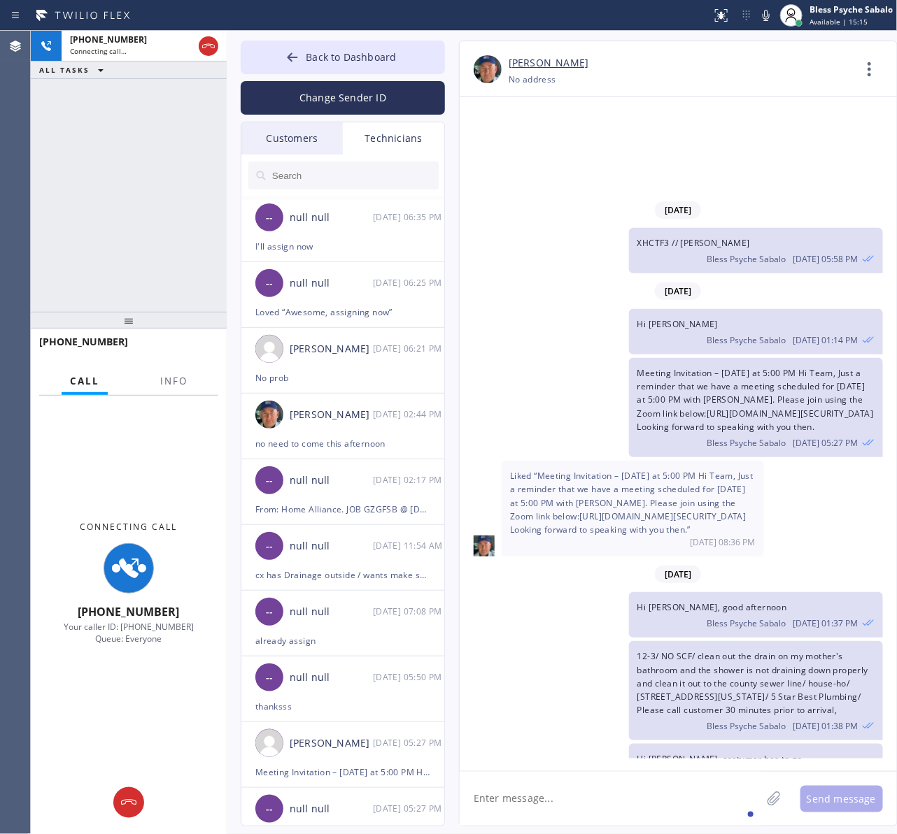
click at [598, 806] on textarea at bounding box center [609, 799] width 301 height 54
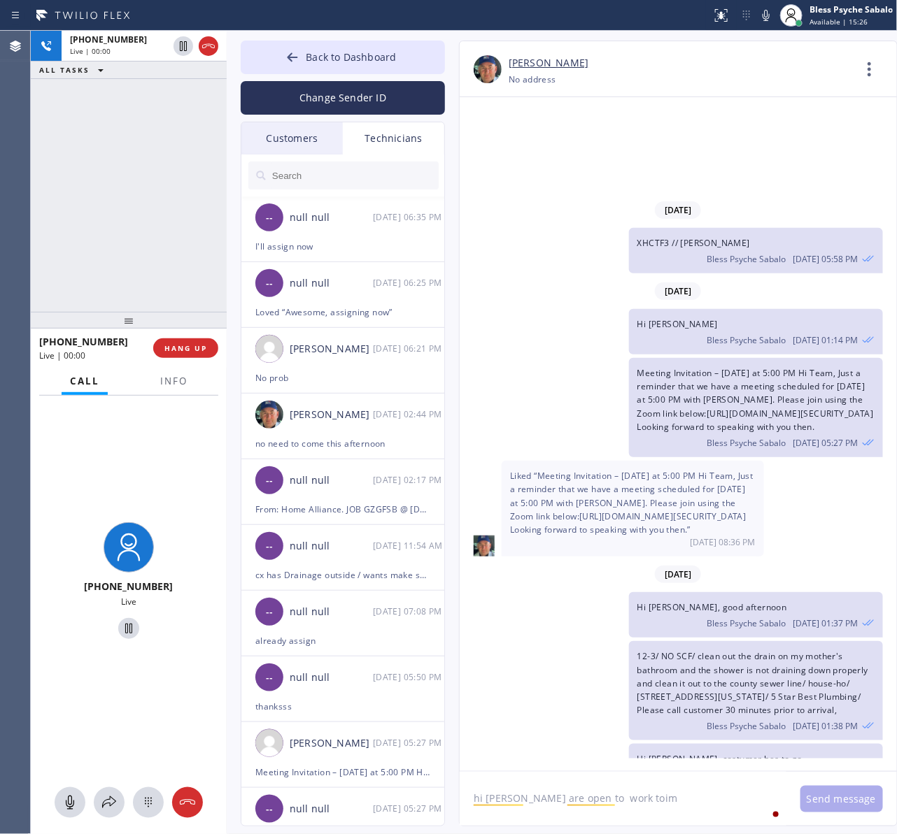
click at [665, 799] on textarea "hi [PERSON_NAME] are open to work toim" at bounding box center [622, 799] width 327 height 54
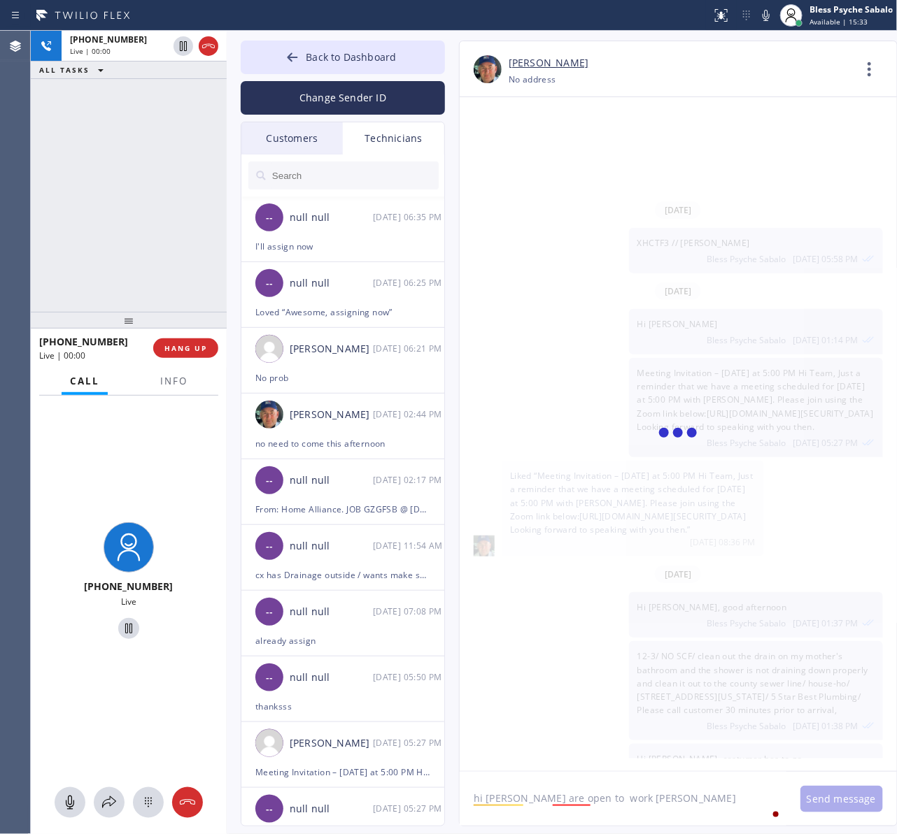
click at [638, 804] on textarea "hi [PERSON_NAME] are open to work [PERSON_NAME]" at bounding box center [622, 799] width 327 height 54
click at [641, 806] on textarea "hi [PERSON_NAME] are open to work [PERSON_NAME]" at bounding box center [622, 799] width 327 height 54
click at [596, 759] on div "to work" at bounding box center [587, 758] width 42 height 22
click at [657, 816] on textarea "hi [PERSON_NAME] are open to work [PERSON_NAME]" at bounding box center [622, 799] width 327 height 54
click at [437, 778] on div "Back to Dashboard Change Sender ID Customers Technicians [PERSON_NAME] [PERSON_…" at bounding box center [562, 433] width 671 height 804
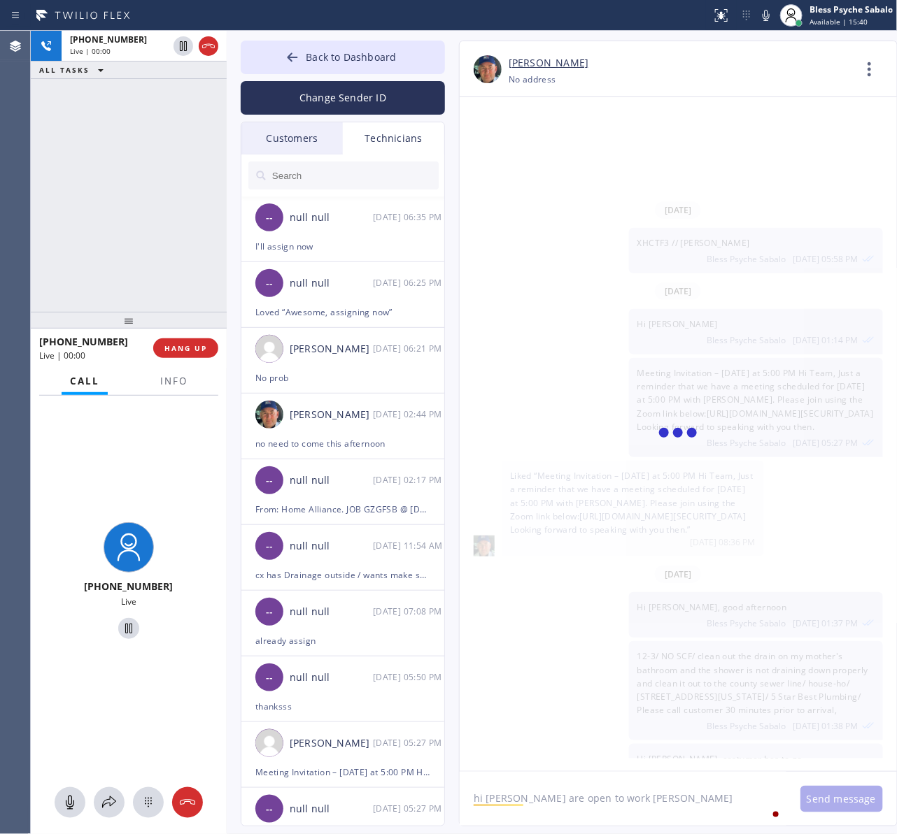
type textarea "hi [PERSON_NAME] are open to work [PERSON_NAME]"
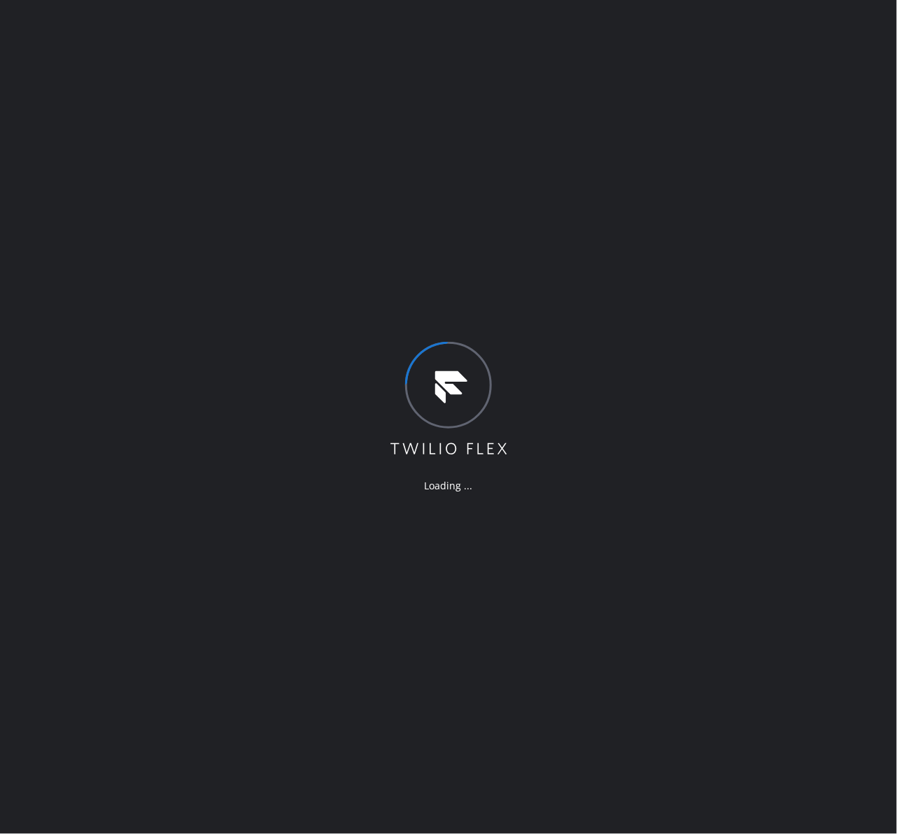
click at [441, 134] on div "Loading ..." at bounding box center [448, 417] width 897 height 834
click at [449, 134] on div "Loading ..." at bounding box center [448, 417] width 897 height 834
click at [450, 134] on div "Loading ..." at bounding box center [448, 417] width 897 height 834
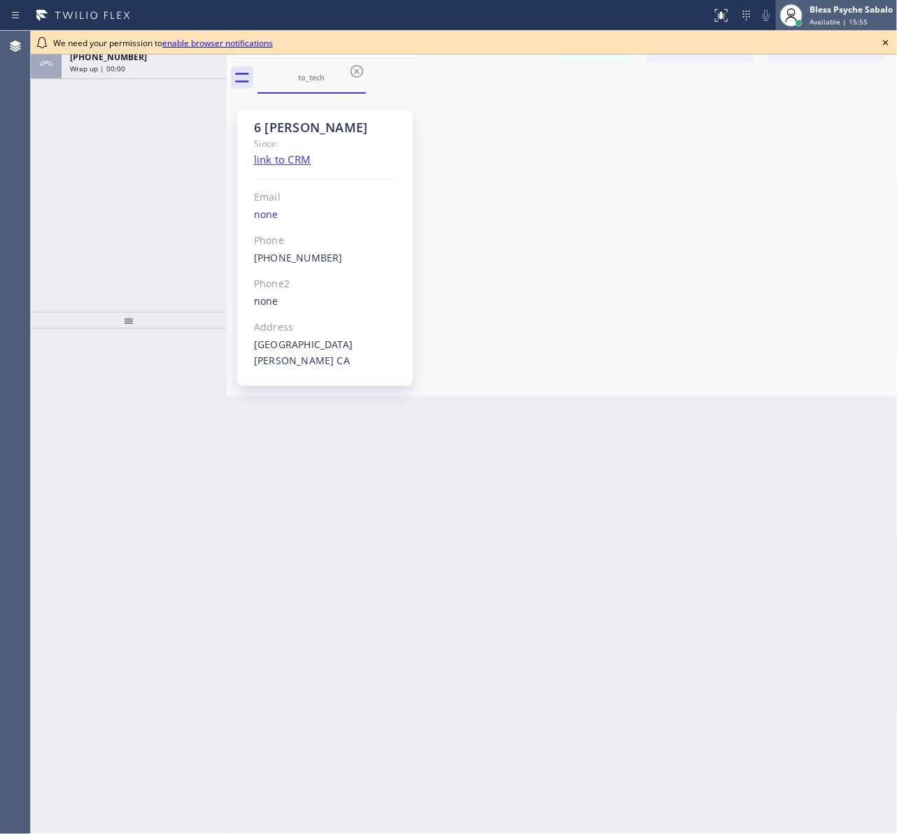
drag, startPoint x: 436, startPoint y: 122, endPoint x: 885, endPoint y: 0, distance: 466.0
click at [436, 122] on div "6 Nick Since: link to CRM Email none Phone (347) 417-3881 Outbound call Technic…" at bounding box center [562, 245] width 664 height 296
click at [887, 37] on icon at bounding box center [885, 42] width 17 height 17
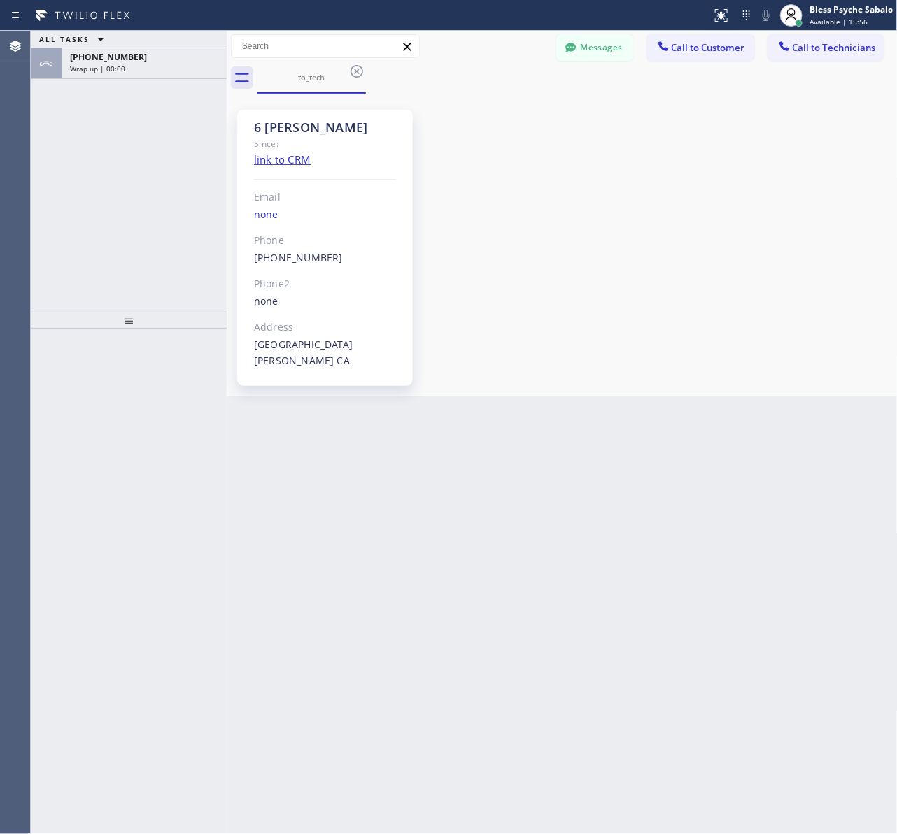
click at [701, 199] on div "6 Nick Since: link to CRM Email none Phone (347) 417-3881 Outbound call Technic…" at bounding box center [562, 245] width 664 height 296
click at [599, 50] on button "Messages" at bounding box center [594, 47] width 77 height 27
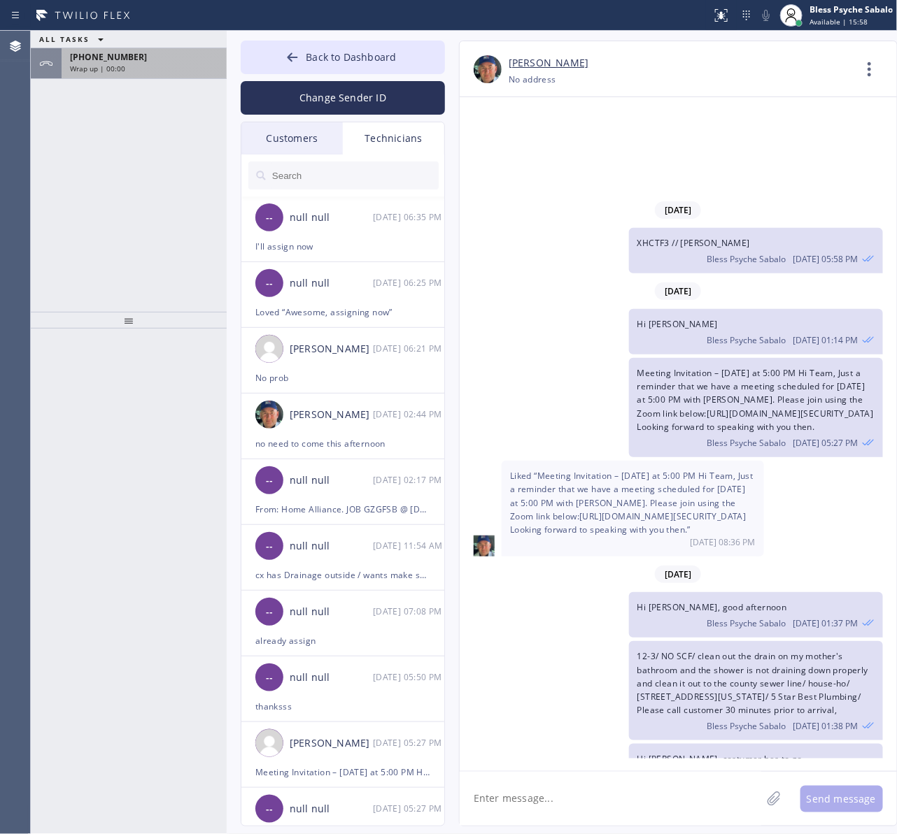
click at [159, 54] on div "[PHONE_NUMBER]" at bounding box center [144, 57] width 148 height 12
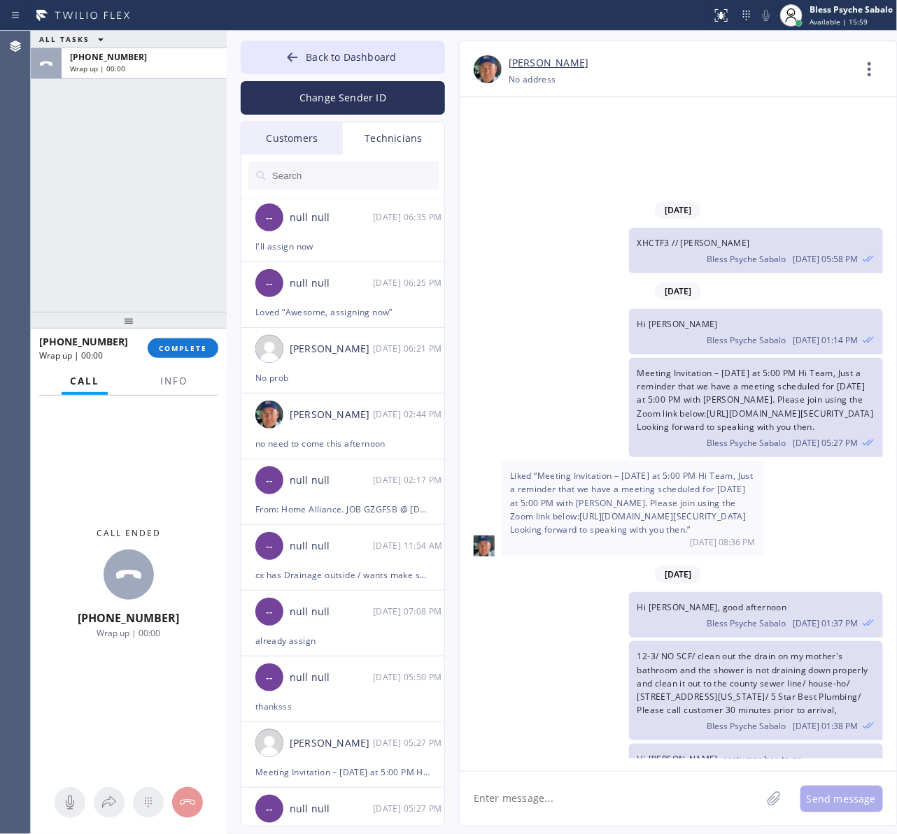
click at [602, 780] on textarea at bounding box center [609, 799] width 301 height 54
paste textarea "https://callcenter.apollosoft.co/agent-desktop/WR6753f726f646e72c2fddbdbea0d544…"
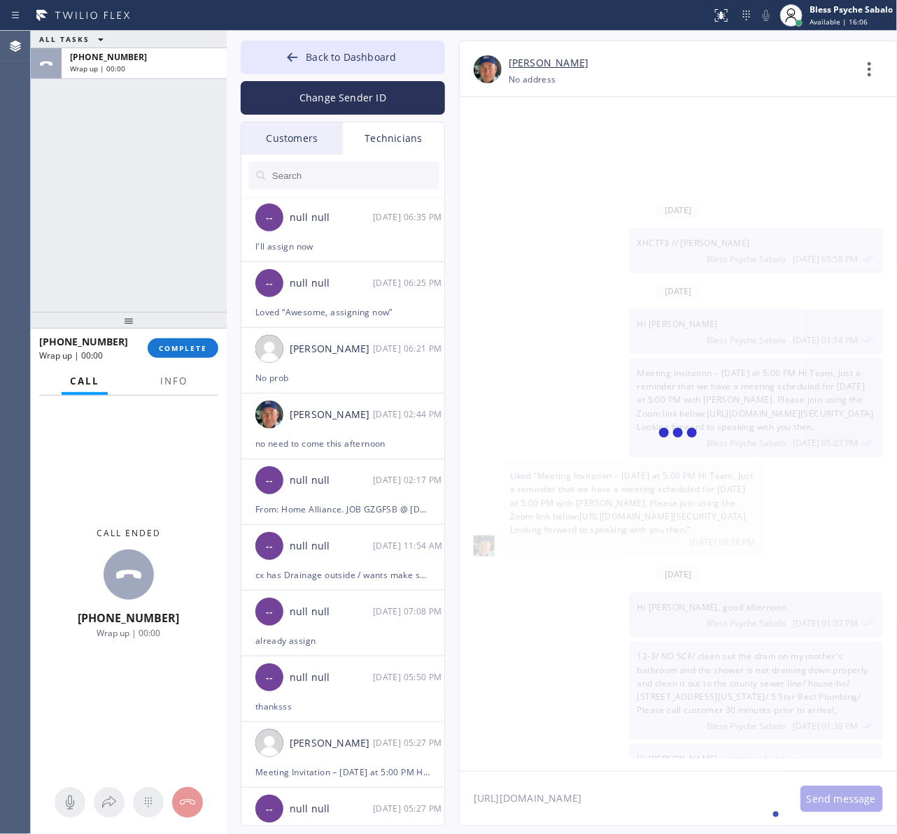
click at [720, 813] on textarea "https://callcenter.apollosoft.co/agent-desktop/WR6753f726f646e72c2fddbdbea0d544…" at bounding box center [622, 799] width 327 height 54
drag, startPoint x: 683, startPoint y: 813, endPoint x: 452, endPoint y: 759, distance: 237.7
click at [452, 759] on div "Nikolai Suvorov +13474173881 Choose phone number +13474173881 No address Contac…" at bounding box center [664, 434] width 438 height 786
paste textarea "10-1 | $99 SCF | bathroom downstairs, very long time, there are darker area on …"
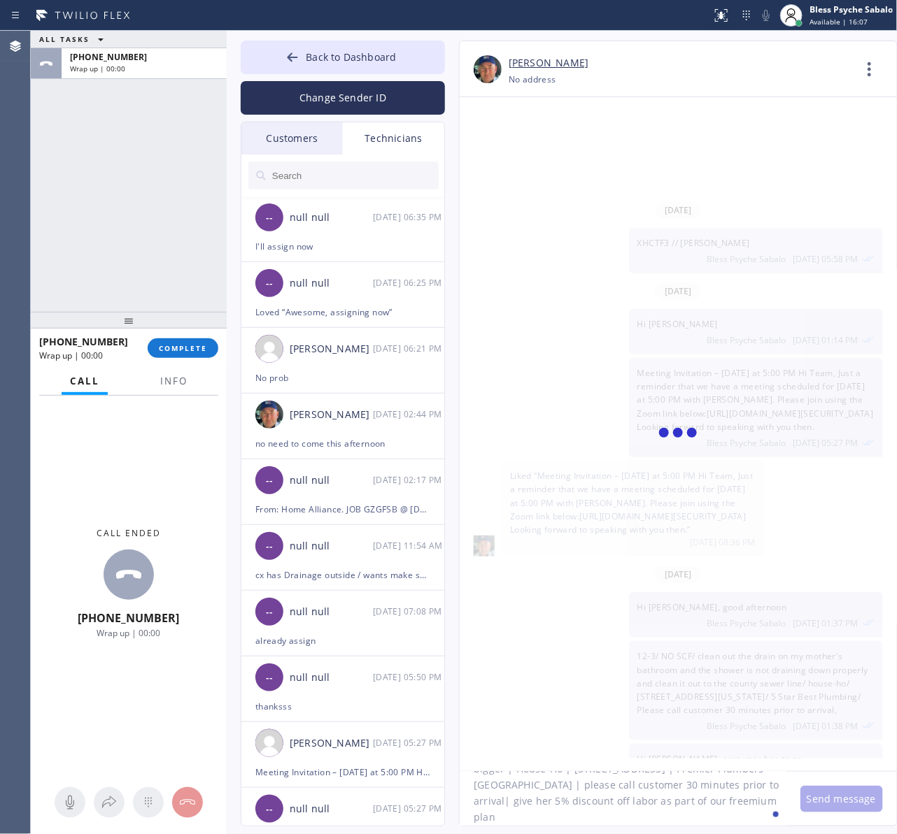
type textarea "10-1 | $99 SCF | bathroom downstairs, very long time, there are darker area on …"
click at [739, 441] on div at bounding box center [677, 434] width 437 height 674
click at [738, 803] on textarea "10-1 | $99 SCF | bathroom downstairs, very long time, there are darker area on …" at bounding box center [622, 799] width 327 height 54
click at [491, 739] on div "Nikolai Suvorov +13474173881 Choose phone number +13474173881 No address Contac…" at bounding box center [678, 434] width 438 height 786
